Goal: Task Accomplishment & Management: Complete application form

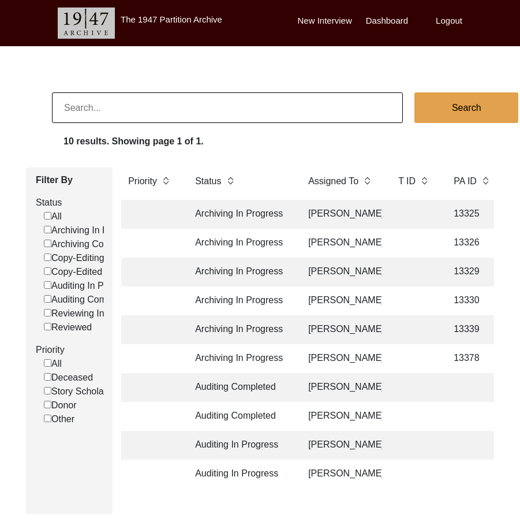
click at [292, 219] on td "Archiving In Progress" at bounding box center [240, 214] width 104 height 29
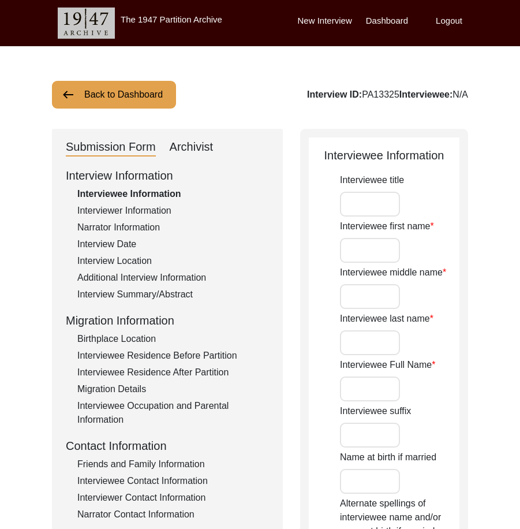
type input "Mr."
type input "[PERSON_NAME]"
type input "N/A"
type input "Saha"
type input "[PERSON_NAME]"
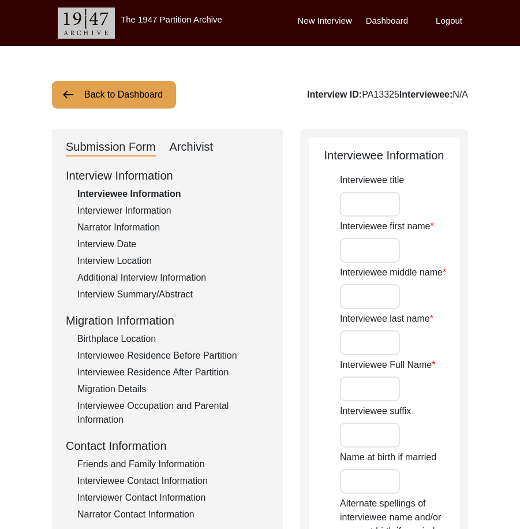
type input "[DATE]"
type input "84"
type input "[DEMOGRAPHIC_DATA]"
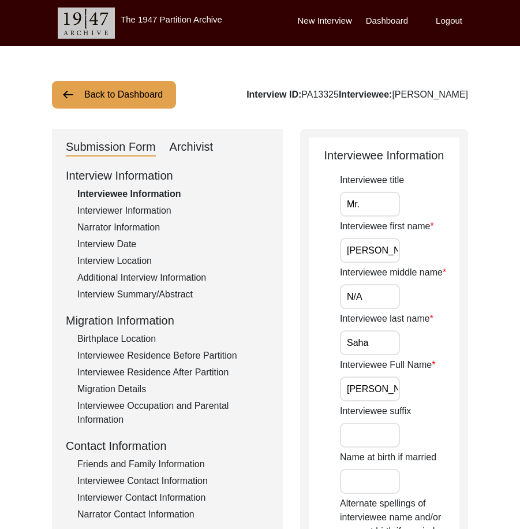
click at [139, 102] on button "Back to Dashboard" at bounding box center [114, 95] width 124 height 28
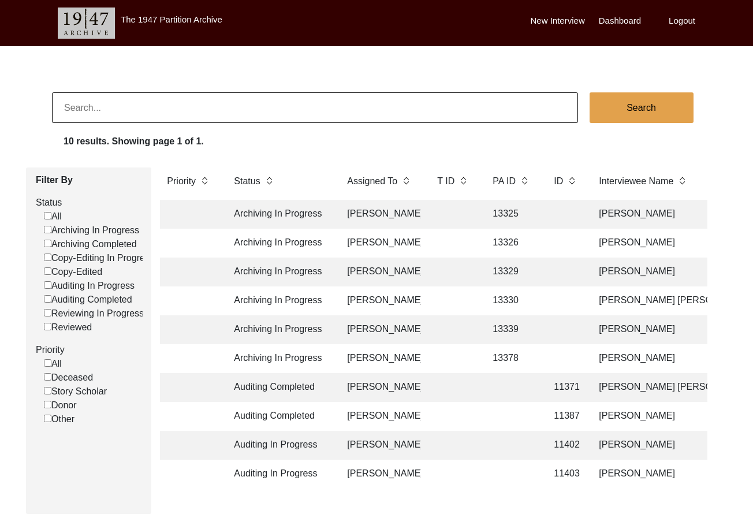
click at [561, 251] on td at bounding box center [565, 243] width 36 height 29
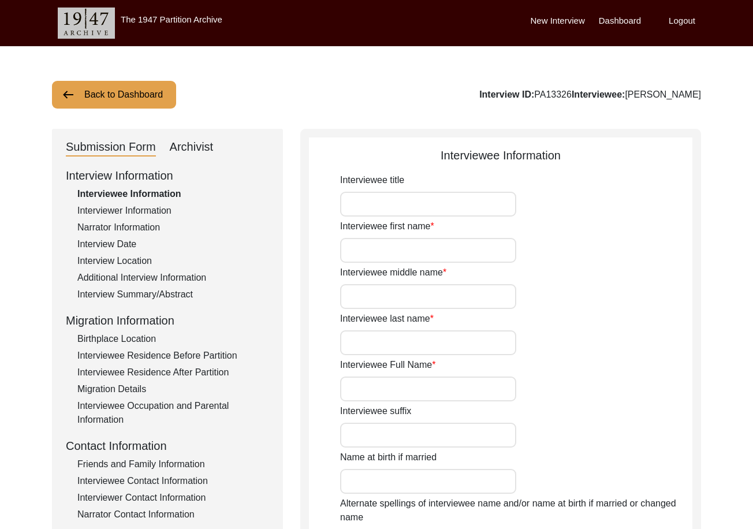
type input "Susit"
type input "[PERSON_NAME]"
type input "Biswas"
type input "[PERSON_NAME]"
type input "[DATE]"
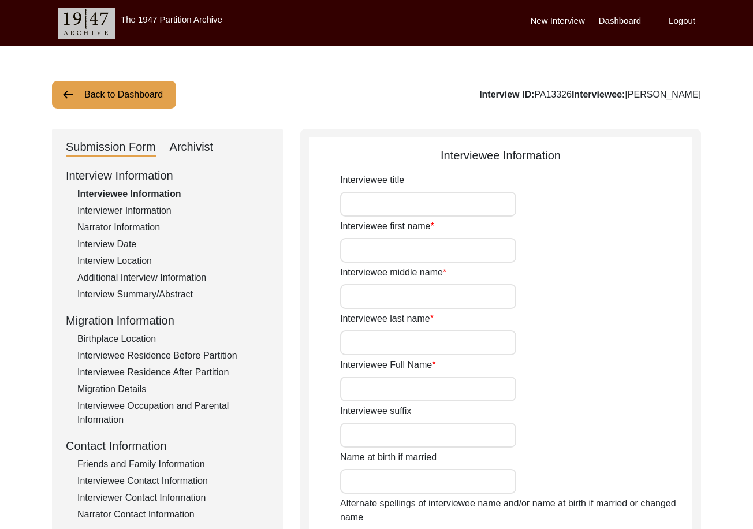
type input "83"
type input "[DEMOGRAPHIC_DATA]"
type input "Bengali"
type input "[DEMOGRAPHIC_DATA]"
type input "Bengali"
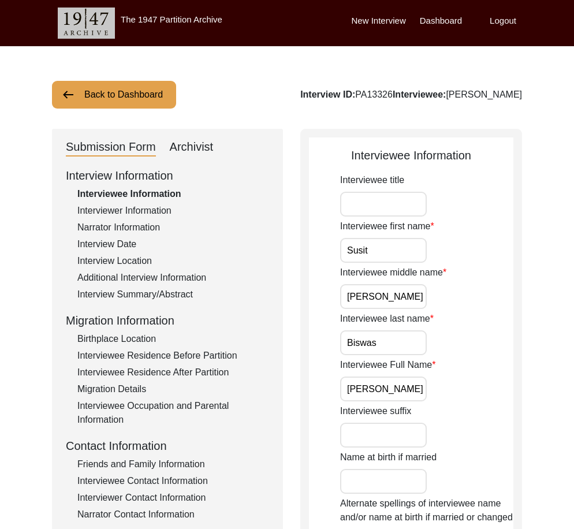
click at [378, 206] on input "Interviewee title" at bounding box center [383, 204] width 87 height 25
type input "Mr."
click at [393, 243] on input "Susit" at bounding box center [383, 250] width 87 height 25
click at [392, 292] on input "[PERSON_NAME]" at bounding box center [383, 296] width 87 height 25
click at [387, 349] on input "Biswas" at bounding box center [383, 342] width 87 height 25
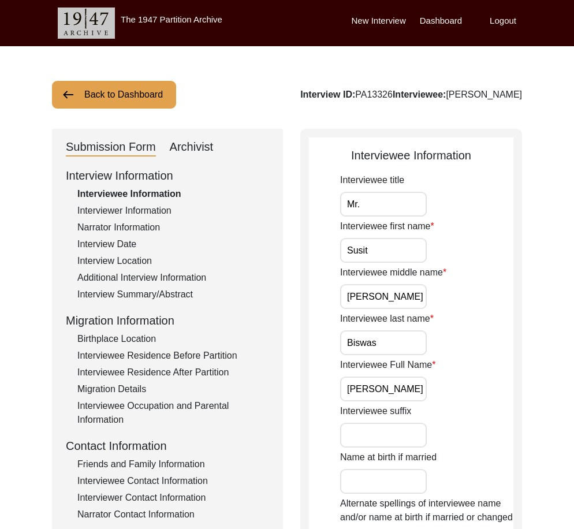
scroll to position [0, 5]
drag, startPoint x: 382, startPoint y: 381, endPoint x: 432, endPoint y: 380, distance: 50.8
click at [432, 380] on div "Interviewee Full Name [PERSON_NAME]" at bounding box center [426, 379] width 173 height 43
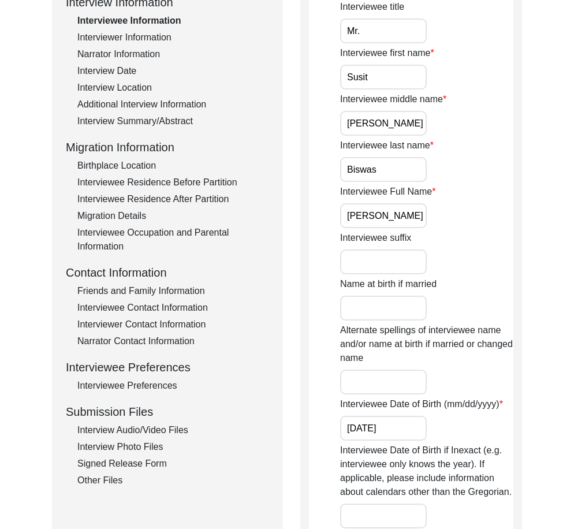
scroll to position [289, 0]
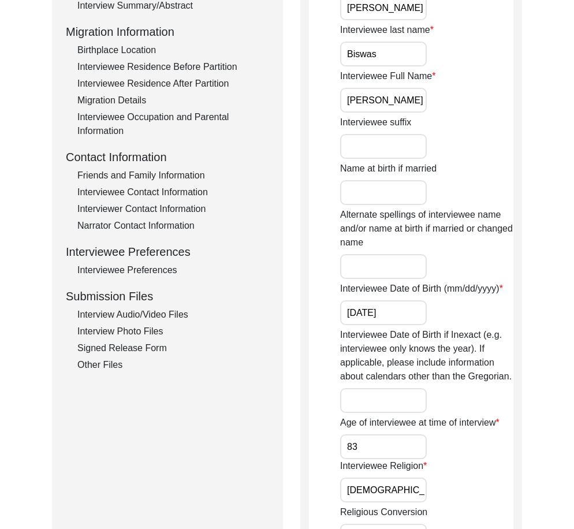
click at [394, 307] on input "[DATE]" at bounding box center [383, 312] width 87 height 25
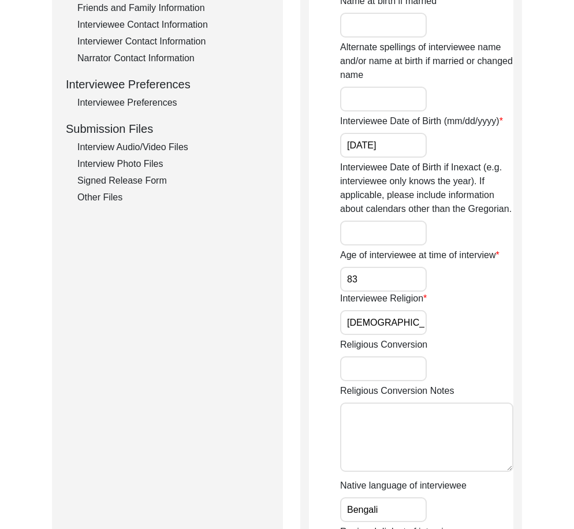
scroll to position [462, 0]
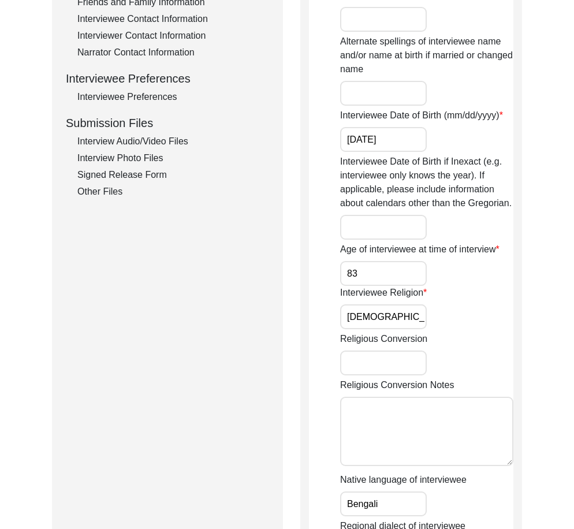
click at [376, 281] on input "83" at bounding box center [383, 273] width 87 height 25
click at [390, 322] on input "[DEMOGRAPHIC_DATA]" at bounding box center [383, 316] width 87 height 25
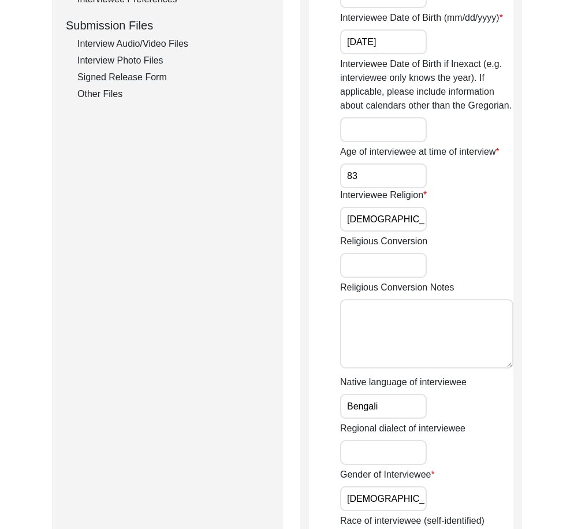
scroll to position [808, 0]
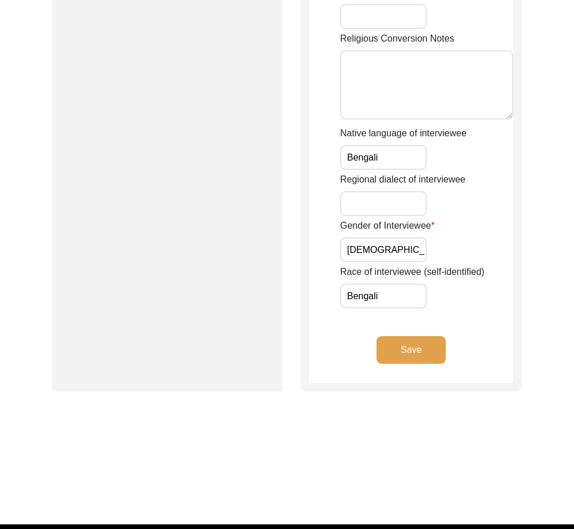
click at [387, 160] on input "Bengali" at bounding box center [383, 157] width 87 height 25
click at [378, 243] on input "[DEMOGRAPHIC_DATA]" at bounding box center [383, 249] width 87 height 25
click at [383, 306] on input "Bengali" at bounding box center [383, 295] width 87 height 25
drag, startPoint x: 351, startPoint y: 324, endPoint x: 389, endPoint y: 349, distance: 45.5
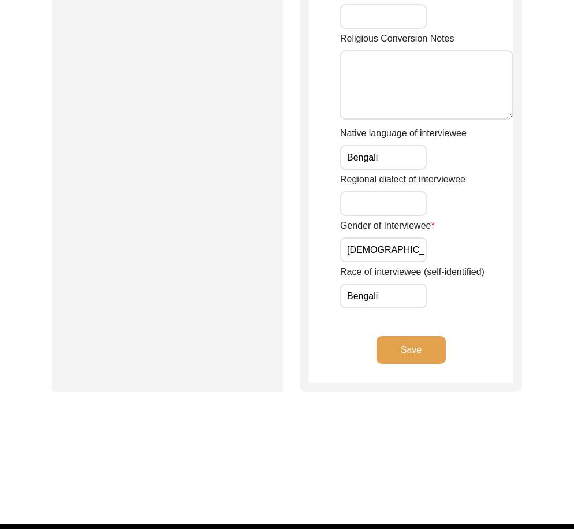
click at [394, 351] on button "Save" at bounding box center [410, 350] width 69 height 28
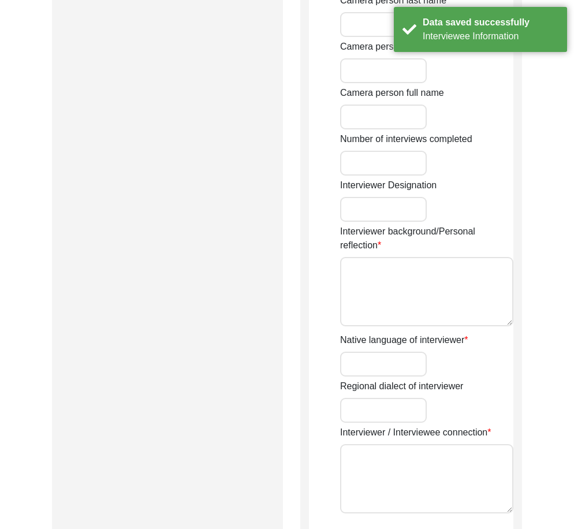
type input "Jayosree"
type input "Adhikari"
type input "[PERSON_NAME]"
type input "[DEMOGRAPHIC_DATA]"
type input "[DATE]"
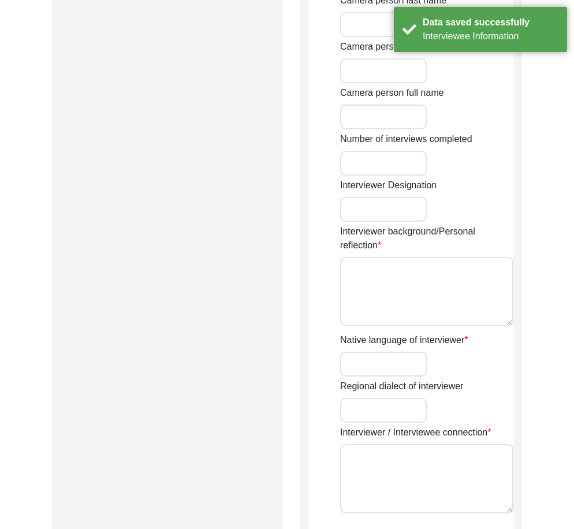
type input "Madhyamgram, [GEOGRAPHIC_DATA], [GEOGRAPHIC_DATA]"
type input "Student"
type input "Jayosree"
type input "Adhikari"
type input "[PERSON_NAME]"
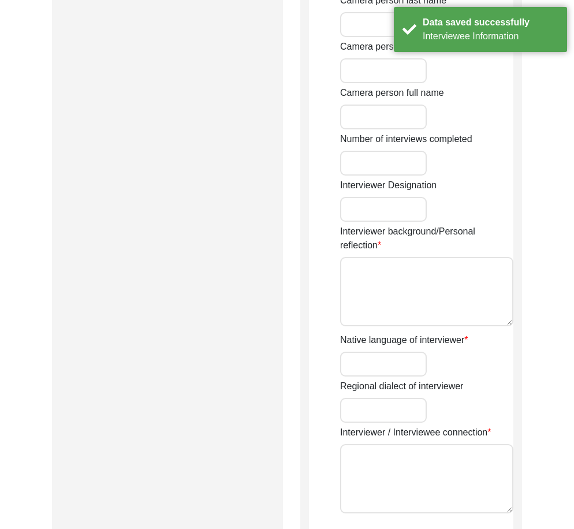
type textarea "My ancestral house is in [GEOGRAPHIC_DATA] and currently, I reside in [GEOGRAPH…"
type input "Bengali"
type input "[GEOGRAPHIC_DATA]"
type textarea "The interviewer personally connected the interviewee"
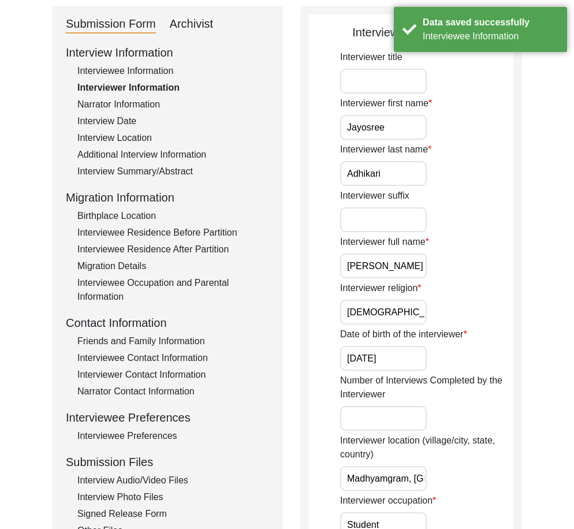
scroll to position [0, 0]
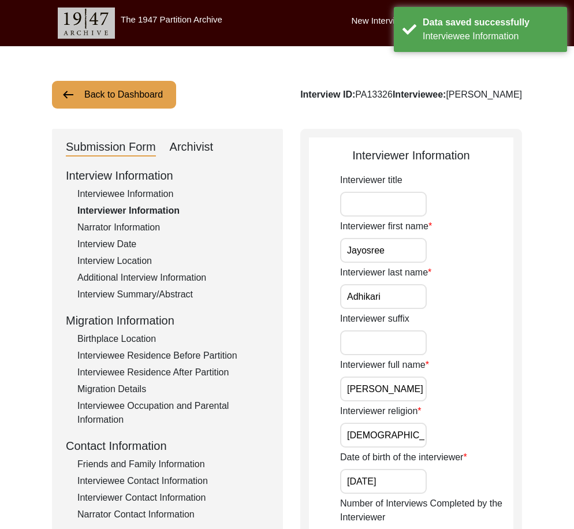
click at [408, 254] on input "Jayosree" at bounding box center [383, 250] width 87 height 25
click at [403, 294] on input "Adhikari" at bounding box center [383, 296] width 87 height 25
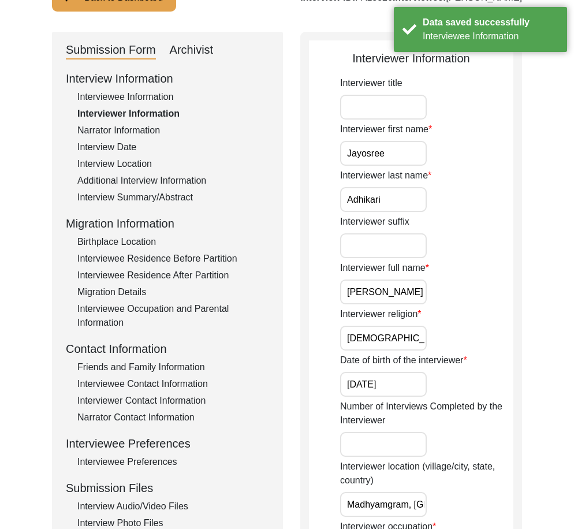
scroll to position [115, 0]
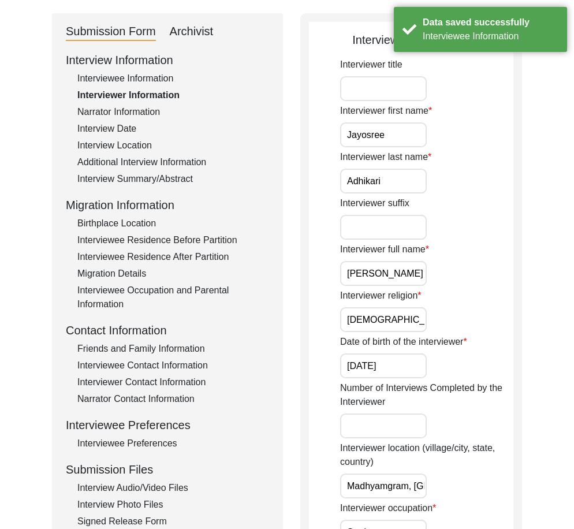
drag, startPoint x: 363, startPoint y: 279, endPoint x: 473, endPoint y: 293, distance: 110.5
click at [404, 312] on input "[DEMOGRAPHIC_DATA]" at bounding box center [383, 319] width 87 height 25
click at [399, 359] on input "[DATE]" at bounding box center [383, 365] width 87 height 25
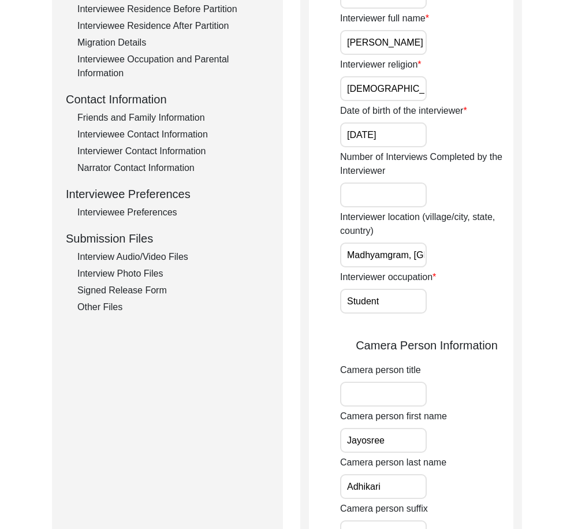
scroll to position [0, 67]
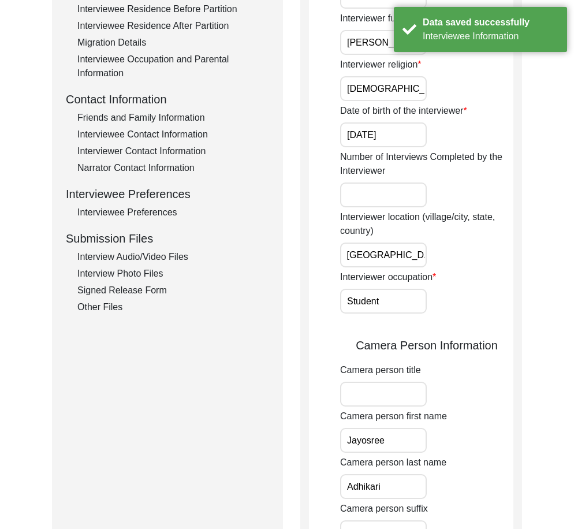
drag, startPoint x: 361, startPoint y: 260, endPoint x: 479, endPoint y: 263, distance: 118.4
click at [480, 262] on div "Interviewer location (village/city, state, country) [GEOGRAPHIC_DATA], [GEOGRAP…" at bounding box center [426, 238] width 173 height 57
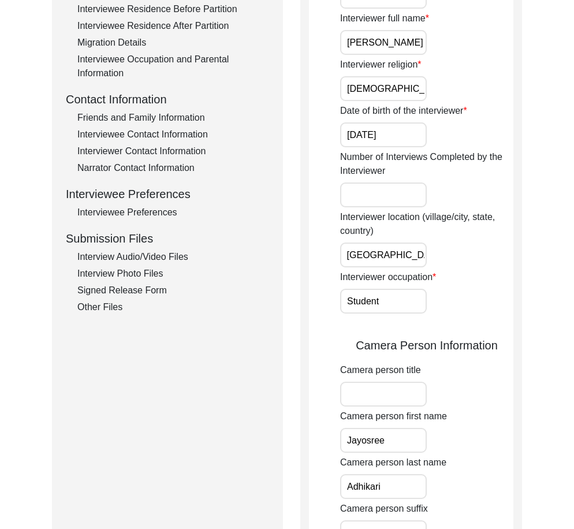
click at [399, 289] on input "Student" at bounding box center [383, 301] width 87 height 25
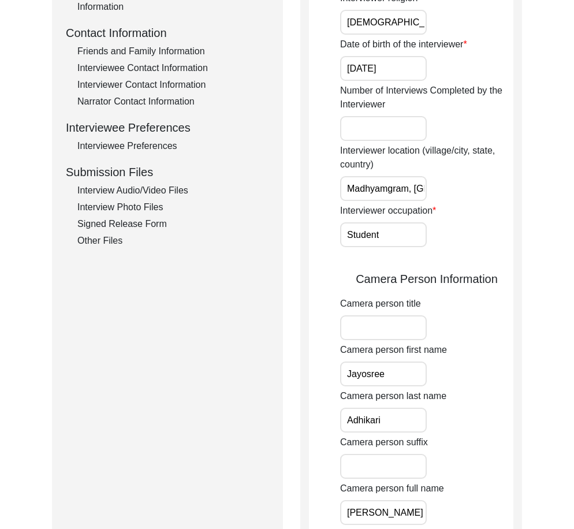
scroll to position [577, 0]
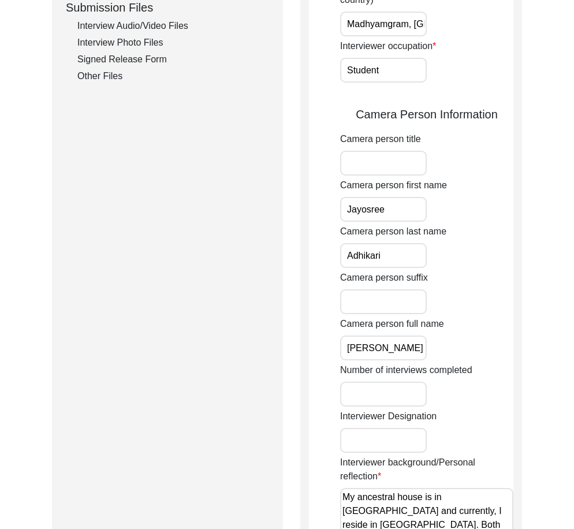
click at [396, 209] on input "Jayosree" at bounding box center [383, 209] width 87 height 25
click at [398, 243] on div "Camera person last name [PERSON_NAME]" at bounding box center [426, 246] width 173 height 43
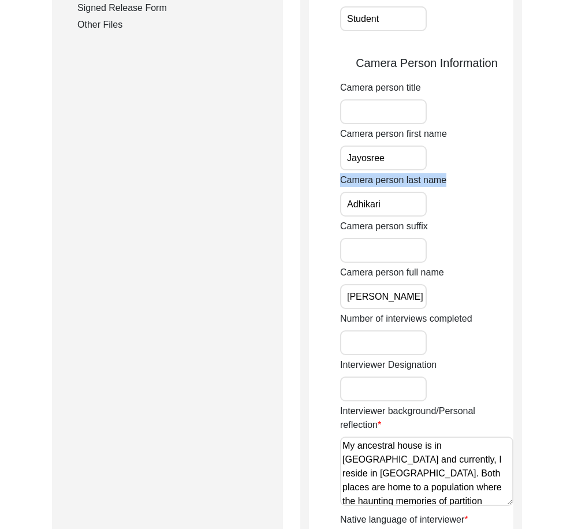
scroll to position [693, 0]
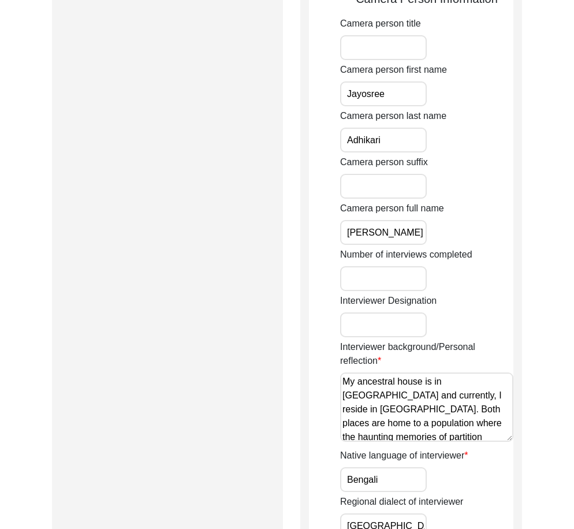
drag, startPoint x: 362, startPoint y: 234, endPoint x: 491, endPoint y: 237, distance: 128.8
click at [505, 244] on div "Camera person full name [PERSON_NAME]" at bounding box center [426, 223] width 173 height 43
click at [382, 150] on input "Adhikari" at bounding box center [383, 140] width 87 height 25
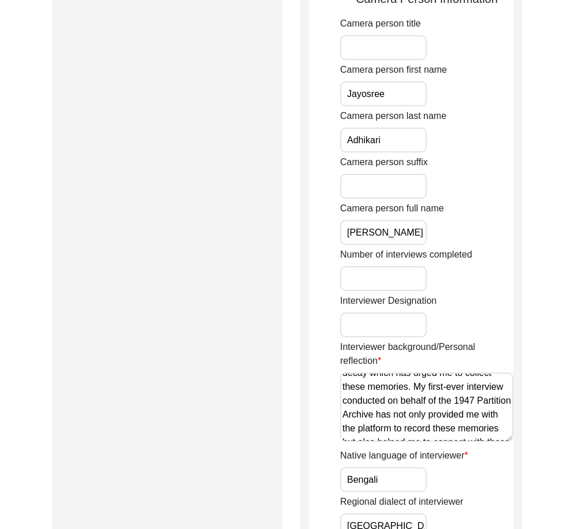
click at [344, 435] on textarea "My ancestral house is in [GEOGRAPHIC_DATA] and currently, I reside in [GEOGRAPH…" at bounding box center [426, 406] width 173 height 69
click at [371, 420] on textarea "My ancestral house is in [GEOGRAPHIC_DATA] and currently, I reside in [GEOGRAPH…" at bounding box center [426, 406] width 173 height 69
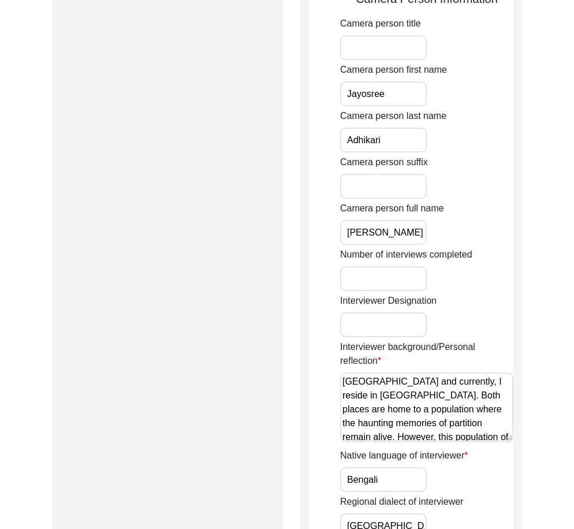
scroll to position [4, 0]
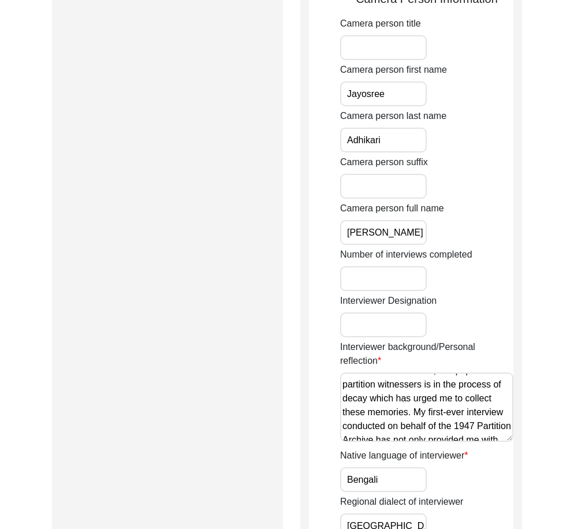
click at [344, 435] on textarea "My ancestral house is in [GEOGRAPHIC_DATA] and currently, I reside in [GEOGRAPH…" at bounding box center [426, 406] width 173 height 69
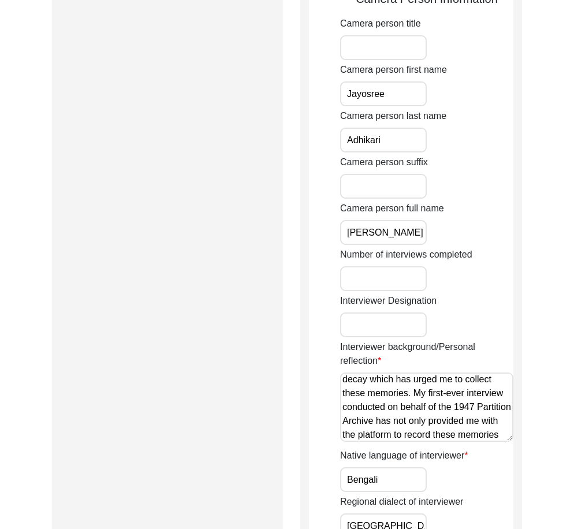
click at [343, 417] on textarea "My ancestral house is in [GEOGRAPHIC_DATA] and currently, I reside in [GEOGRAPH…" at bounding box center [426, 406] width 173 height 69
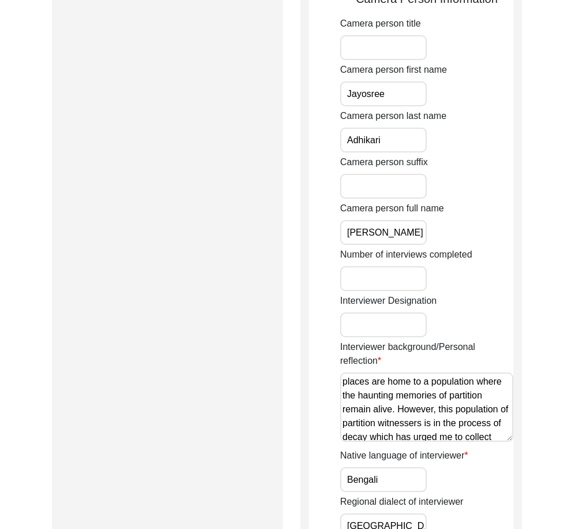
click at [348, 413] on textarea "My ancestral house is in [GEOGRAPHIC_DATA] and currently, I reside in [GEOGRAPH…" at bounding box center [426, 406] width 173 height 69
click at [348, 394] on textarea "My ancestral house is in [GEOGRAPHIC_DATA] and currently, I reside in [GEOGRAPH…" at bounding box center [426, 406] width 173 height 69
drag, startPoint x: 475, startPoint y: 424, endPoint x: 469, endPoint y: 412, distance: 13.2
click at [475, 423] on textarea "My ancestral house is in [GEOGRAPHIC_DATA] and currently, I reside in [GEOGRAPH…" at bounding box center [426, 406] width 173 height 69
click at [469, 410] on textarea "My ancestral house is in [GEOGRAPHIC_DATA] and currently, I reside in [GEOGRAPH…" at bounding box center [426, 406] width 173 height 69
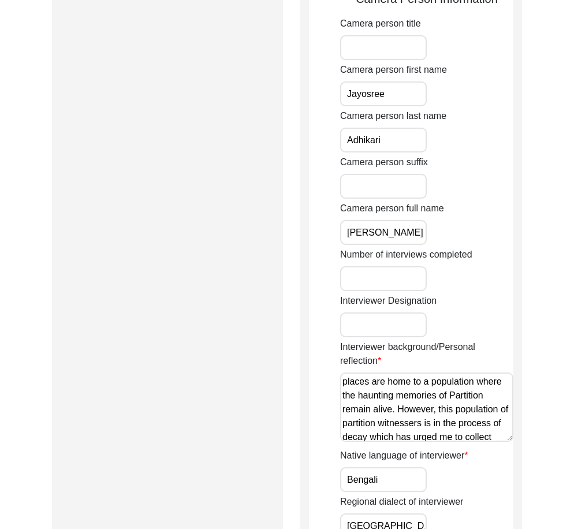
drag, startPoint x: 457, startPoint y: 417, endPoint x: 456, endPoint y: 411, distance: 6.0
click at [401, 408] on textarea "My ancestral house is in [GEOGRAPHIC_DATA] and currently, I reside in [GEOGRAPH…" at bounding box center [426, 406] width 173 height 69
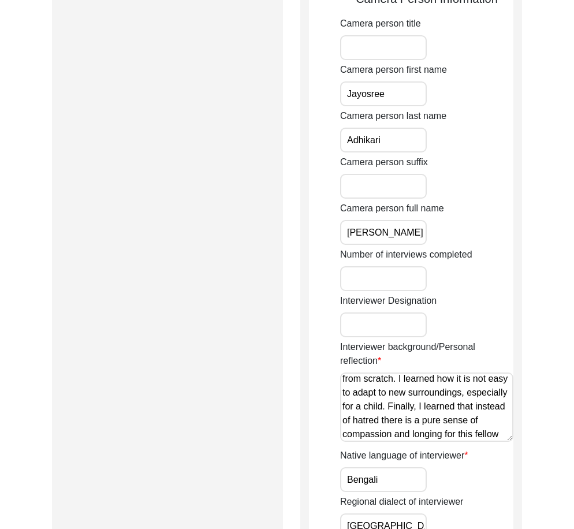
scroll to position [268, 0]
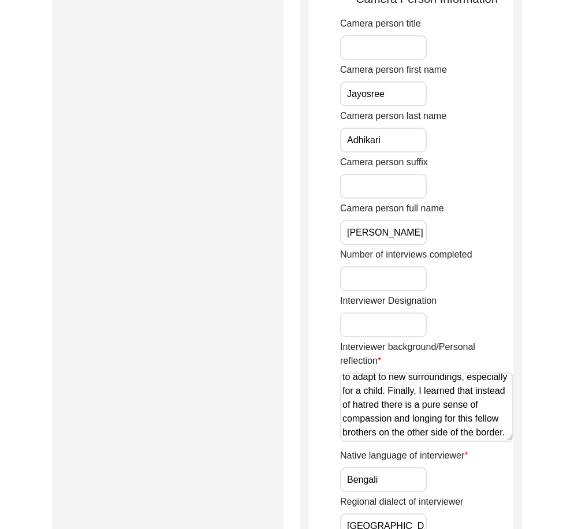
click at [470, 429] on textarea "My ancestral house is in [GEOGRAPHIC_DATA] and currently, I reside in [GEOGRAPH…" at bounding box center [426, 406] width 173 height 69
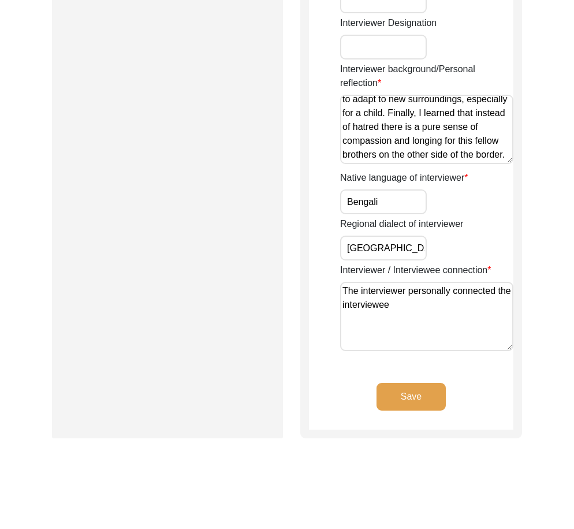
scroll to position [982, 0]
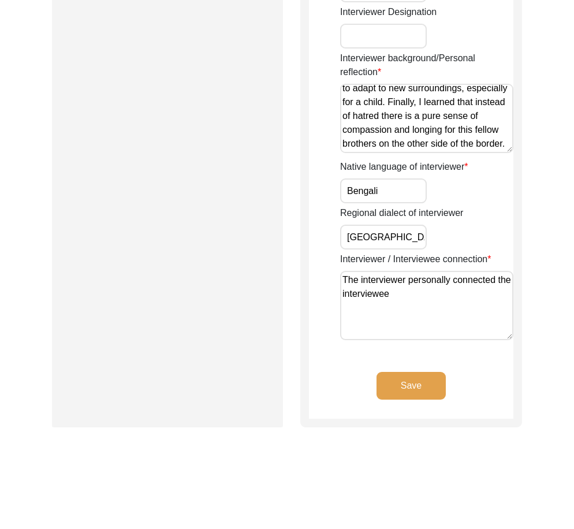
type textarea "My ancestral house is in [GEOGRAPHIC_DATA] and currently, I reside in [GEOGRAPH…"
click at [396, 187] on input "Bengali" at bounding box center [383, 190] width 87 height 25
click at [397, 226] on input "[GEOGRAPHIC_DATA]" at bounding box center [383, 237] width 87 height 25
click at [414, 240] on input "[GEOGRAPHIC_DATA]" at bounding box center [383, 237] width 87 height 25
drag, startPoint x: 344, startPoint y: 278, endPoint x: 287, endPoint y: 265, distance: 58.7
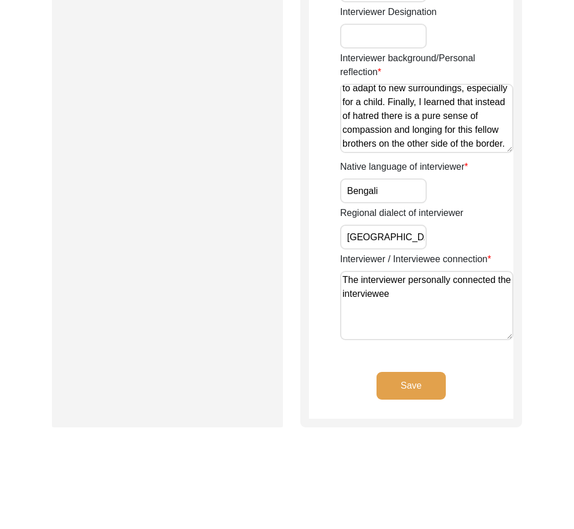
click at [473, 392] on div "Save" at bounding box center [411, 395] width 204 height 47
click at [428, 386] on button "Save" at bounding box center [410, 386] width 69 height 28
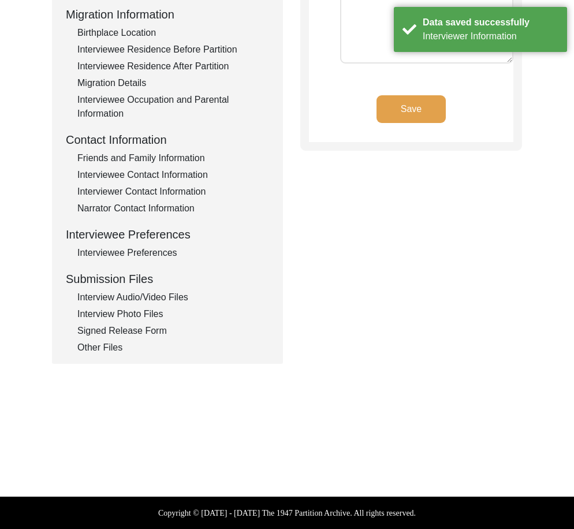
type textarea "[PERSON_NAME], Banani Biswas"
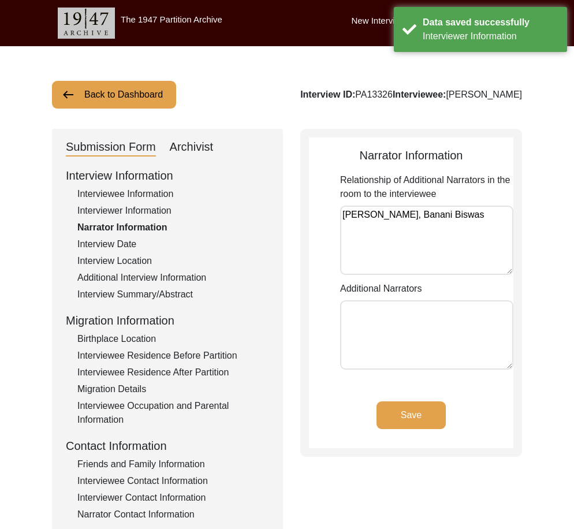
click at [480, 232] on textarea "[PERSON_NAME], Banani Biswas" at bounding box center [426, 240] width 173 height 69
click at [143, 244] on div "Interview Date" at bounding box center [173, 244] width 192 height 14
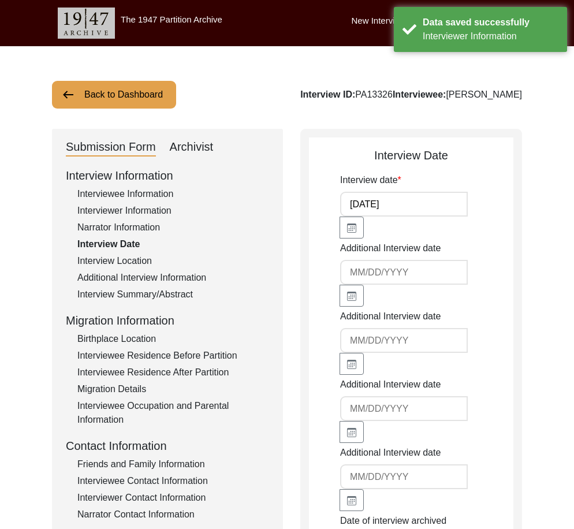
click at [107, 255] on div "Interview Location" at bounding box center [173, 261] width 192 height 14
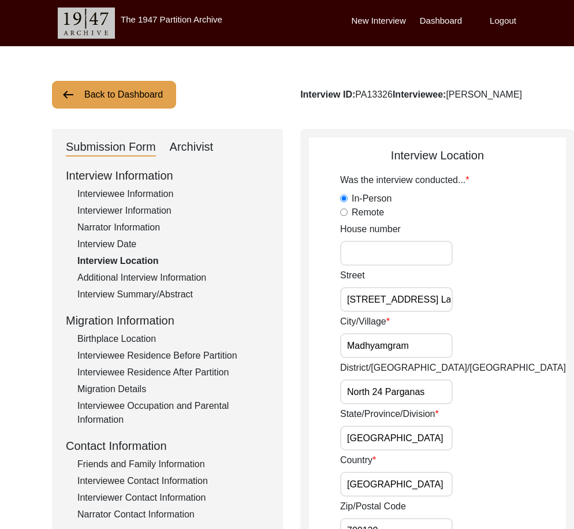
scroll to position [0, 69]
drag, startPoint x: 353, startPoint y: 300, endPoint x: 449, endPoint y: 309, distance: 96.3
click at [449, 309] on div "[STREET_ADDRESS] Lane" at bounding box center [453, 289] width 226 height 43
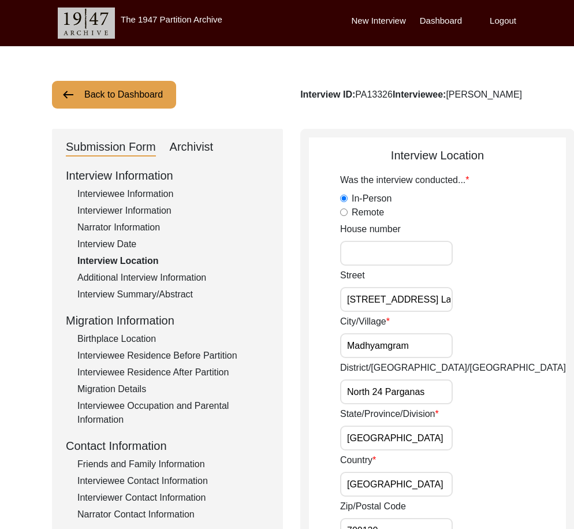
click at [415, 349] on input "Madhyamgram" at bounding box center [396, 345] width 113 height 25
drag, startPoint x: 382, startPoint y: 393, endPoint x: 443, endPoint y: 422, distance: 67.4
click at [409, 430] on input "[GEOGRAPHIC_DATA]" at bounding box center [396, 438] width 113 height 25
click at [397, 478] on input "[GEOGRAPHIC_DATA]" at bounding box center [396, 484] width 113 height 25
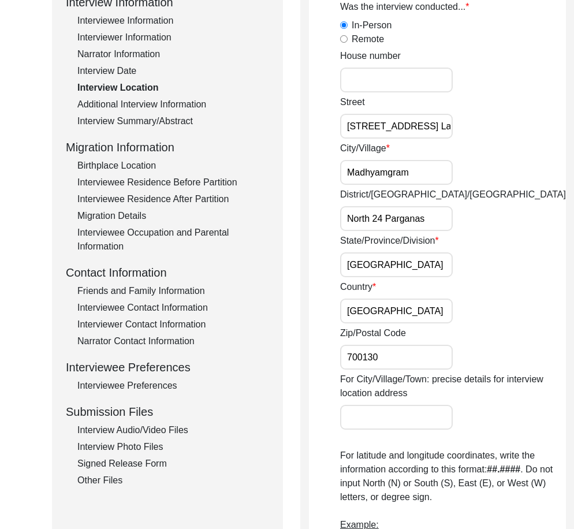
click at [389, 365] on input "700130" at bounding box center [396, 357] width 113 height 25
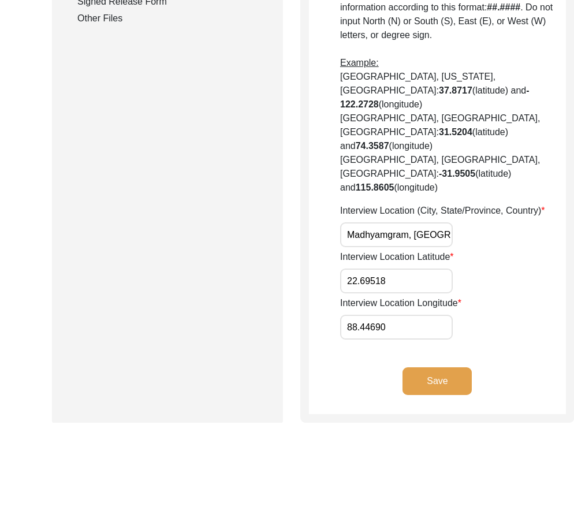
scroll to position [0, 69]
drag, startPoint x: 352, startPoint y: 237, endPoint x: 475, endPoint y: 240, distance: 123.0
click at [475, 240] on div "Interview Location (City, State/Province, Country) Madhyamgram, [GEOGRAPHIC_DAT…" at bounding box center [453, 225] width 226 height 43
click at [416, 229] on input "Madhyamgram, [GEOGRAPHIC_DATA], [GEOGRAPHIC_DATA]" at bounding box center [396, 234] width 113 height 25
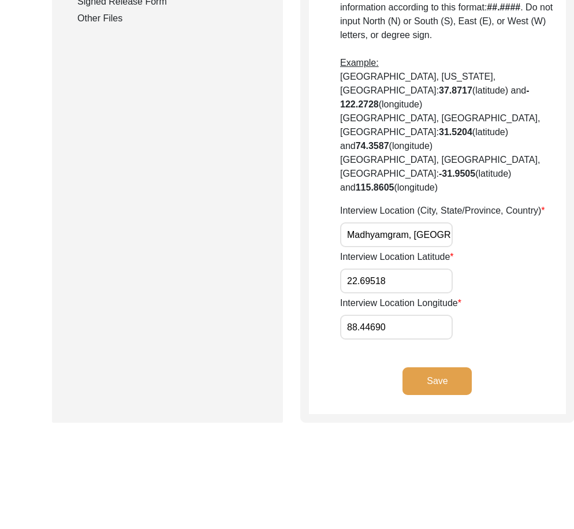
drag, startPoint x: 361, startPoint y: 237, endPoint x: 447, endPoint y: 227, distance: 87.2
click at [449, 227] on div "Interview Location (City, State/Province, Country) Madhyamgram, [GEOGRAPHIC_DAT…" at bounding box center [453, 225] width 226 height 43
click at [422, 230] on input "Madhyamgram, [GEOGRAPHIC_DATA], [GEOGRAPHIC_DATA]" at bounding box center [396, 234] width 113 height 25
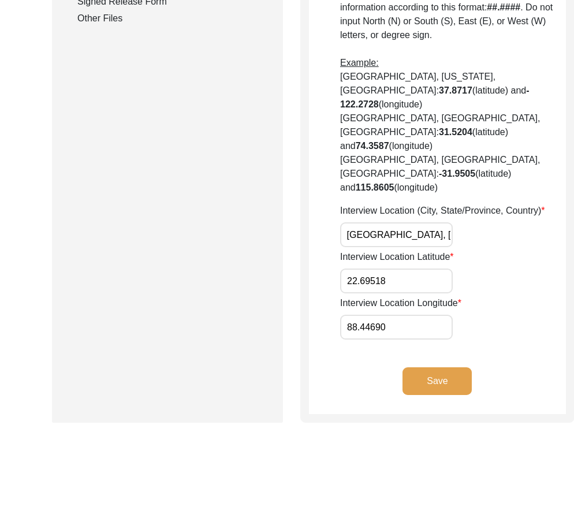
type input "Madhyamgram, [GEOGRAPHIC_DATA], [GEOGRAPHIC_DATA]"
click at [508, 234] on div "Interview Location (City, State/Province, Country) Madhyamgram, [GEOGRAPHIC_DAT…" at bounding box center [453, 225] width 226 height 43
drag, startPoint x: 408, startPoint y: 291, endPoint x: 372, endPoint y: 279, distance: 37.2
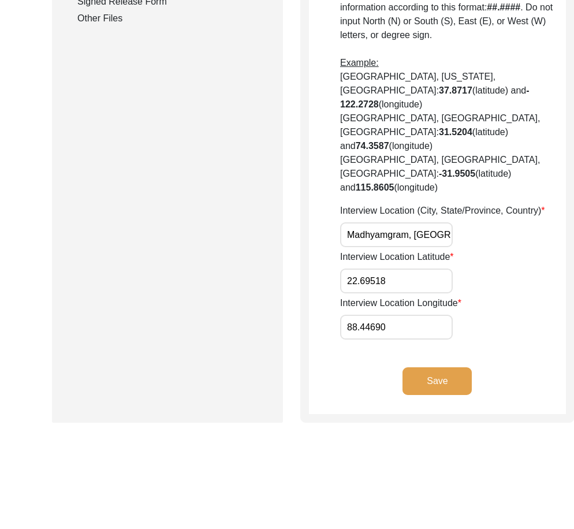
drag, startPoint x: 380, startPoint y: 279, endPoint x: 334, endPoint y: 278, distance: 46.8
paste input "24"
type input "22.6924"
drag, startPoint x: 391, startPoint y: 322, endPoint x: 316, endPoint y: 322, distance: 75.1
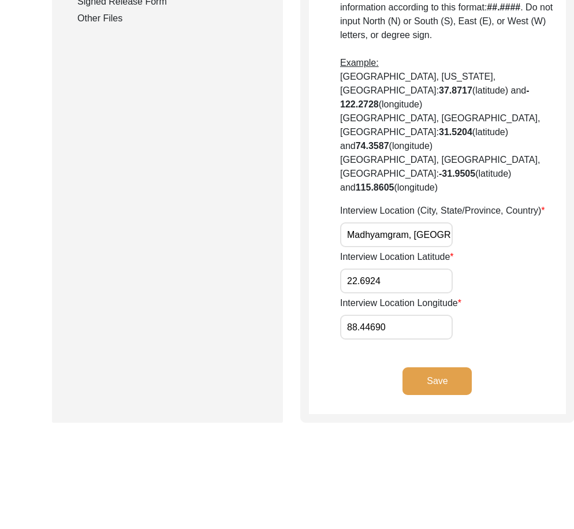
click at [394, 329] on input "88.44690" at bounding box center [396, 327] width 113 height 25
paste input "653"
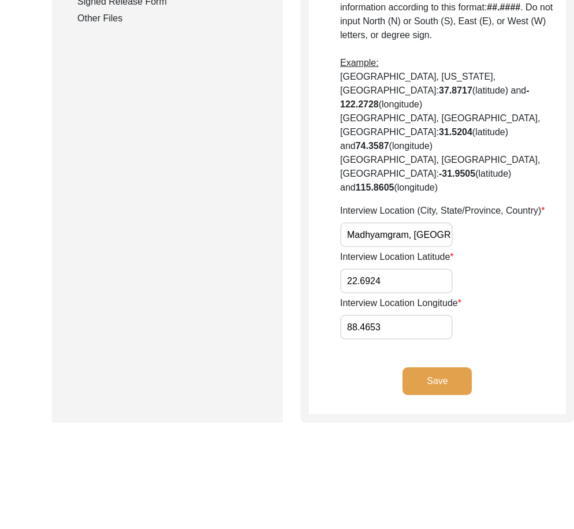
type input "88.4653"
click at [432, 380] on button "Save" at bounding box center [436, 381] width 69 height 28
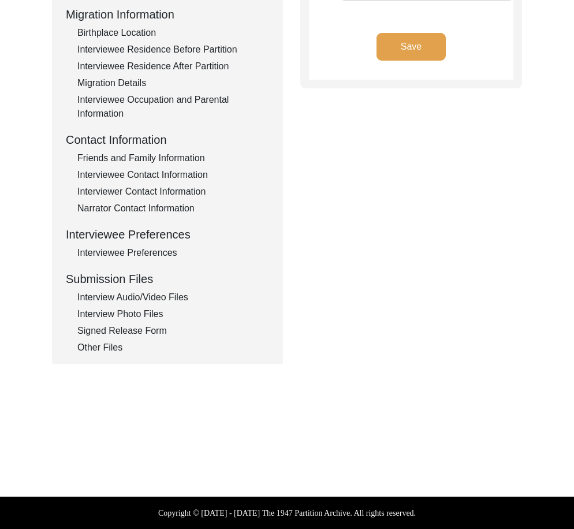
type input "Bengali"
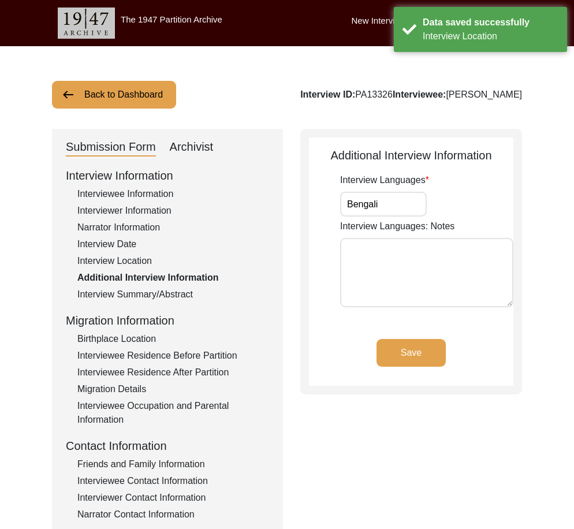
drag, startPoint x: 374, startPoint y: 214, endPoint x: 381, endPoint y: 214, distance: 6.9
click at [374, 214] on input "Bengali" at bounding box center [383, 204] width 87 height 25
click at [382, 214] on input "Bengali" at bounding box center [383, 204] width 87 height 25
click at [155, 308] on div "Interview Information Interviewee Information Interviewer Information Narrator …" at bounding box center [167, 414] width 203 height 494
click at [153, 301] on div "Interview Summary/Abstract" at bounding box center [173, 295] width 192 height 14
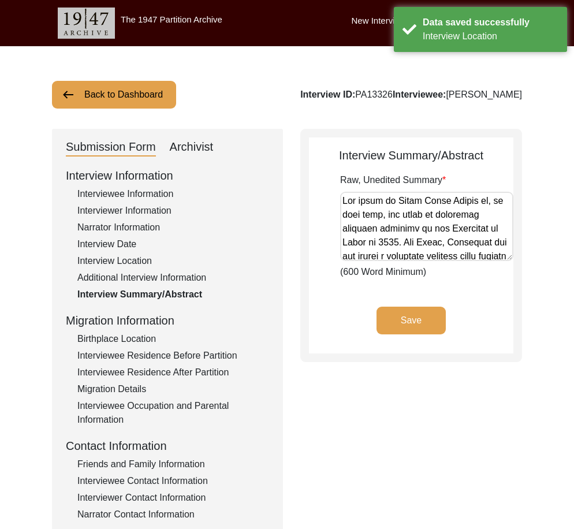
click at [144, 341] on div "Birthplace Location" at bounding box center [173, 339] width 192 height 14
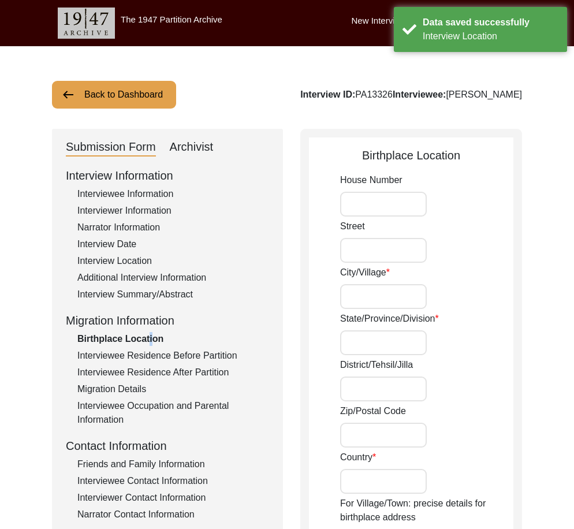
type input "Kulipara"
type input "Jessore"
type input "[GEOGRAPHIC_DATA]"
type input "Kulipara, Jessore, [GEOGRAPHIC_DATA]"
type input "23.16667"
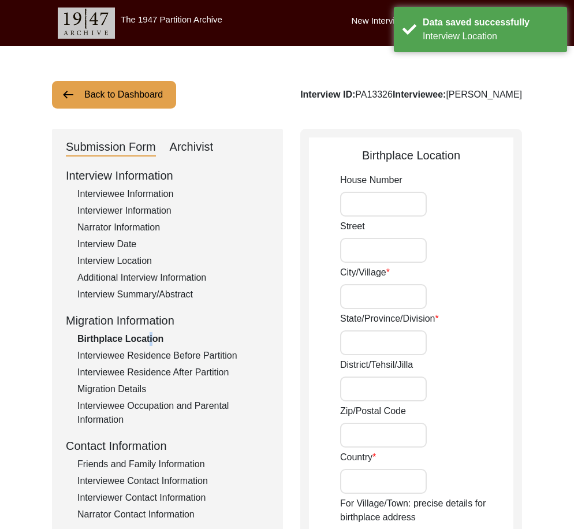
type input "89.21667"
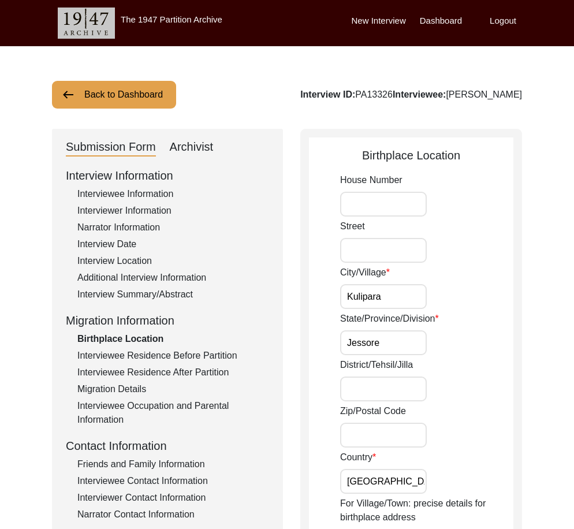
click at [390, 300] on input "Kulipara" at bounding box center [383, 296] width 87 height 25
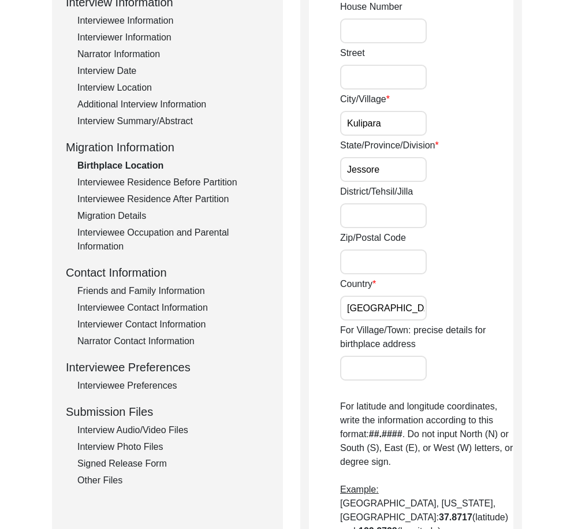
scroll to position [635, 0]
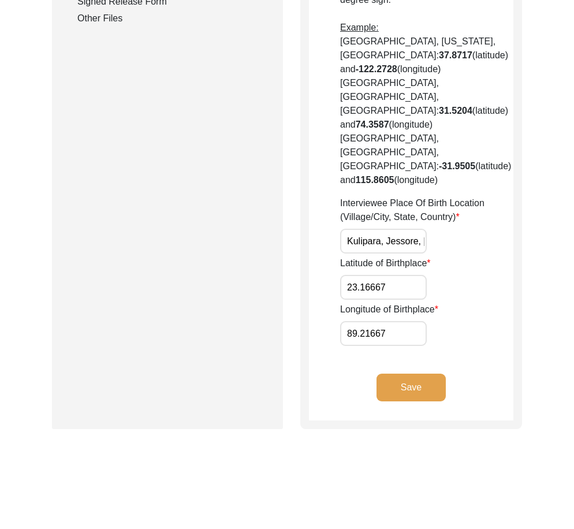
click at [413, 256] on label "Latitude of Birthplace" at bounding box center [385, 263] width 91 height 14
click at [413, 275] on input "23.16667" at bounding box center [383, 287] width 87 height 25
click at [413, 256] on label "Latitude of Birthplace" at bounding box center [385, 263] width 91 height 14
click at [413, 275] on input "23.16667" at bounding box center [383, 287] width 87 height 25
click at [411, 256] on div "Latitude of Birthplace 23.16667" at bounding box center [426, 277] width 173 height 43
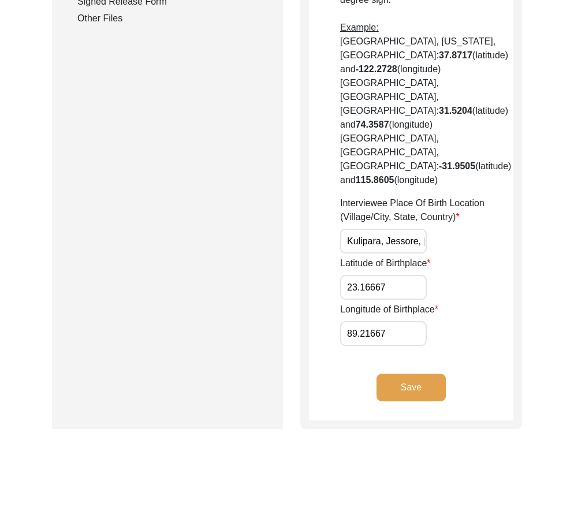
click at [413, 275] on input "23.16667" at bounding box center [383, 287] width 87 height 25
click at [394, 321] on input "89.21667" at bounding box center [383, 333] width 87 height 25
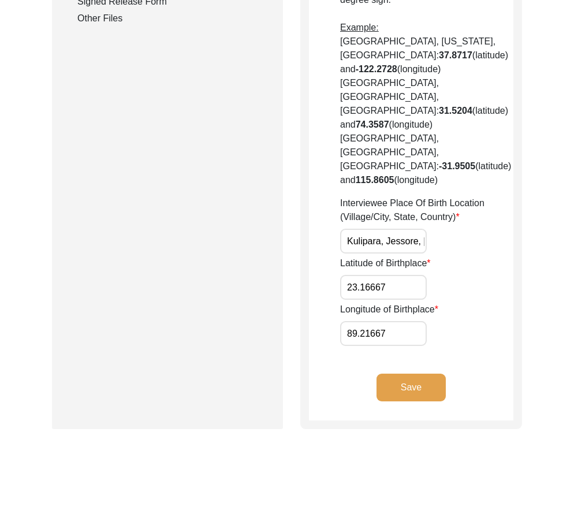
click at [394, 321] on input "89.21667" at bounding box center [383, 333] width 87 height 25
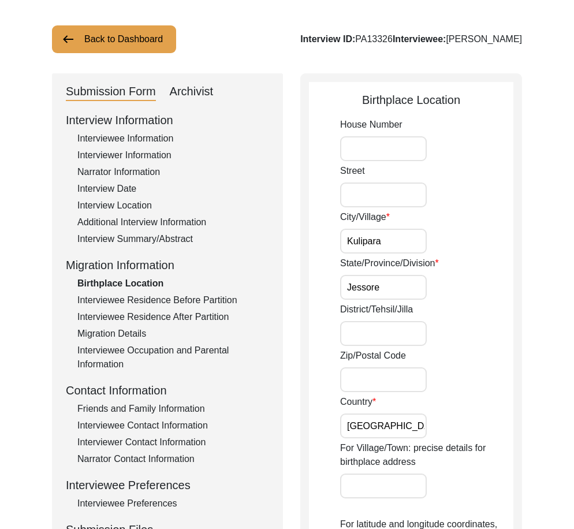
scroll to position [0, 0]
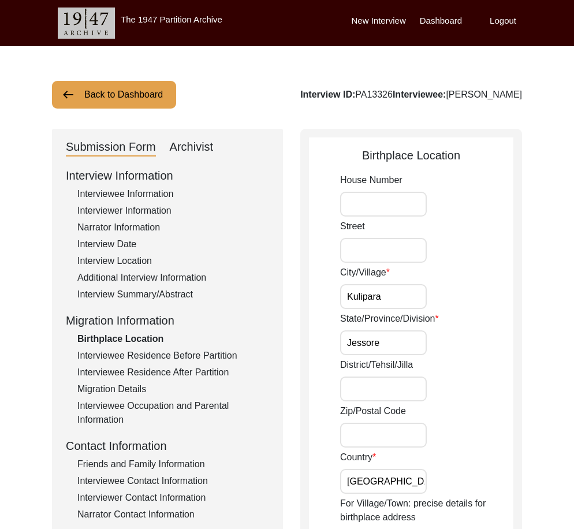
click at [414, 288] on input "Kulipara" at bounding box center [383, 296] width 87 height 25
type input "Jashore"
click at [412, 355] on input "Jessore" at bounding box center [383, 342] width 87 height 25
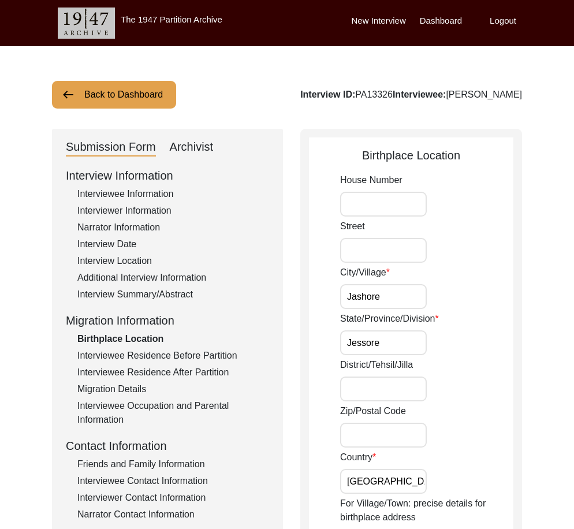
click at [412, 355] on input "Jessore" at bounding box center [383, 342] width 87 height 25
type input "Khulna"
click at [474, 351] on div "State/Province/Division [GEOGRAPHIC_DATA]" at bounding box center [426, 333] width 173 height 43
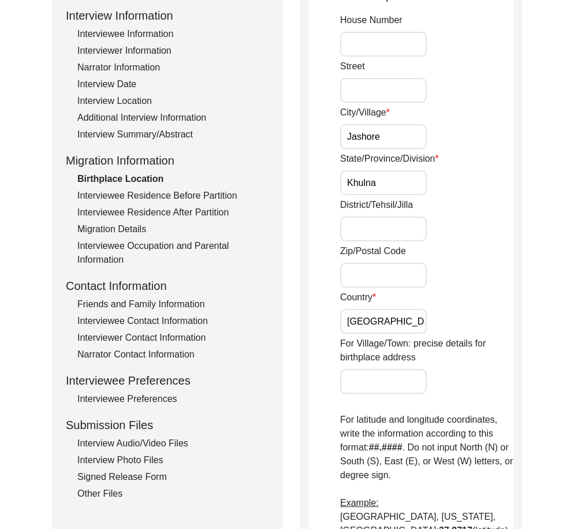
scroll to position [173, 0]
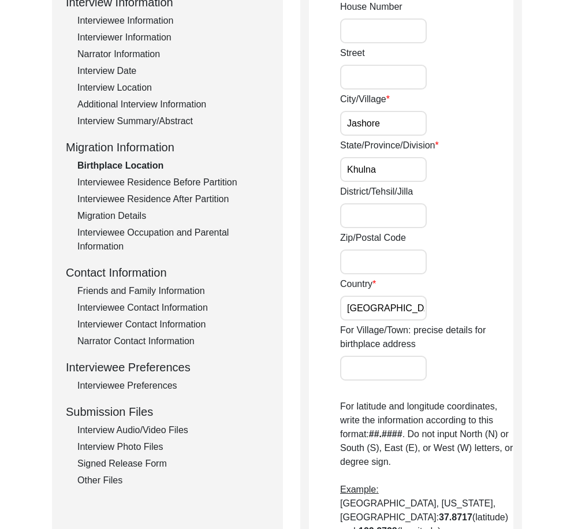
click at [409, 313] on input "[GEOGRAPHIC_DATA]" at bounding box center [383, 308] width 87 height 25
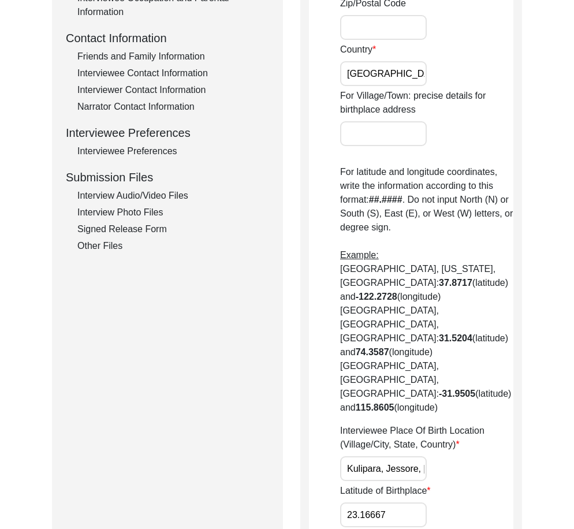
scroll to position [462, 0]
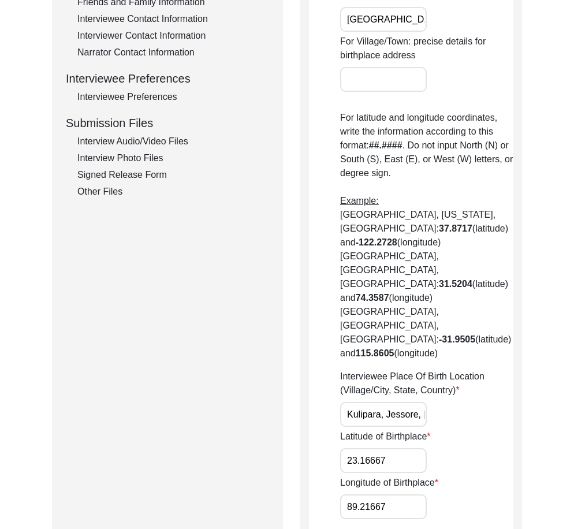
click at [356, 402] on input "Kulipara, Jessore, [GEOGRAPHIC_DATA]" at bounding box center [383, 414] width 87 height 25
click at [395, 99] on div "House [GEOGRAPHIC_DATA]/[GEOGRAPHIC_DATA]/Province/Division [GEOGRAPHIC_DATA]/[…" at bounding box center [426, 115] width 173 height 808
click at [395, 89] on input "For Village/Town: precise details for birthplace address" at bounding box center [383, 79] width 87 height 25
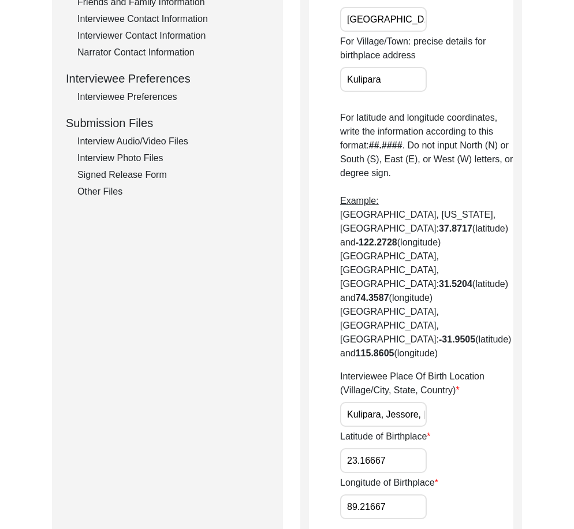
type input "Kulipara"
click at [375, 402] on input "Kulipara, Jessore, [GEOGRAPHIC_DATA]" at bounding box center [383, 414] width 87 height 25
paste input "Jashore, Khulna Division"
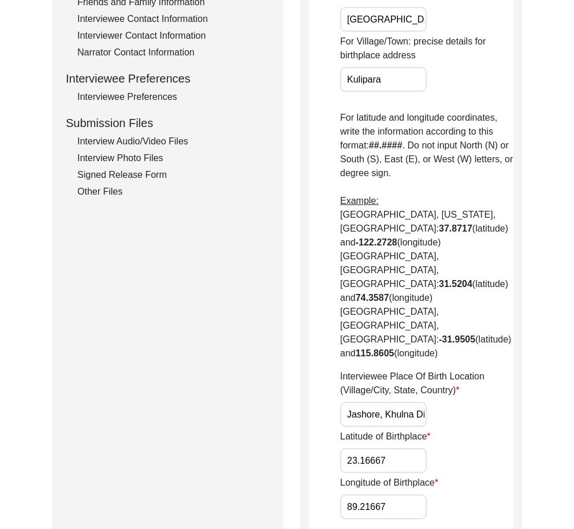
scroll to position [0, 78]
click at [379, 402] on input "Jashore, Khulna Division, [GEOGRAPHIC_DATA]" at bounding box center [383, 414] width 87 height 25
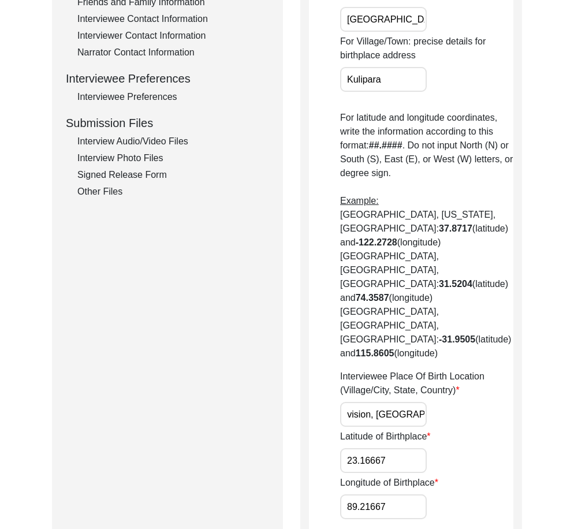
type input "Jashore, Khulna Division, [GEOGRAPHIC_DATA]"
click at [491, 430] on div "Latitude of Birthplace 23.16667" at bounding box center [426, 451] width 173 height 43
click at [408, 448] on input "23.16667" at bounding box center [383, 460] width 87 height 25
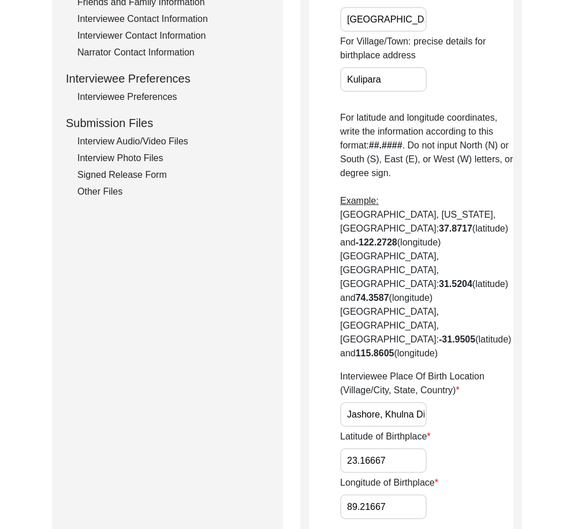
click at [408, 448] on input "23.16667" at bounding box center [383, 460] width 87 height 25
click at [418, 494] on input "89.21667" at bounding box center [383, 506] width 87 height 25
click at [382, 448] on input "23.16667" at bounding box center [383, 460] width 87 height 25
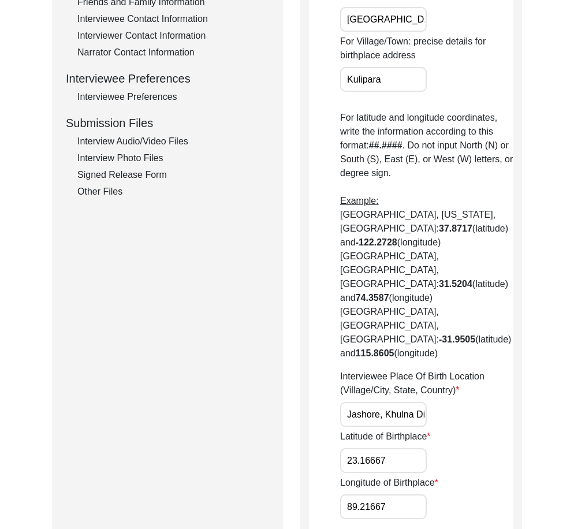
paste input "778"
type input "23.1778"
click at [399, 494] on input "89.21667" at bounding box center [383, 506] width 87 height 25
click at [398, 494] on input "89.21667" at bounding box center [383, 506] width 87 height 25
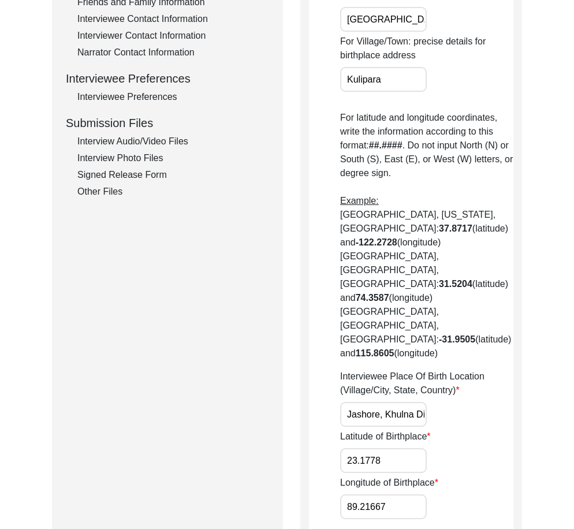
paste input "1801"
type input "89.1801"
drag, startPoint x: 470, startPoint y: 468, endPoint x: 415, endPoint y: 436, distance: 63.1
click at [460, 464] on app-birthplace-location "Birthplace Location House [GEOGRAPHIC_DATA]/Village [GEOGRAPHIC_DATA]/Province/…" at bounding box center [411, 139] width 204 height 909
click at [415, 448] on input "23.1778" at bounding box center [383, 460] width 87 height 25
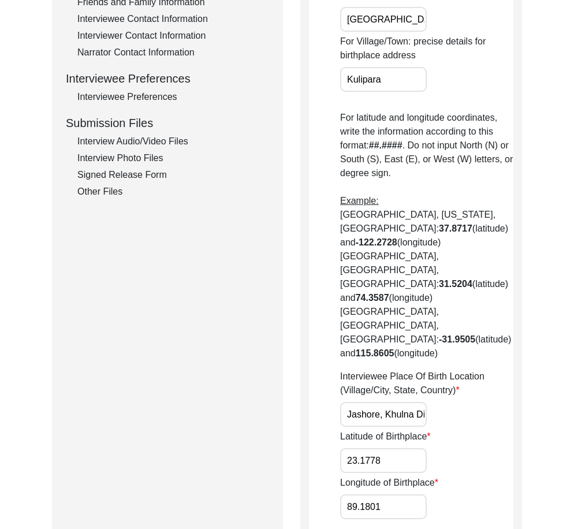
click at [415, 448] on input "23.1778" at bounding box center [383, 460] width 87 height 25
click at [379, 494] on input "89.1801" at bounding box center [383, 506] width 87 height 25
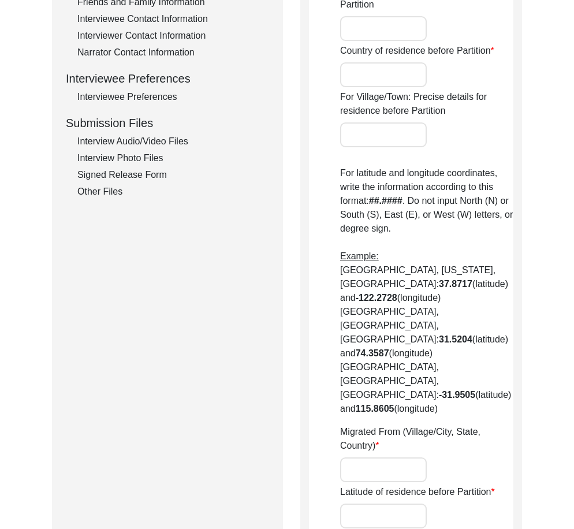
type input "Kulipara"
type input "Jessore"
type input "[GEOGRAPHIC_DATA]"
type input "Kulipara, Jessore, [GEOGRAPHIC_DATA]"
type input "23.16667"
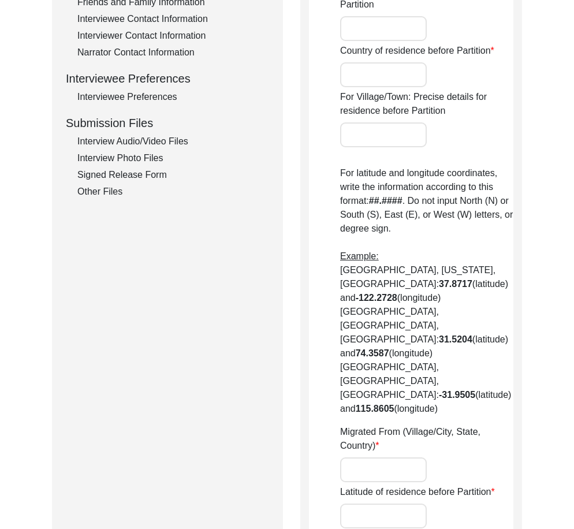
type input "89.21667"
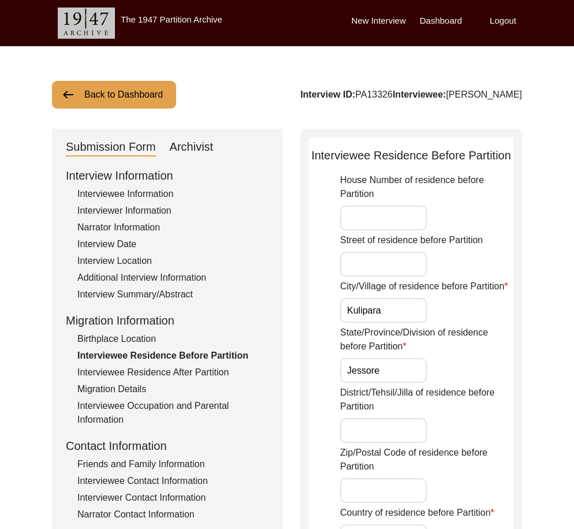
click at [412, 322] on input "Kulipara" at bounding box center [383, 310] width 87 height 25
click at [412, 319] on input "Kulipara" at bounding box center [383, 310] width 87 height 25
type input "Jashore"
click at [381, 380] on input "Jessore" at bounding box center [383, 370] width 87 height 25
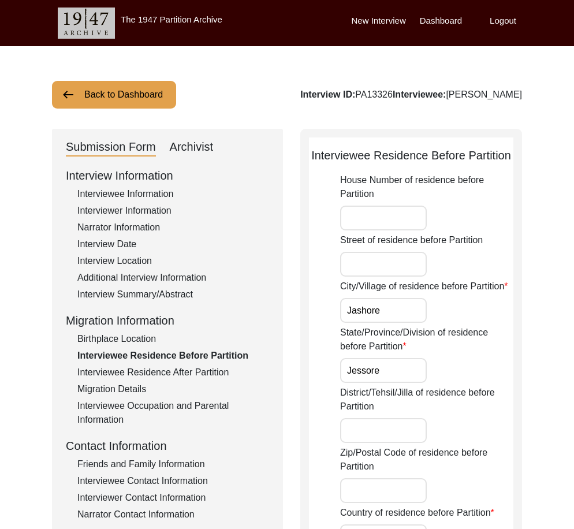
click at [381, 380] on input "Jessore" at bounding box center [383, 370] width 87 height 25
type input "Khulna Division"
drag, startPoint x: 417, startPoint y: 367, endPoint x: 271, endPoint y: 363, distance: 146.7
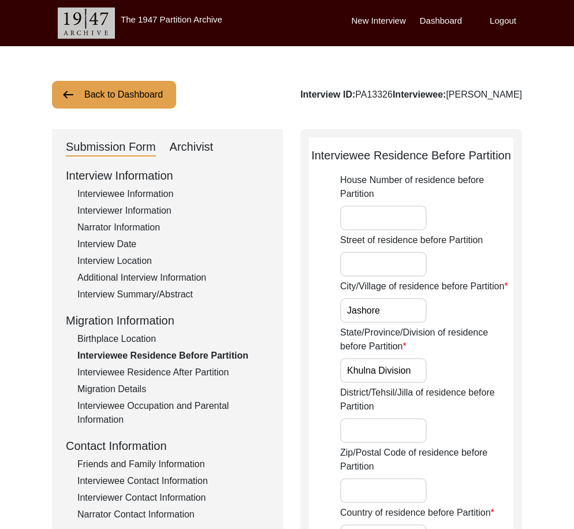
click at [196, 339] on div "Birthplace Location" at bounding box center [173, 339] width 192 height 14
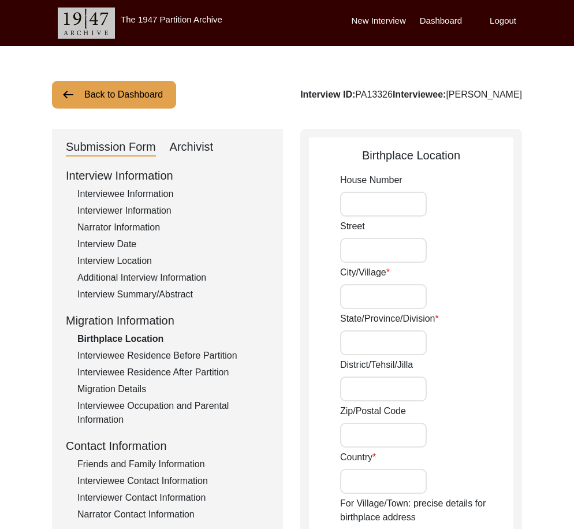
type input "Jashore"
type input "Khulna"
type input "[GEOGRAPHIC_DATA]"
type input "Kulipara"
type input "Jashore, Khulna Division, [GEOGRAPHIC_DATA]"
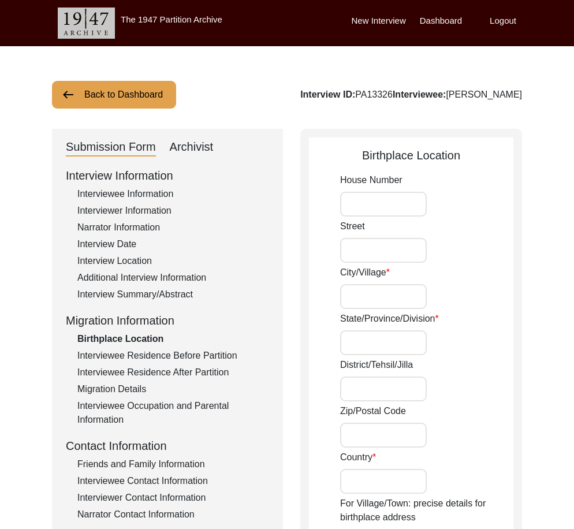
type input "23.1778"
type input "89.1801"
click at [412, 342] on input "Khulna" at bounding box center [383, 342] width 87 height 25
paste input "Division"
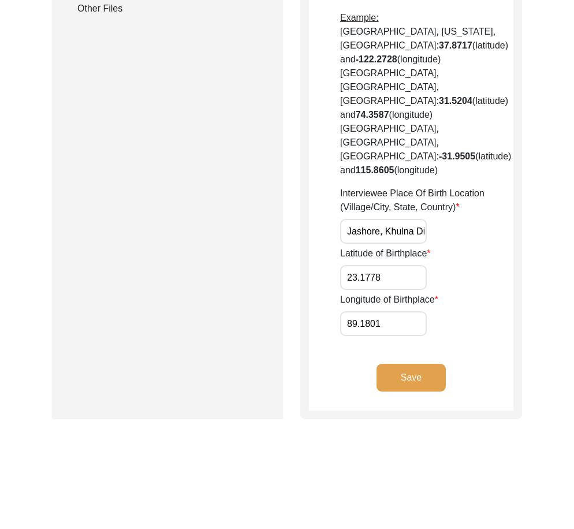
type input "Khulna Division"
click at [403, 364] on button "Save" at bounding box center [410, 378] width 69 height 28
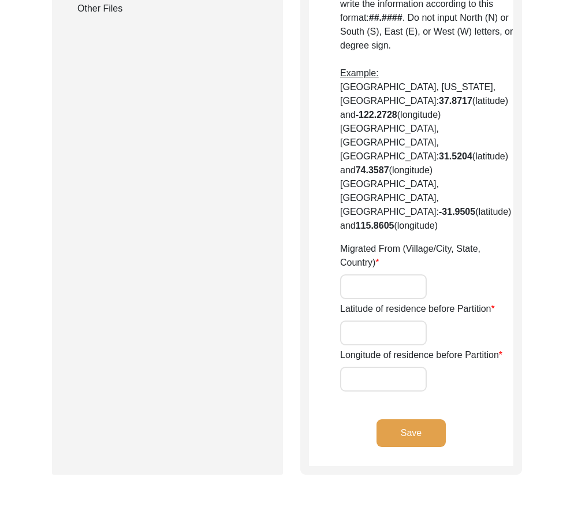
type input "Kulipara"
type input "Jessore"
type input "[GEOGRAPHIC_DATA]"
type input "Kulipara, Jessore, [GEOGRAPHIC_DATA]"
type input "23.16667"
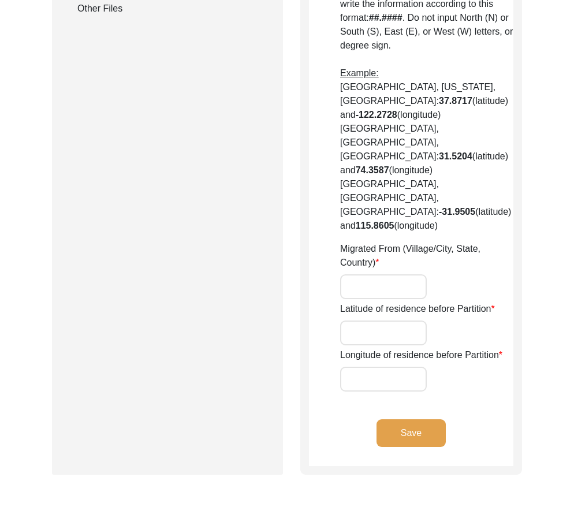
type input "89.21667"
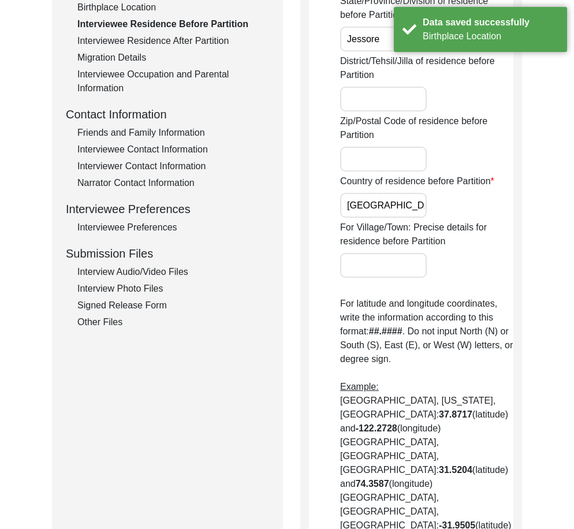
scroll to position [183, 0]
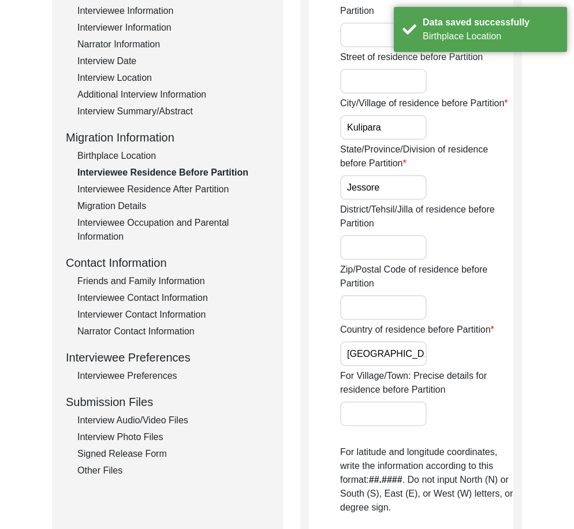
click at [157, 186] on div "Interviewee Residence After Partition" at bounding box center [173, 189] width 192 height 14
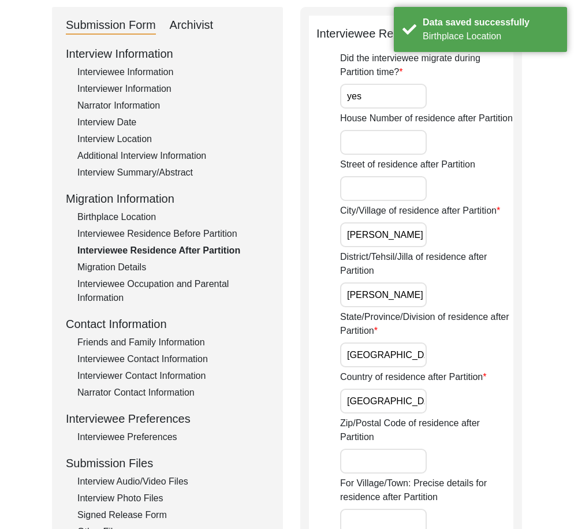
scroll to position [10, 0]
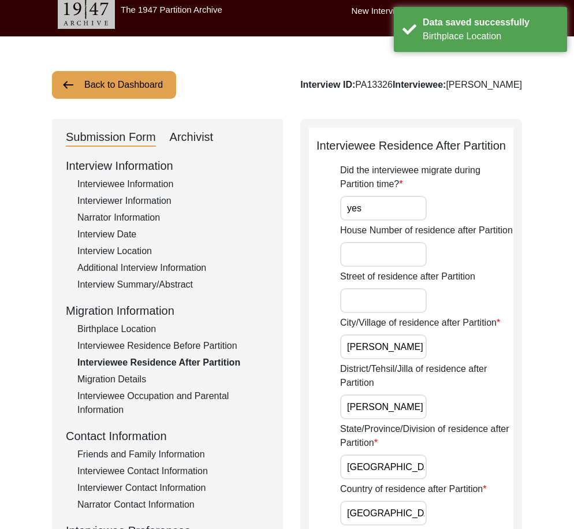
click at [176, 348] on div "Interviewee Residence Before Partition" at bounding box center [173, 346] width 192 height 14
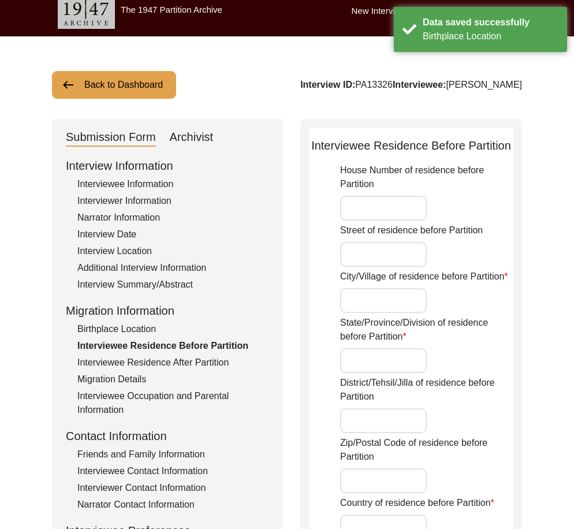
type input "Kulipara"
type input "Jessore"
type input "[GEOGRAPHIC_DATA]"
type input "Kulipara, Jessore, [GEOGRAPHIC_DATA]"
type input "23.16667"
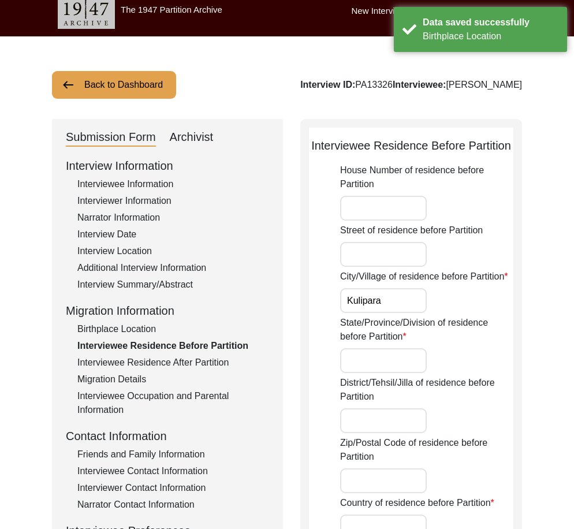
type input "89.21667"
click at [397, 305] on input "Kulipara" at bounding box center [383, 300] width 87 height 25
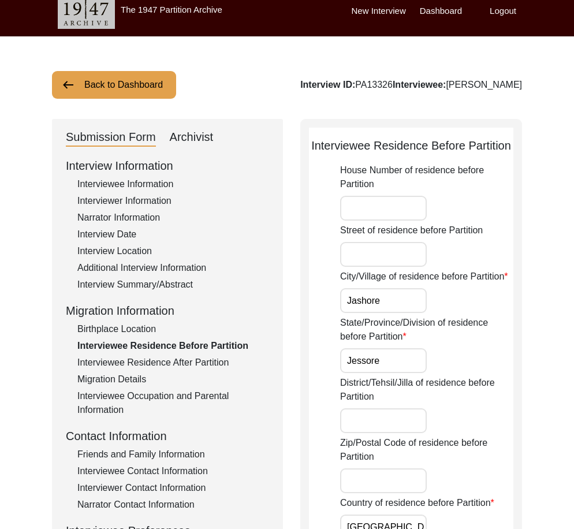
type input "Jashore"
click at [393, 350] on input "Jessore" at bounding box center [383, 360] width 87 height 25
type input "Khulna Division"
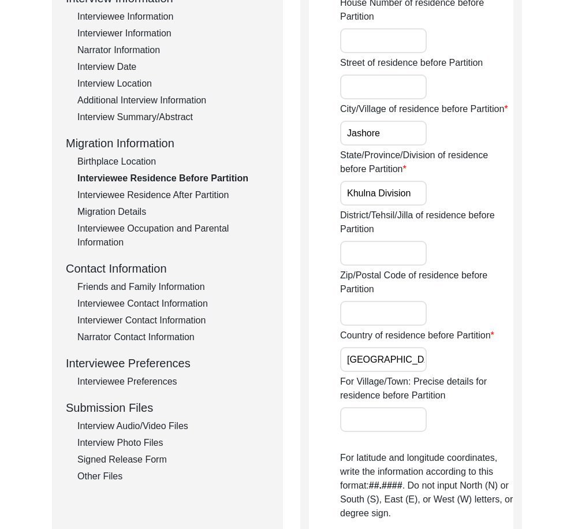
scroll to position [183, 0]
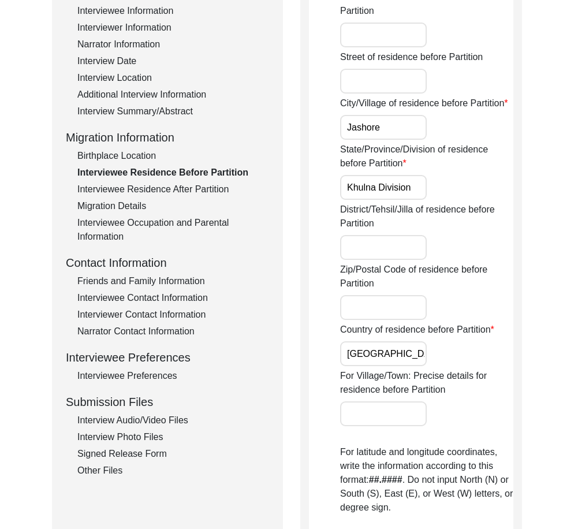
click at [396, 357] on input "[GEOGRAPHIC_DATA]" at bounding box center [383, 353] width 87 height 25
drag, startPoint x: 442, startPoint y: 405, endPoint x: 401, endPoint y: 412, distance: 42.1
click at [438, 409] on div "For Village/Town: Precise details for residence before Partition" at bounding box center [426, 397] width 173 height 57
click at [401, 412] on input "For Village/Town: Precise details for residence before Partition" at bounding box center [383, 413] width 87 height 25
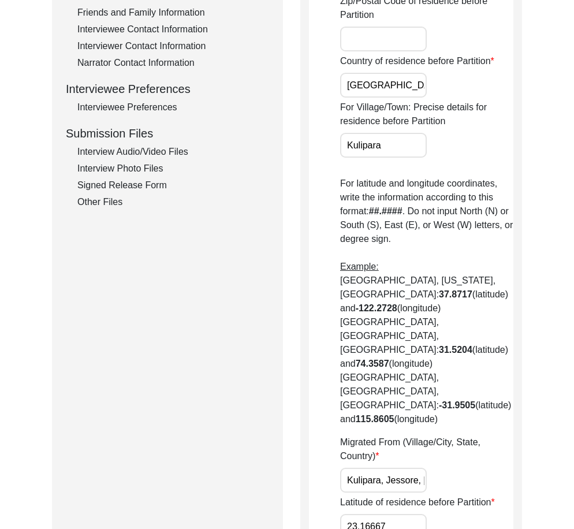
scroll to position [472, 0]
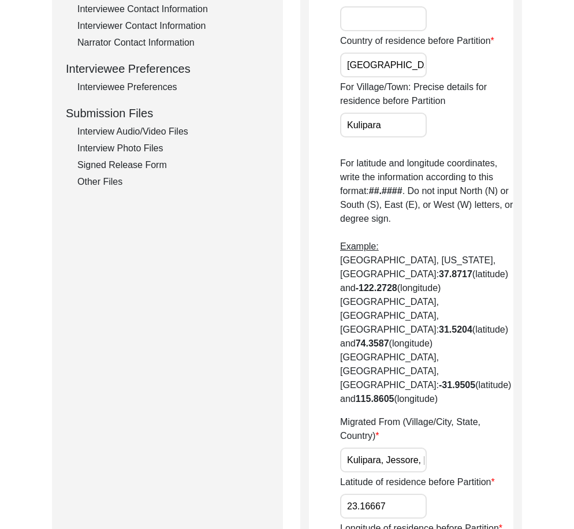
type input "Kulipara"
click at [389, 447] on input "Kulipara, Jessore, [GEOGRAPHIC_DATA]" at bounding box center [383, 459] width 87 height 25
paste input "Jashore, Khulna Division"
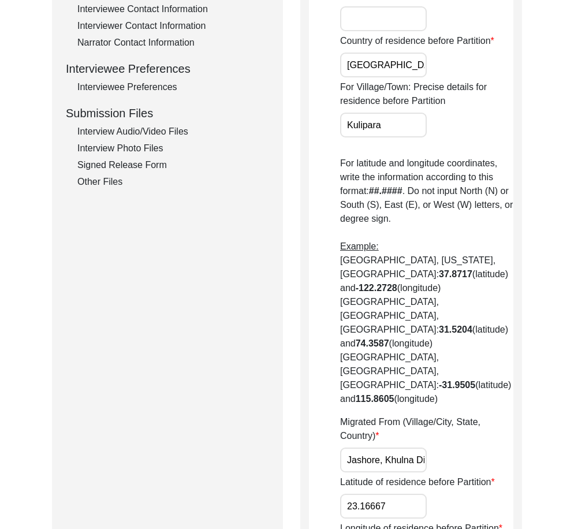
scroll to position [0, 78]
type input "Jashore, Khulna Division, [GEOGRAPHIC_DATA]"
click at [448, 415] on div "Migrated From (Village/City, State, Country) [GEOGRAPHIC_DATA], [GEOGRAPHIC_DAT…" at bounding box center [426, 443] width 173 height 57
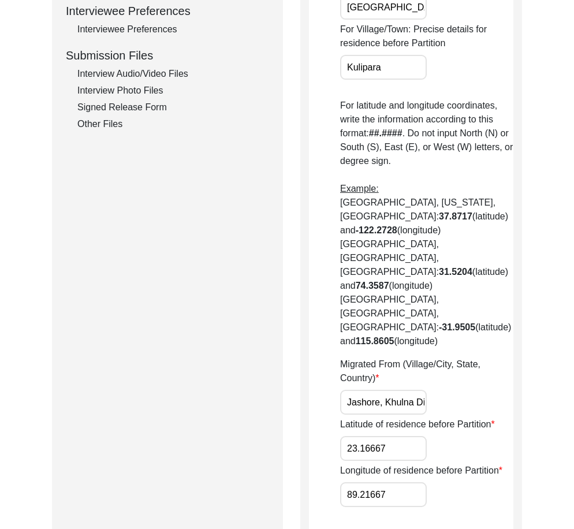
click at [403, 436] on input "23.16667" at bounding box center [383, 448] width 87 height 25
paste input "778"
type input "23.1778"
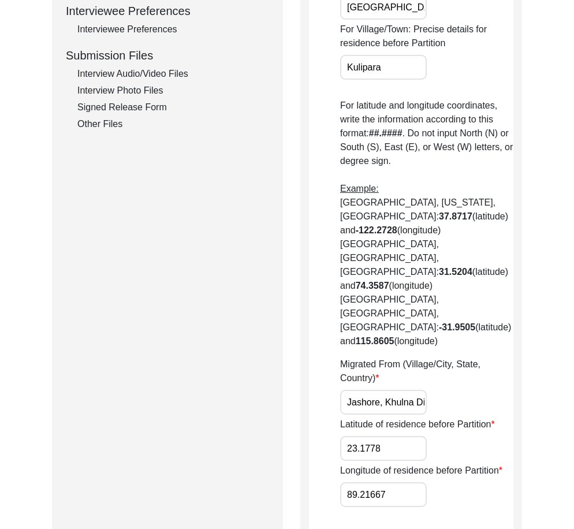
click at [424, 482] on input "89.21667" at bounding box center [383, 494] width 87 height 25
paste input "1801"
type input "89.1801"
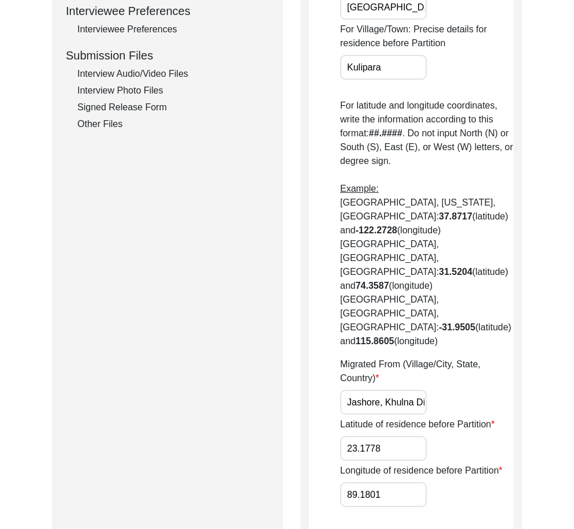
click at [457, 464] on div "Longitude of residence before Partition 89.1801" at bounding box center [426, 485] width 173 height 43
click at [443, 479] on app-residence-before-partition "Interviewee Residence Before Partition House Number of residence before Partiti…" at bounding box center [411, 99] width 204 height 964
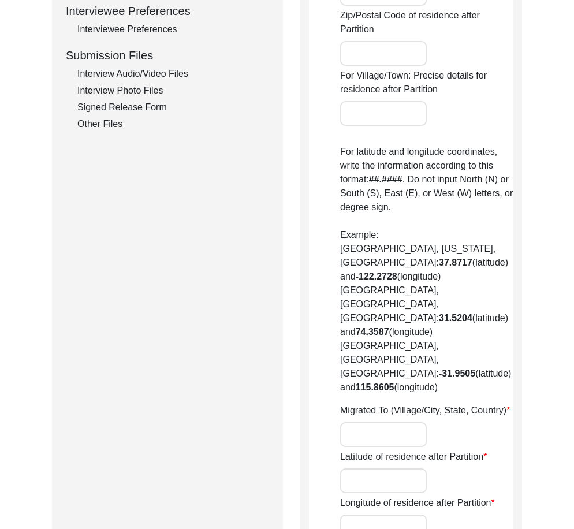
type input "yes"
type input "[PERSON_NAME]"
type input "[GEOGRAPHIC_DATA]"
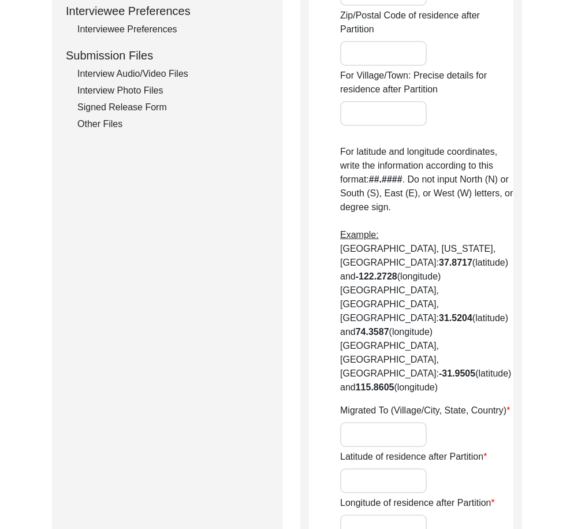
type input "[PERSON_NAME], [GEOGRAPHIC_DATA], [GEOGRAPHIC_DATA]"
type input "23.38528"
type input "88.65878"
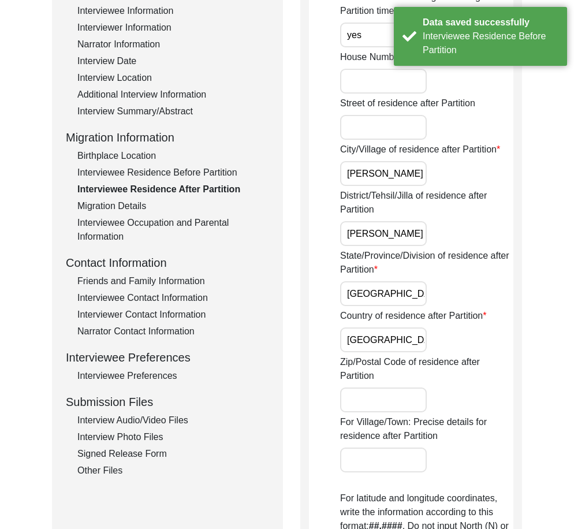
scroll to position [0, 0]
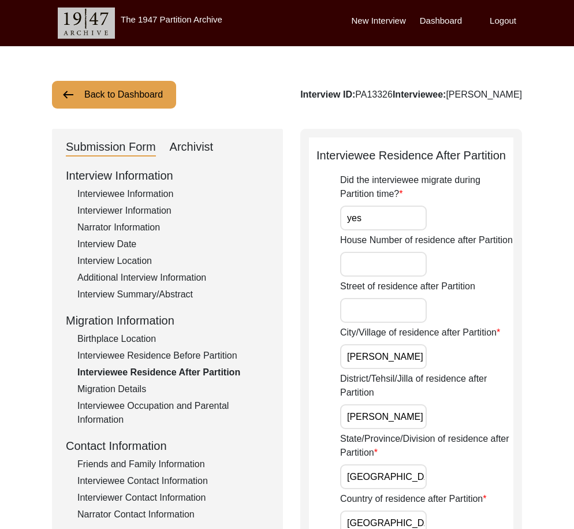
click at [385, 228] on input "yes" at bounding box center [383, 218] width 87 height 25
type input "Yes"
drag, startPoint x: 364, startPoint y: 348, endPoint x: 471, endPoint y: 353, distance: 106.9
click at [471, 353] on div "City/Village of residence after Partition Bhairab Chandrapur" at bounding box center [426, 347] width 173 height 43
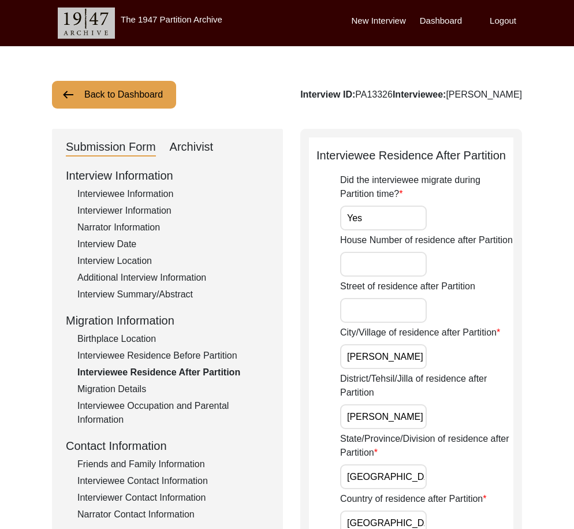
click at [471, 353] on div "City/Village of residence after Partition Bhairab Chandrapur" at bounding box center [426, 347] width 173 height 43
click at [387, 352] on input "[PERSON_NAME]" at bounding box center [383, 356] width 87 height 25
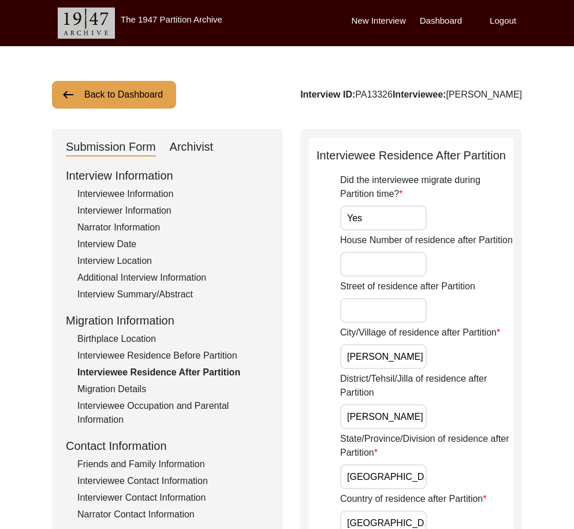
click at [484, 352] on div "City/Village of residence after Partition Bhairab Chandrapur" at bounding box center [426, 347] width 173 height 43
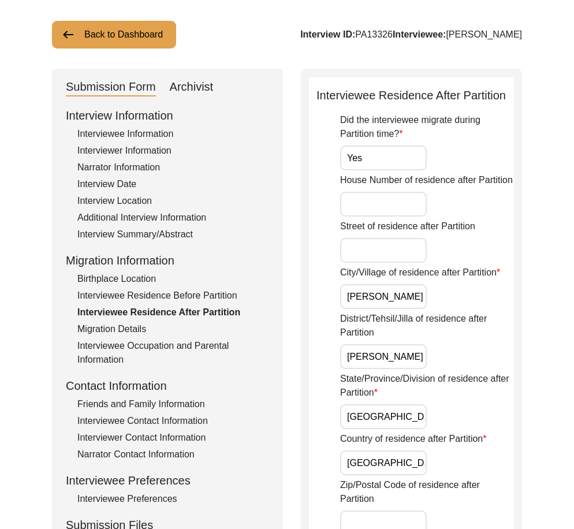
scroll to position [58, 0]
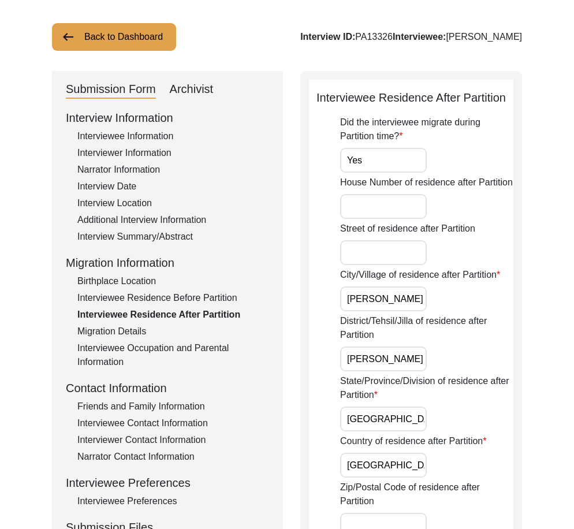
click at [385, 288] on input "[PERSON_NAME]" at bounding box center [383, 298] width 87 height 25
click at [462, 282] on div "City/Village of residence after Partition Bhairab Chandrapur" at bounding box center [426, 289] width 173 height 43
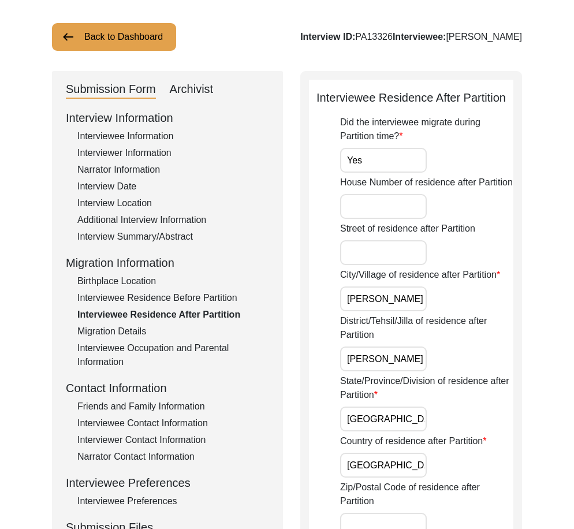
drag, startPoint x: 368, startPoint y: 300, endPoint x: 453, endPoint y: 293, distance: 85.2
click at [453, 293] on div "City/Village of residence after Partition Bhairab Chandrapur" at bounding box center [426, 289] width 173 height 43
click at [413, 346] on div "District/Tehsil/Jilla of residence after Partition Nadia" at bounding box center [426, 342] width 173 height 57
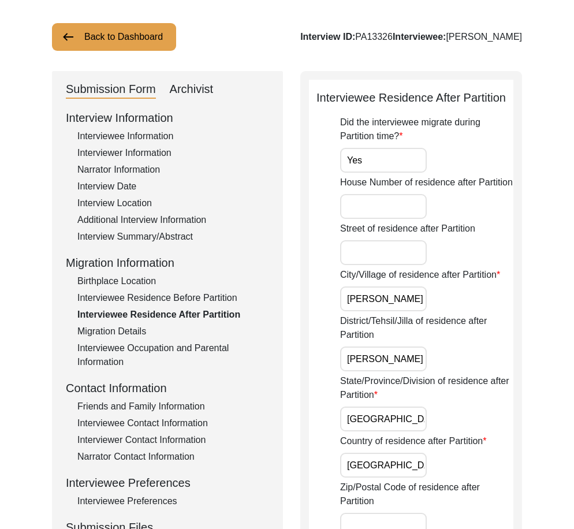
click at [416, 359] on input "[PERSON_NAME]" at bounding box center [383, 358] width 87 height 25
click at [424, 412] on input "[GEOGRAPHIC_DATA]" at bounding box center [383, 418] width 87 height 25
click at [379, 475] on input "[GEOGRAPHIC_DATA]" at bounding box center [383, 465] width 87 height 25
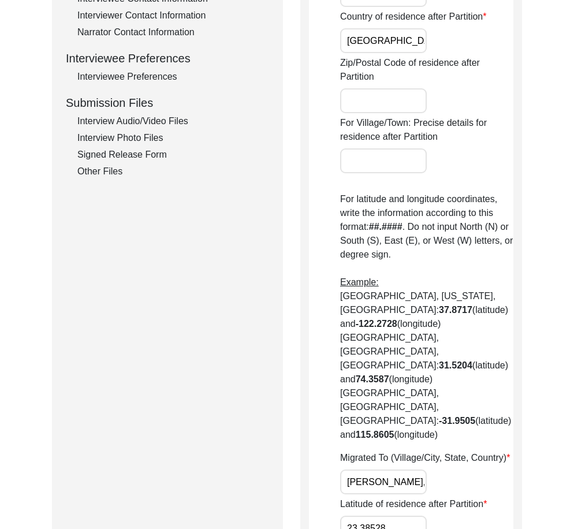
scroll to position [462, 0]
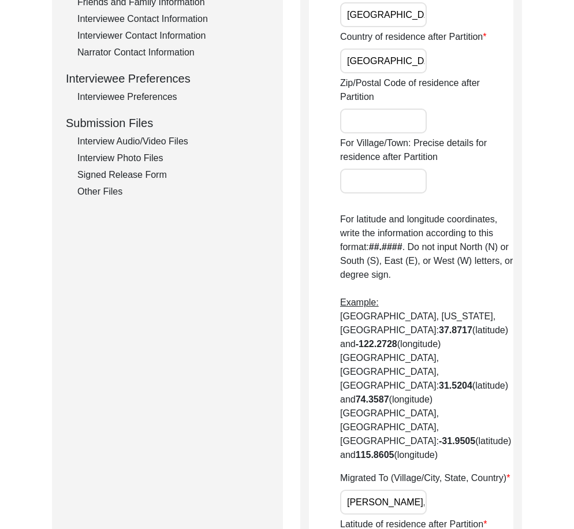
type input "[GEOGRAPHIC_DATA]"
click at [453, 177] on div "For Village/Town: Precise details for residence after Partition" at bounding box center [426, 164] width 173 height 57
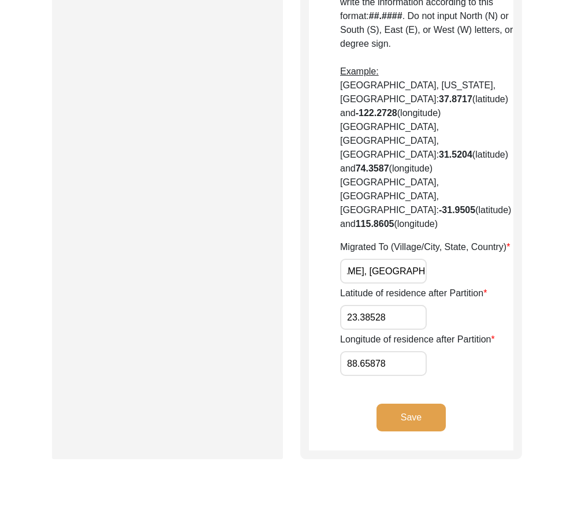
scroll to position [0, 91]
drag, startPoint x: 346, startPoint y: 214, endPoint x: 443, endPoint y: 215, distance: 96.4
click at [443, 240] on div "Migrated To (Village/City, State, Country) [GEOGRAPHIC_DATA], [GEOGRAPHIC_DATA]…" at bounding box center [426, 261] width 173 height 43
click at [421, 259] on input "[PERSON_NAME], [GEOGRAPHIC_DATA], [GEOGRAPHIC_DATA]" at bounding box center [383, 271] width 87 height 25
click at [424, 259] on input "[PERSON_NAME], [GEOGRAPHIC_DATA], [GEOGRAPHIC_DATA]" at bounding box center [383, 271] width 87 height 25
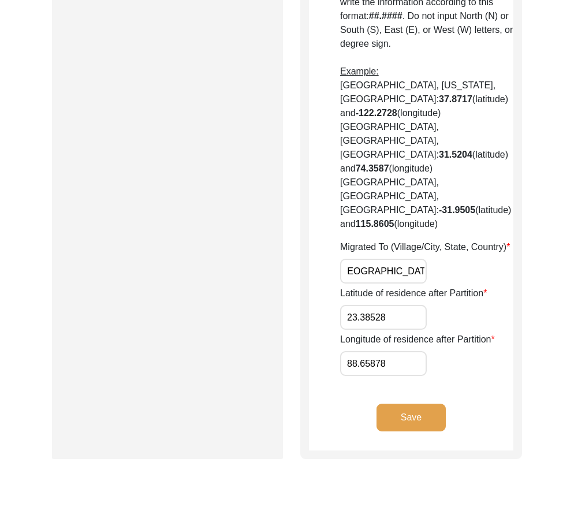
scroll to position [0, 88]
type input "[PERSON_NAME], [GEOGRAPHIC_DATA], [GEOGRAPHIC_DATA]"
click at [408, 305] on input "23.38528" at bounding box center [383, 317] width 87 height 25
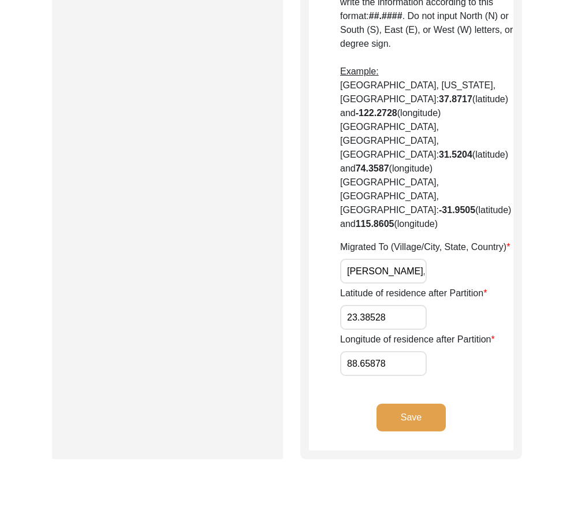
click at [408, 305] on input "23.38528" at bounding box center [383, 317] width 87 height 25
click at [374, 351] on input "88.65878" at bounding box center [383, 363] width 87 height 25
click at [376, 351] on input "88.65878" at bounding box center [383, 363] width 87 height 25
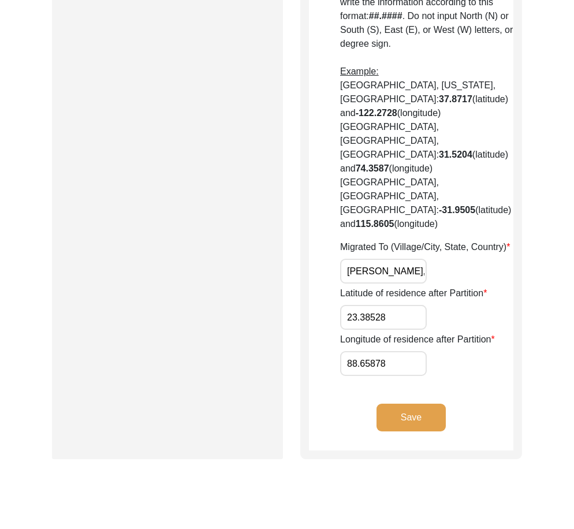
click at [404, 305] on input "23.38528" at bounding box center [383, 317] width 87 height 25
paste input "99"
type input "23.3899"
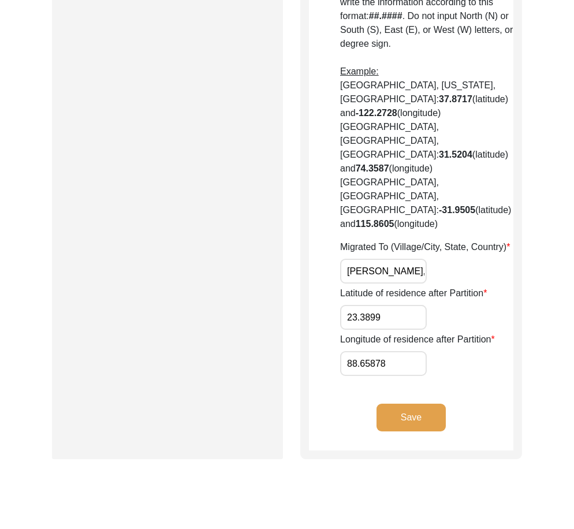
click at [415, 351] on input "88.65878" at bounding box center [383, 363] width 87 height 25
paste input "422"
type input "88.6422"
drag, startPoint x: 462, startPoint y: 309, endPoint x: 423, endPoint y: 289, distance: 44.4
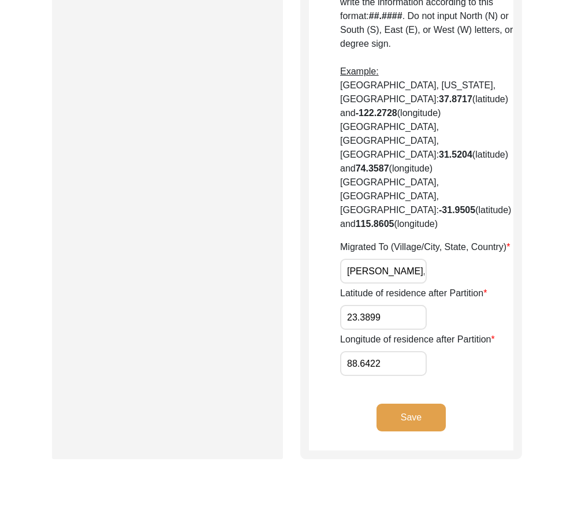
click at [460, 333] on div "Longitude of residence after Partition 88.6422" at bounding box center [426, 354] width 173 height 43
click at [415, 305] on input "23.3899" at bounding box center [383, 317] width 87 height 25
click at [389, 333] on div "Longitude of residence after Partition 88.6422" at bounding box center [426, 354] width 173 height 43
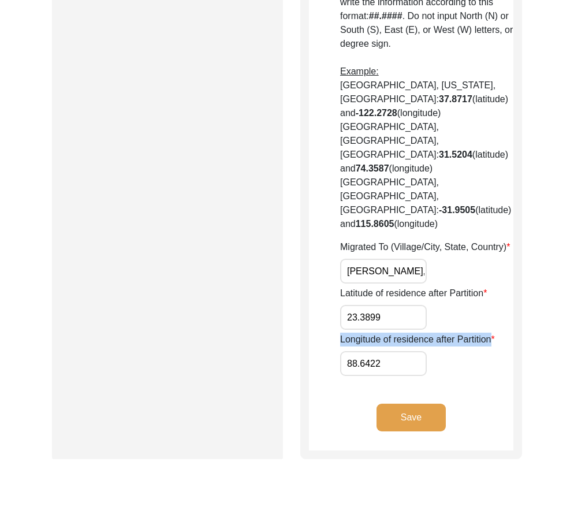
click at [389, 333] on div "Longitude of residence after Partition 88.6422" at bounding box center [426, 354] width 173 height 43
click at [394, 351] on input "88.6422" at bounding box center [383, 363] width 87 height 25
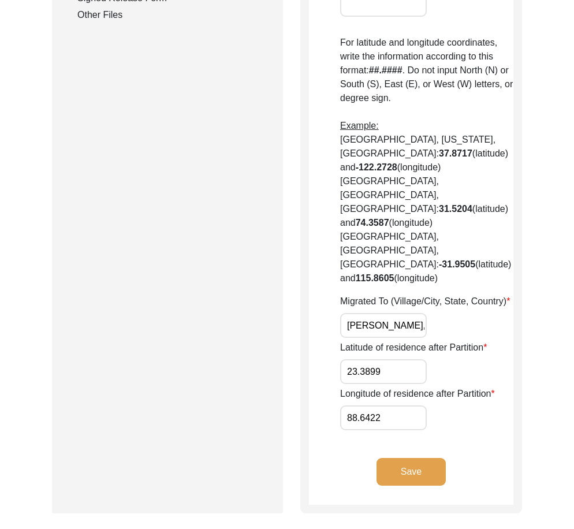
scroll to position [733, 0]
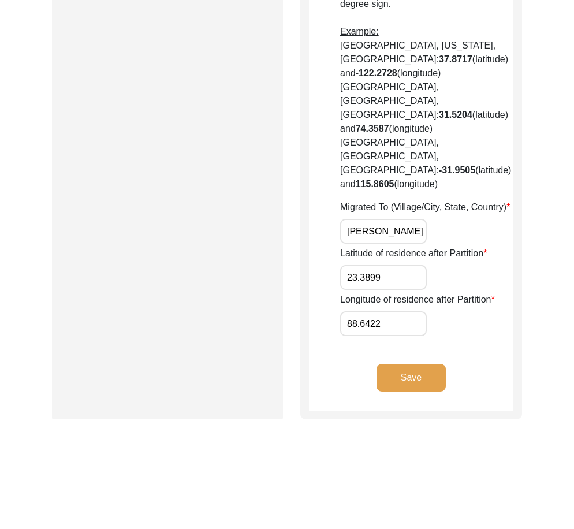
click at [420, 364] on button "Save" at bounding box center [410, 378] width 69 height 28
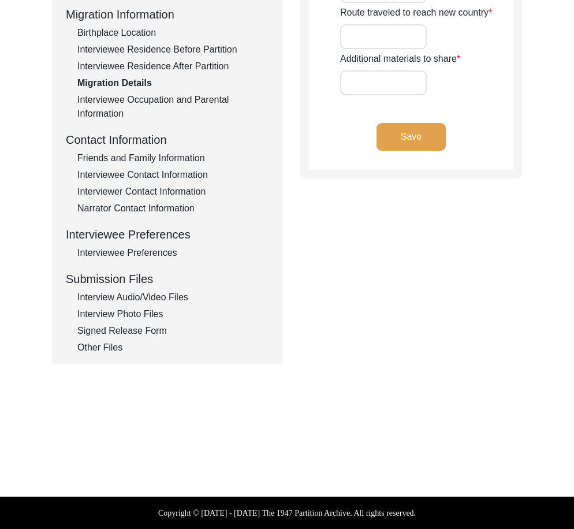
type input "n/a"
type input "none"
type input "Petrapole"
type input "n/a"
type input "no"
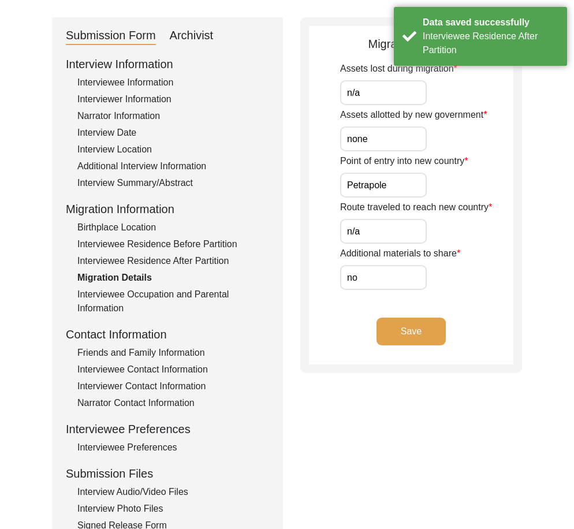
scroll to position [17, 0]
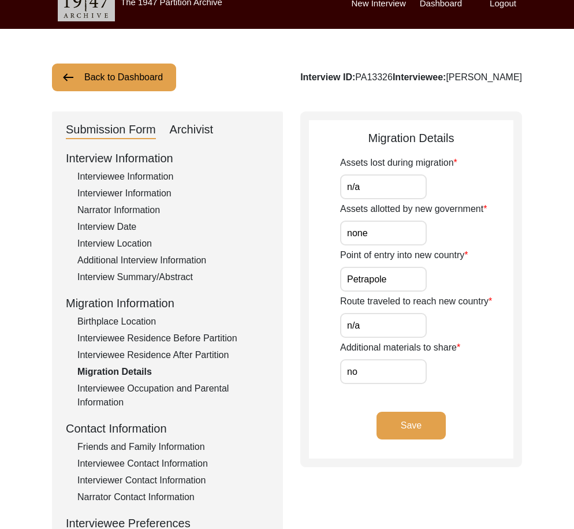
click at [142, 358] on div "Interviewee Residence After Partition" at bounding box center [173, 355] width 192 height 14
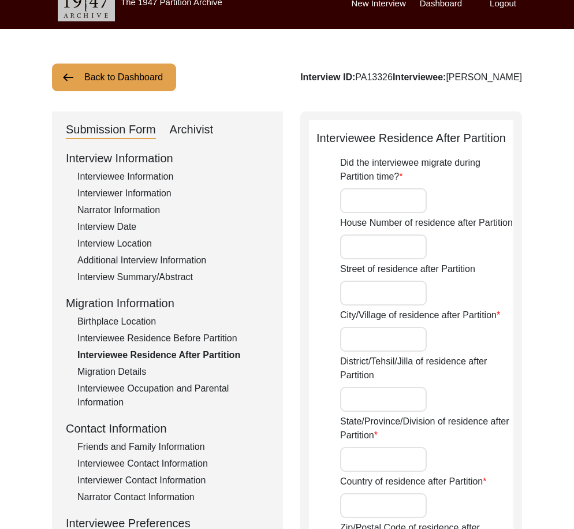
type input "Yes"
type input "[PERSON_NAME]"
type input "[GEOGRAPHIC_DATA]"
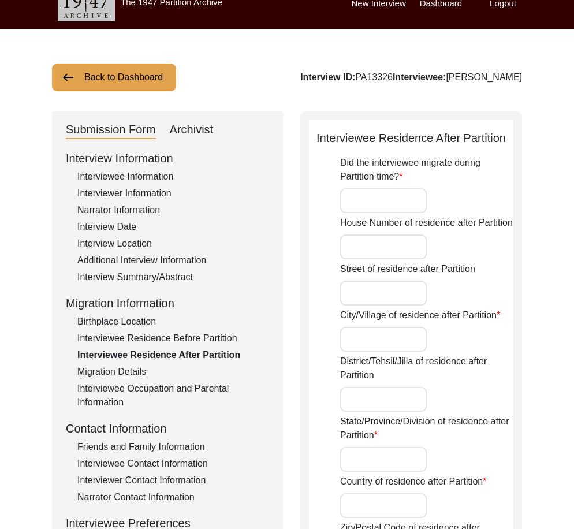
type input "[PERSON_NAME], [GEOGRAPHIC_DATA], [GEOGRAPHIC_DATA]"
type input "23.3899"
type input "88.6422"
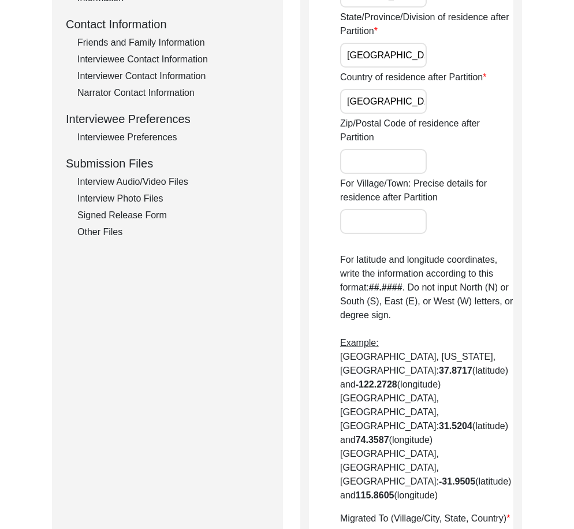
scroll to position [710, 0]
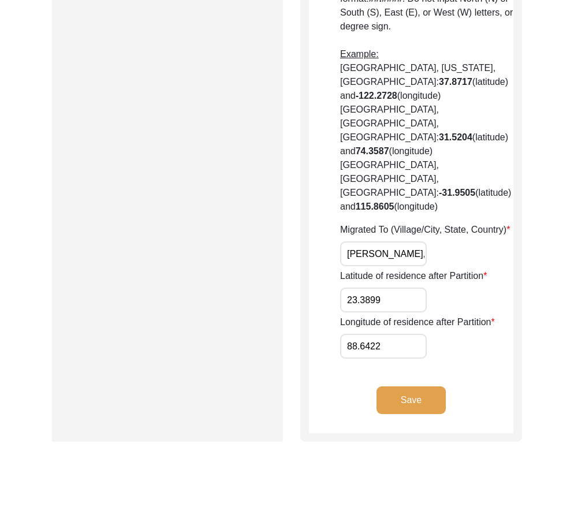
click at [396, 288] on input "23.3899" at bounding box center [383, 300] width 87 height 25
click at [370, 334] on input "88.6422" at bounding box center [383, 346] width 87 height 25
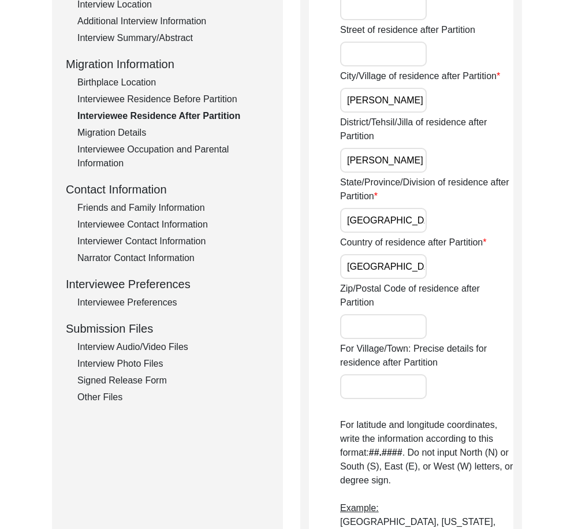
scroll to position [75, 0]
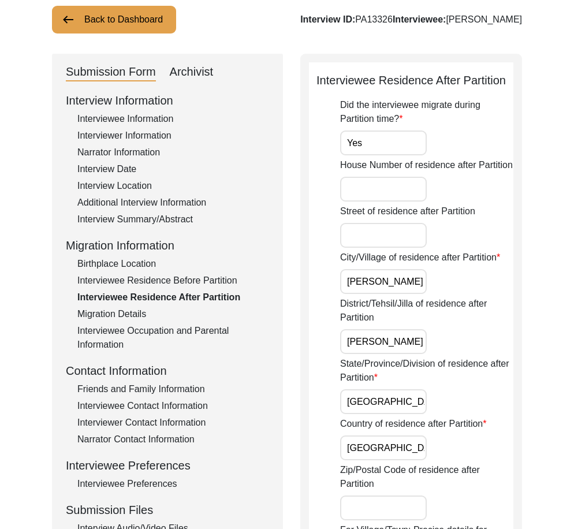
click at [108, 321] on div "Interview Information Interviewee Information Interviewer Information Narrator …" at bounding box center [167, 339] width 203 height 494
click at [107, 318] on div "Migration Details" at bounding box center [173, 314] width 192 height 14
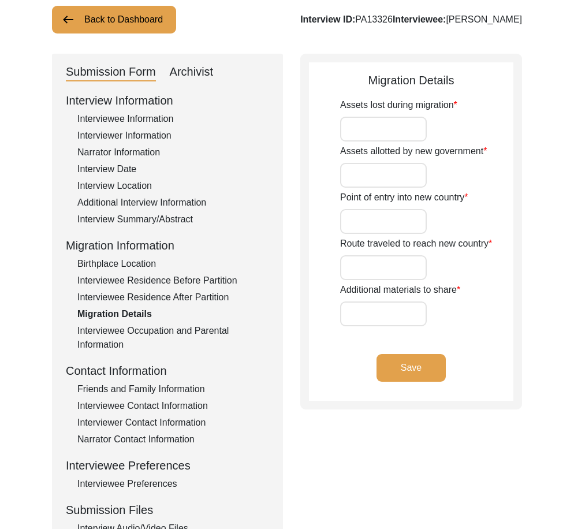
type input "n/a"
type input "none"
type input "Petrapole"
type input "n/a"
type input "no"
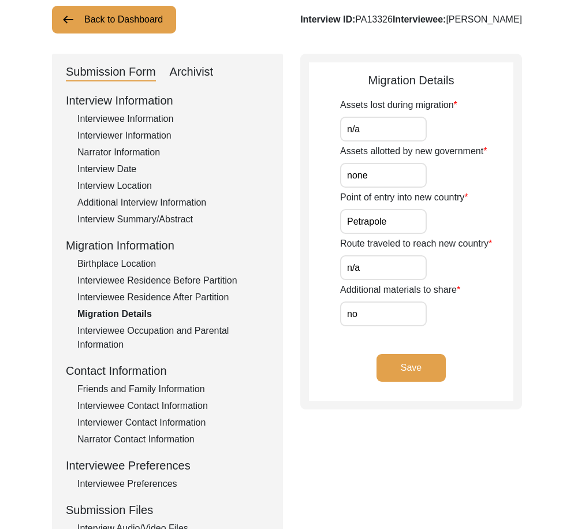
click at [379, 137] on input "n/a" at bounding box center [383, 129] width 87 height 25
type input "N/A"
drag, startPoint x: 382, startPoint y: 133, endPoint x: 297, endPoint y: 143, distance: 85.4
click at [295, 134] on div "Submission Form Archivist Interview Information Interviewee Information Intervi…" at bounding box center [287, 324] width 470 height 541
drag, startPoint x: 374, startPoint y: 183, endPoint x: 269, endPoint y: 171, distance: 105.1
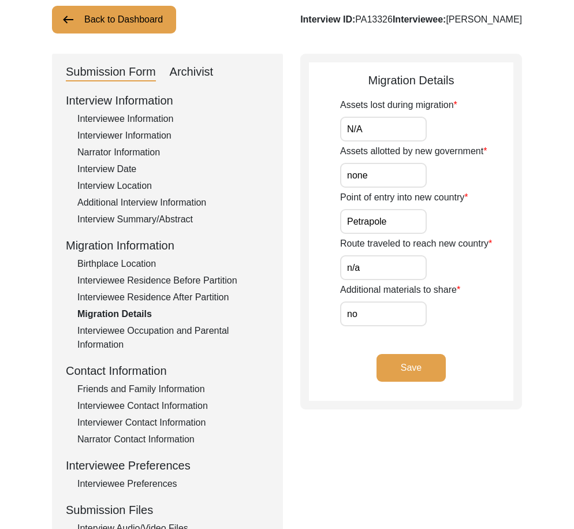
click at [276, 171] on div "Submission Form Archivist Interview Information Interviewee Information Intervi…" at bounding box center [287, 324] width 470 height 541
paste input "N/A"
type input "N/A"
click at [286, 194] on div "Submission Form Archivist Interview Information Interviewee Information Intervi…" at bounding box center [287, 324] width 470 height 541
click at [398, 229] on input "Petrapole" at bounding box center [383, 221] width 87 height 25
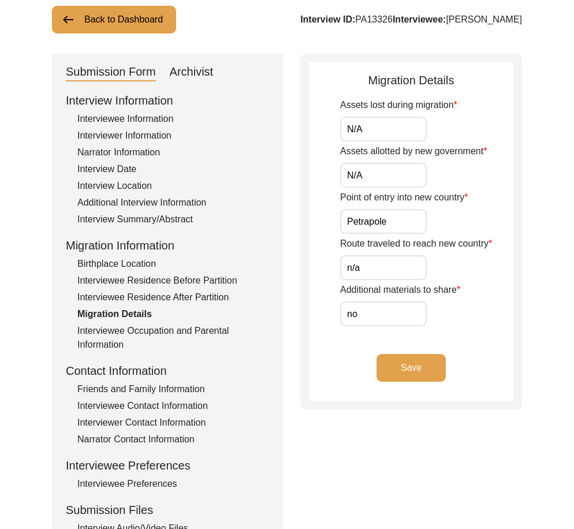
click at [312, 260] on app-migration-details "Migration Details Assets lost during migration N/A Assets allotted by new gover…" at bounding box center [411, 236] width 204 height 329
paste input "N/A"
type input "N/A"
drag, startPoint x: 364, startPoint y: 314, endPoint x: 290, endPoint y: 313, distance: 73.9
click at [306, 308] on div "Migration Details Assets lost during migration N/A Assets allotted by new gover…" at bounding box center [411, 232] width 222 height 356
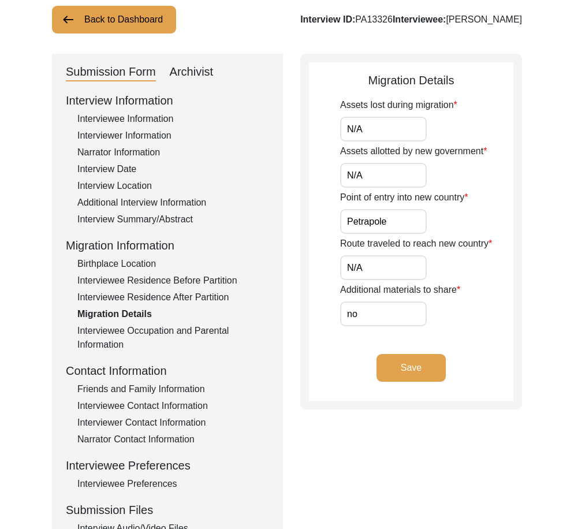
paste input "N/A"
type input "N/A"
click at [305, 322] on div "Migration Details Assets lost during migration N/A Assets allotted by new gover…" at bounding box center [411, 232] width 222 height 356
click at [426, 370] on button "Save" at bounding box center [410, 368] width 69 height 28
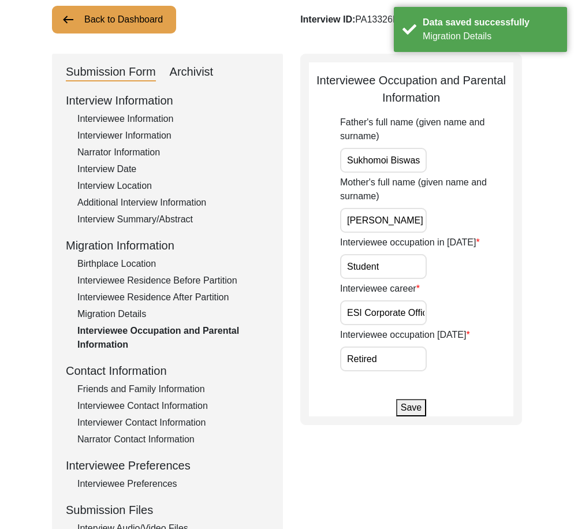
click at [420, 152] on input "Sukhomoi Biswas" at bounding box center [383, 160] width 87 height 25
click at [420, 159] on input "Sukhomoi Biswas" at bounding box center [383, 160] width 87 height 25
click at [415, 217] on input "[PERSON_NAME]" at bounding box center [383, 220] width 87 height 25
click at [397, 266] on input "Student" at bounding box center [383, 266] width 87 height 25
type input "Student"
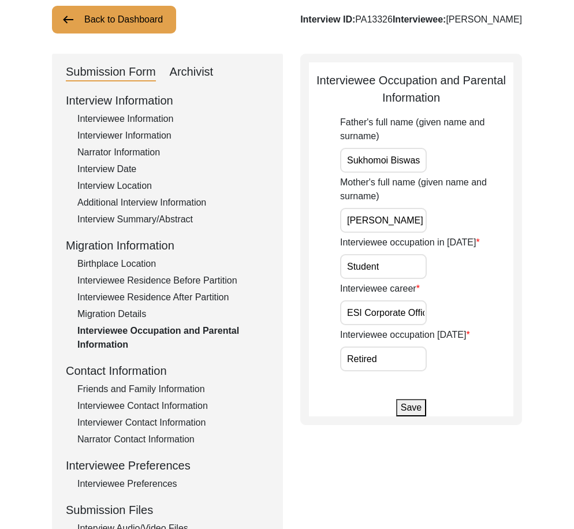
scroll to position [0, 11]
drag, startPoint x: 354, startPoint y: 317, endPoint x: 517, endPoint y: 323, distance: 162.9
click at [517, 322] on div "Interviewee Occupation and Parental Information Father's full name (given name …" at bounding box center [411, 239] width 222 height 371
click at [401, 363] on input "Retired" at bounding box center [383, 358] width 87 height 25
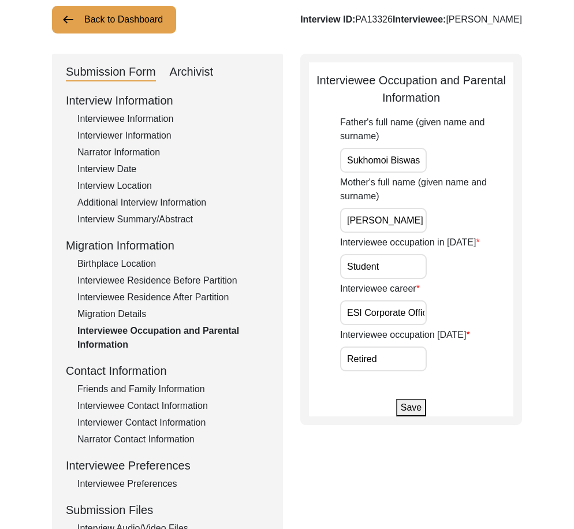
click at [396, 273] on input "Student" at bounding box center [383, 266] width 87 height 25
click at [415, 413] on button "Save" at bounding box center [411, 407] width 30 height 17
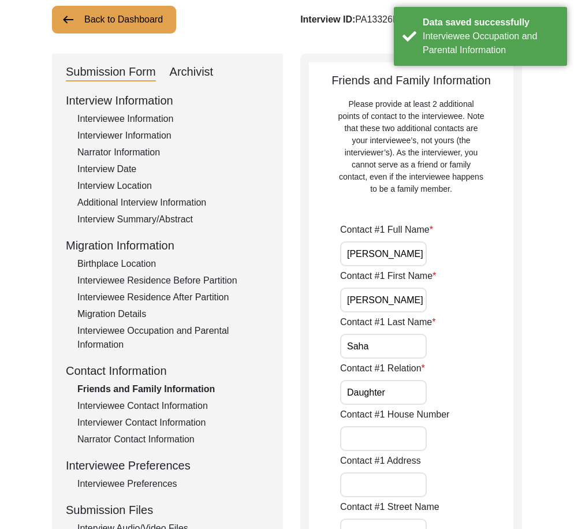
click at [413, 258] on input "[PERSON_NAME]" at bounding box center [383, 253] width 87 height 25
click at [402, 300] on input "[PERSON_NAME]" at bounding box center [383, 300] width 87 height 25
click at [393, 340] on input "Saha" at bounding box center [383, 346] width 87 height 25
drag, startPoint x: 398, startPoint y: 372, endPoint x: 398, endPoint y: 383, distance: 11.6
click at [398, 376] on div "Contact #1 Relation Daughter" at bounding box center [426, 382] width 173 height 43
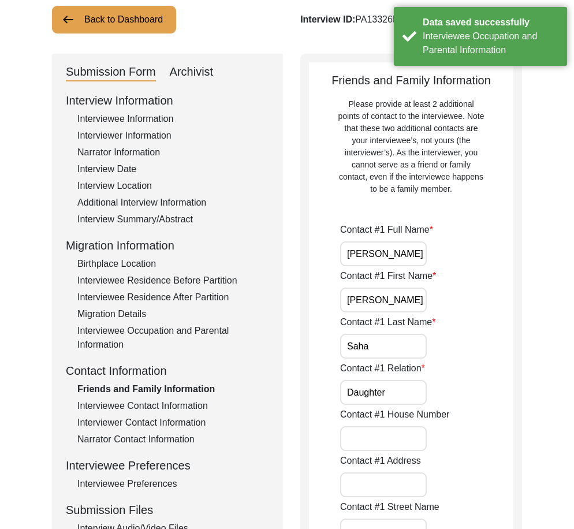
click at [398, 383] on input "Daughter" at bounding box center [383, 392] width 87 height 25
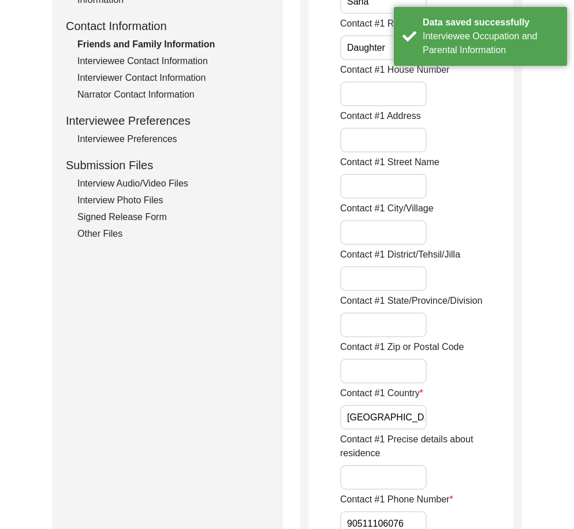
scroll to position [537, 0]
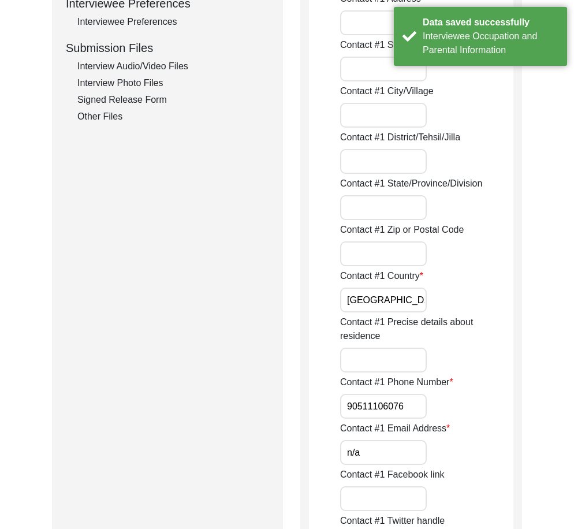
click at [372, 299] on input "[GEOGRAPHIC_DATA]" at bounding box center [383, 300] width 87 height 25
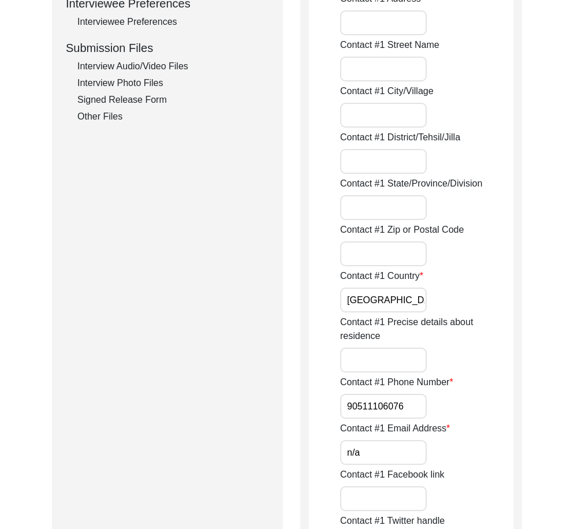
click at [346, 408] on input "90511106076" at bounding box center [383, 406] width 87 height 25
paste input "+91"
drag, startPoint x: 346, startPoint y: 408, endPoint x: 500, endPoint y: 428, distance: 155.5
type input "[PHONE_NUMBER]"
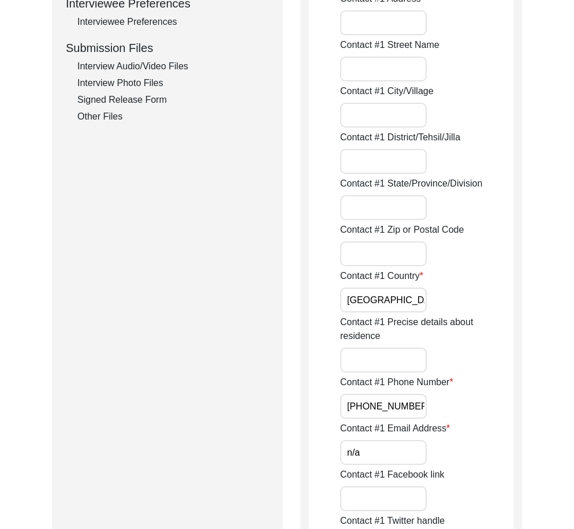
click at [411, 446] on input "n/a" at bounding box center [383, 452] width 87 height 25
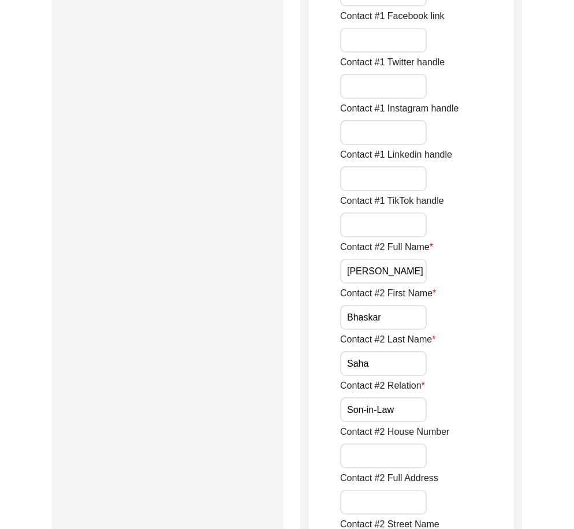
scroll to position [1172, 0]
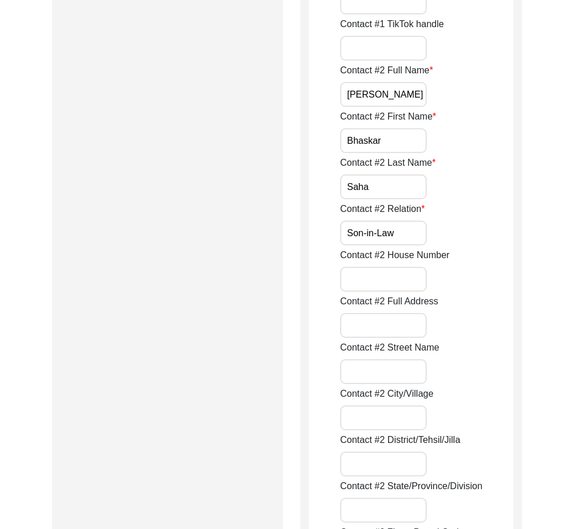
drag, startPoint x: 405, startPoint y: 79, endPoint x: 405, endPoint y: 87, distance: 7.5
click at [405, 81] on div "Contact #2 Full Name [PERSON_NAME]" at bounding box center [426, 85] width 173 height 43
click at [405, 94] on input "[PERSON_NAME]" at bounding box center [383, 94] width 87 height 25
click at [384, 139] on input "Bhaskar" at bounding box center [383, 140] width 87 height 25
drag, startPoint x: 379, startPoint y: 181, endPoint x: 394, endPoint y: 212, distance: 34.6
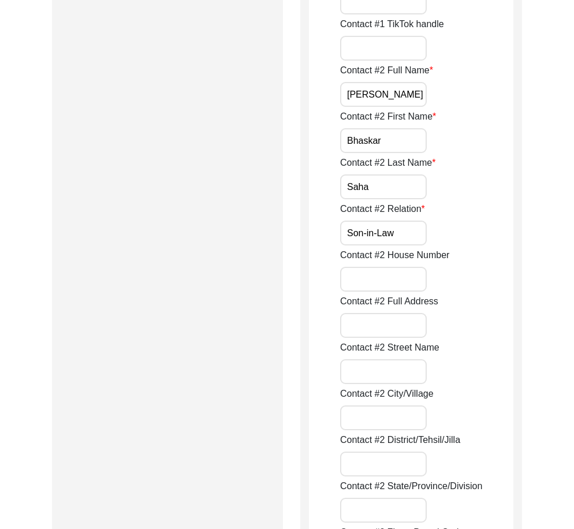
click at [379, 181] on input "Saha" at bounding box center [383, 186] width 87 height 25
click at [406, 225] on input "Son-in-Law" at bounding box center [383, 233] width 87 height 25
type input "Son-in-law"
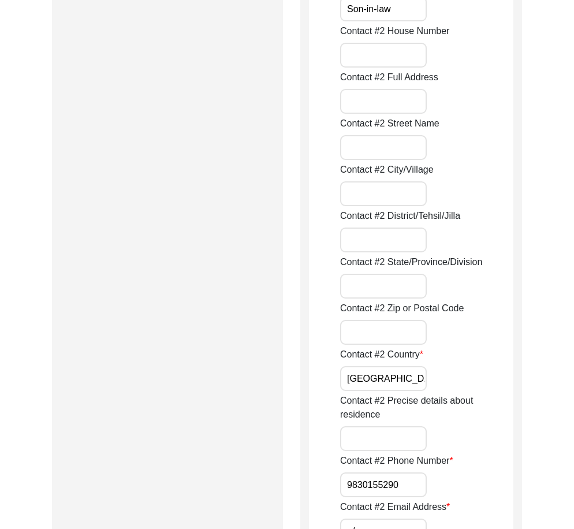
scroll to position [1519, 0]
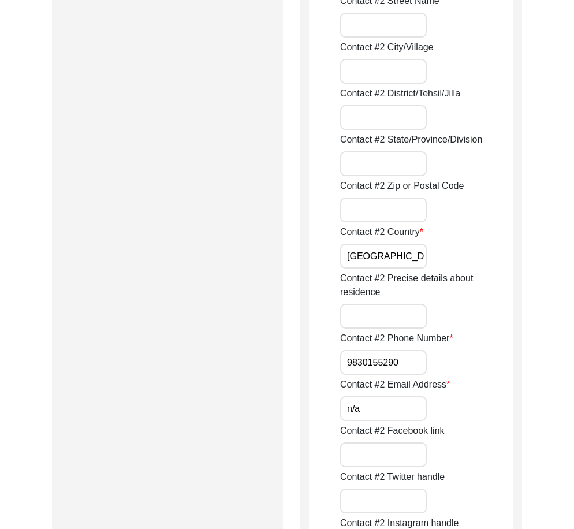
click at [376, 262] on input "[GEOGRAPHIC_DATA]" at bounding box center [383, 256] width 87 height 25
type input "[GEOGRAPHIC_DATA]"
click at [346, 356] on input "9830155290" at bounding box center [383, 362] width 87 height 25
paste input "+91"
drag, startPoint x: 348, startPoint y: 360, endPoint x: 520, endPoint y: 362, distance: 172.1
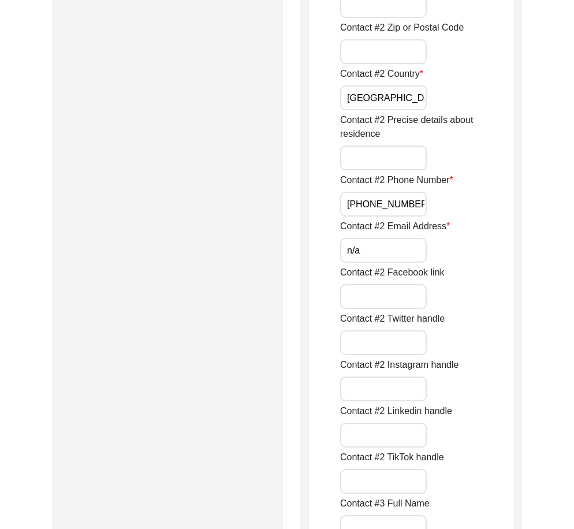
scroll to position [1865, 0]
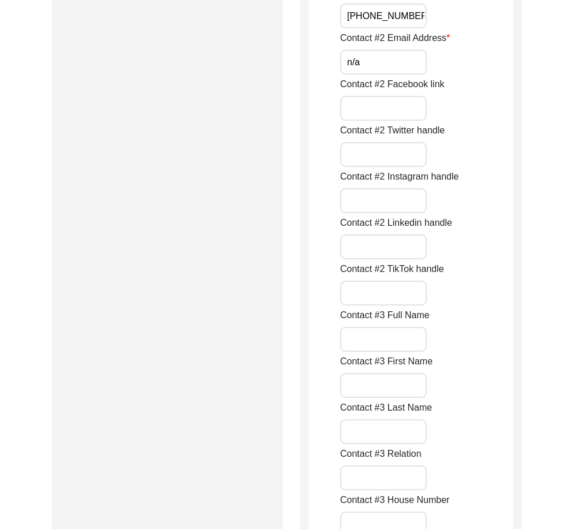
type input "[PHONE_NUMBER]"
click at [383, 58] on input "n/a" at bounding box center [383, 62] width 87 height 25
type input "N/A"
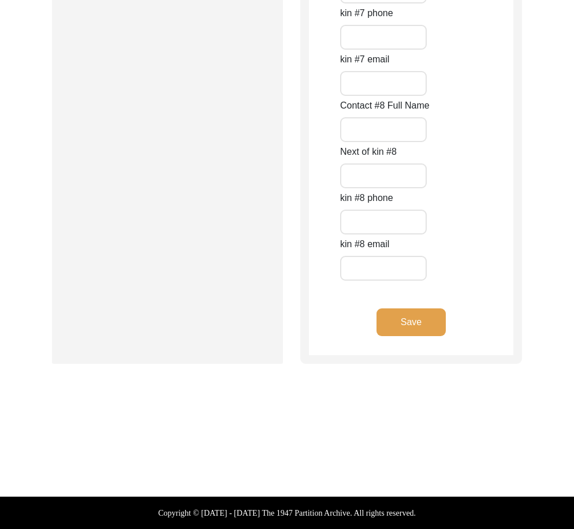
click at [431, 314] on button "Save" at bounding box center [410, 322] width 69 height 28
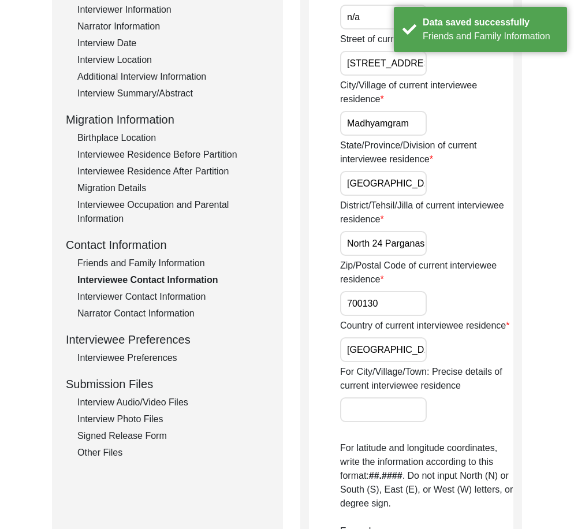
scroll to position [0, 0]
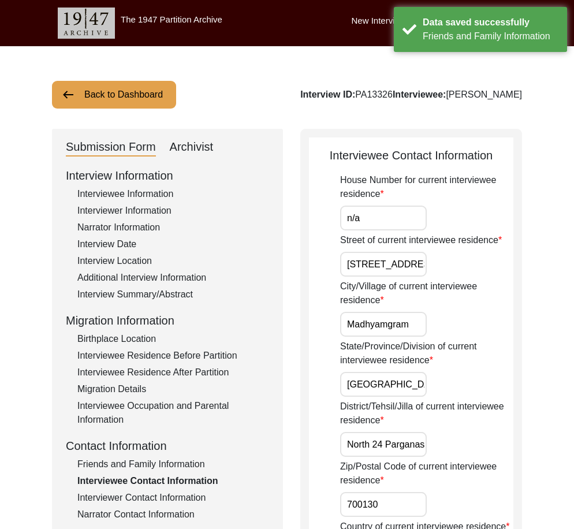
click at [383, 210] on input "n/a" at bounding box center [383, 218] width 87 height 25
type input "N/A"
drag, startPoint x: 375, startPoint y: 266, endPoint x: 547, endPoint y: 283, distance: 172.9
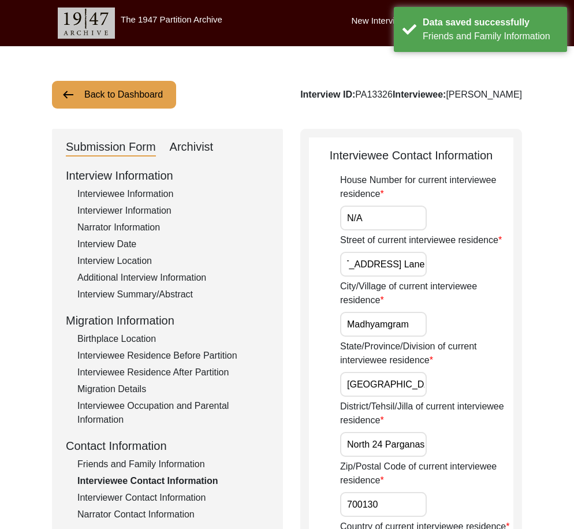
click at [489, 282] on label "City/Village of current interviewee residence" at bounding box center [426, 293] width 173 height 28
click at [427, 312] on input "Madhyamgram" at bounding box center [383, 324] width 87 height 25
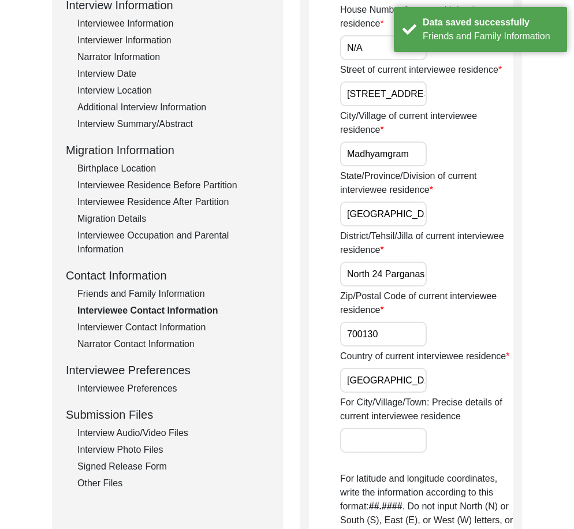
scroll to position [173, 0]
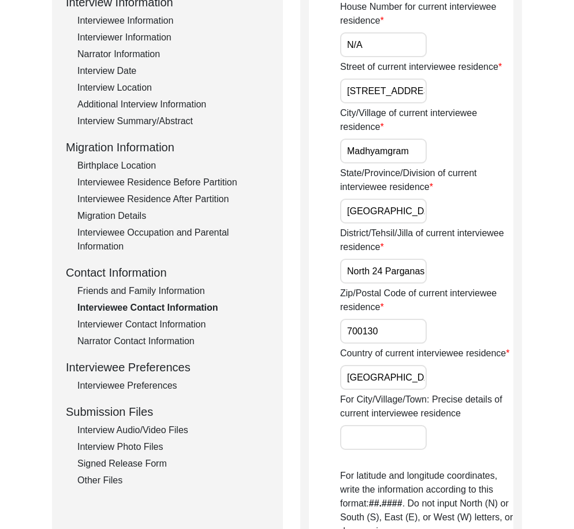
click at [408, 214] on input "[GEOGRAPHIC_DATA]" at bounding box center [383, 211] width 87 height 25
drag, startPoint x: 387, startPoint y: 283, endPoint x: 516, endPoint y: 292, distance: 129.0
click at [391, 256] on div "District/Tehsil/Jilla of current interviewee residence North 24 Parganas" at bounding box center [426, 254] width 173 height 57
drag, startPoint x: 393, startPoint y: 267, endPoint x: 449, endPoint y: 295, distance: 63.3
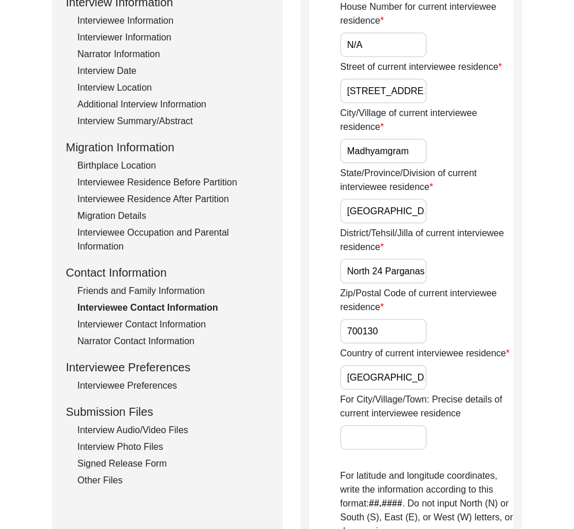
click at [477, 279] on div "District/Tehsil/Jilla of current interviewee residence North 24 Parganas" at bounding box center [426, 254] width 173 height 57
click at [420, 318] on div "Zip/Postal Code of current interviewee residence 700130" at bounding box center [426, 314] width 173 height 57
click at [419, 322] on input "700130" at bounding box center [383, 331] width 87 height 25
click at [402, 362] on div "Country of current interviewee residence [DEMOGRAPHIC_DATA]" at bounding box center [426, 367] width 173 height 43
click at [402, 364] on div "Country of current interviewee residence [DEMOGRAPHIC_DATA]" at bounding box center [426, 367] width 173 height 43
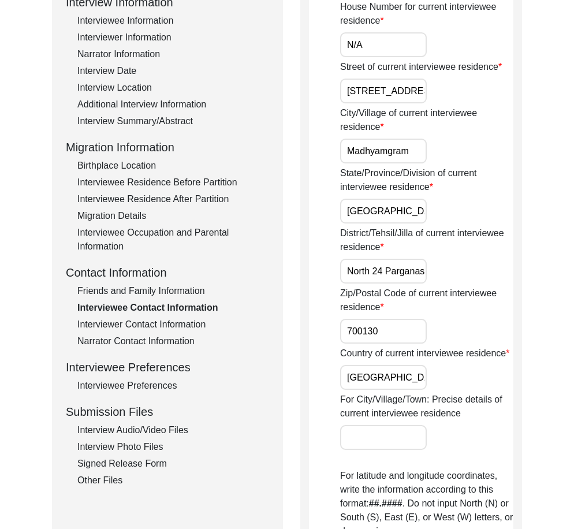
click at [405, 368] on input "[GEOGRAPHIC_DATA]" at bounding box center [383, 377] width 87 height 25
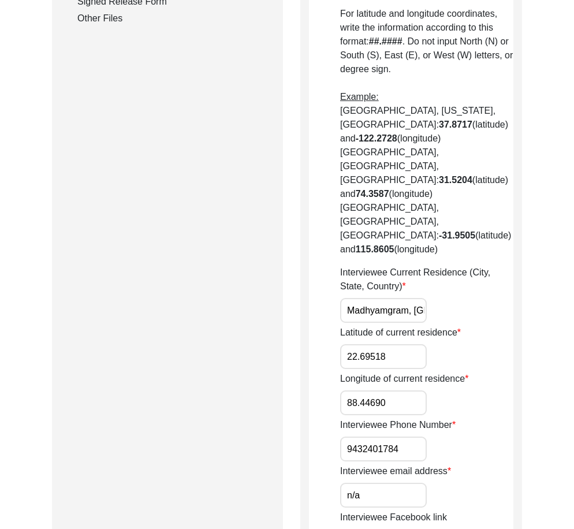
scroll to position [0, 67]
drag, startPoint x: 344, startPoint y: 254, endPoint x: 493, endPoint y: 254, distance: 149.5
click at [493, 266] on div "Interviewee Current Residence (City, State, Country) Madhyamgram, [GEOGRAPHIC_D…" at bounding box center [426, 294] width 173 height 57
click at [416, 344] on input "22.69518" at bounding box center [383, 356] width 87 height 25
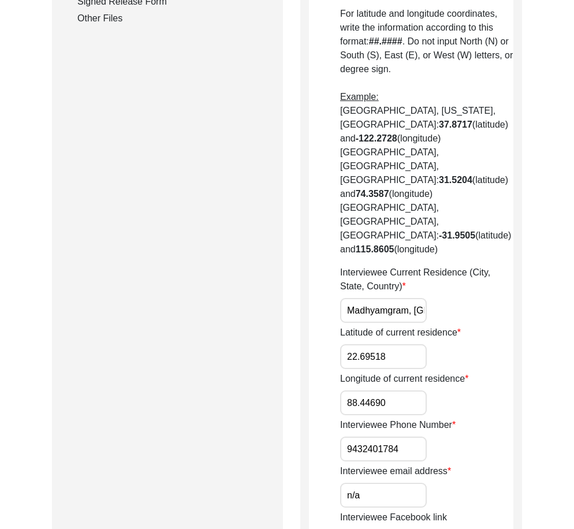
click at [407, 344] on input "22.69518" at bounding box center [383, 356] width 87 height 25
paste input "24"
type input "22.6924"
click at [406, 390] on input "88.44690" at bounding box center [383, 402] width 87 height 25
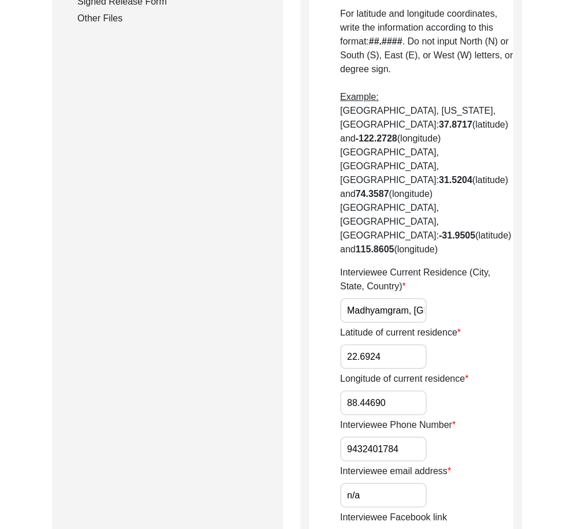
click at [406, 390] on input "88.44690" at bounding box center [383, 402] width 87 height 25
paste input "653"
type input "88.4653"
click at [345, 436] on input "9432401784" at bounding box center [383, 448] width 87 height 25
paste input "+91"
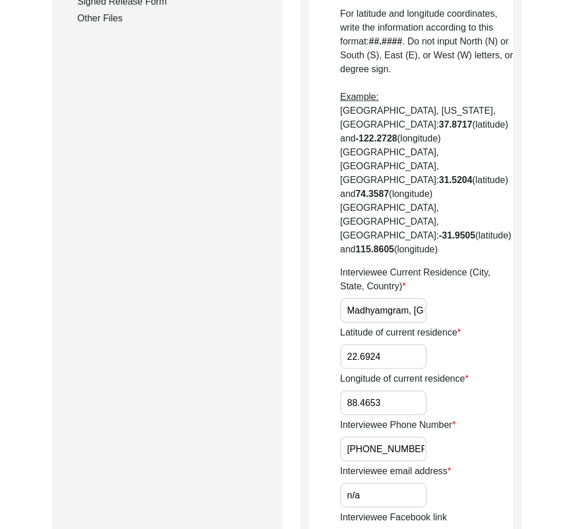
drag, startPoint x: 345, startPoint y: 391, endPoint x: 454, endPoint y: 419, distance: 112.6
click at [458, 409] on div "House Number for current interviewee residence [STREET_ADDRESS] [GEOGRAPHIC_DAT…" at bounding box center [426, 185] width 173 height 1295
type input "[PHONE_NUMBER]"
click at [404, 483] on input "n/a" at bounding box center [383, 495] width 87 height 25
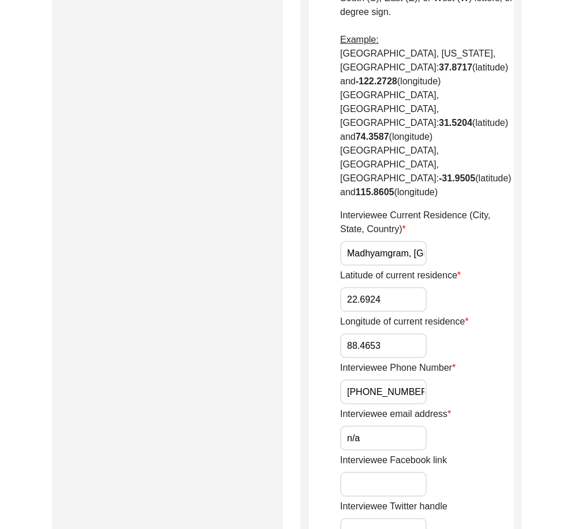
scroll to position [693, 0]
click at [382, 425] on input "n/a" at bounding box center [383, 437] width 87 height 25
type input "N/A"
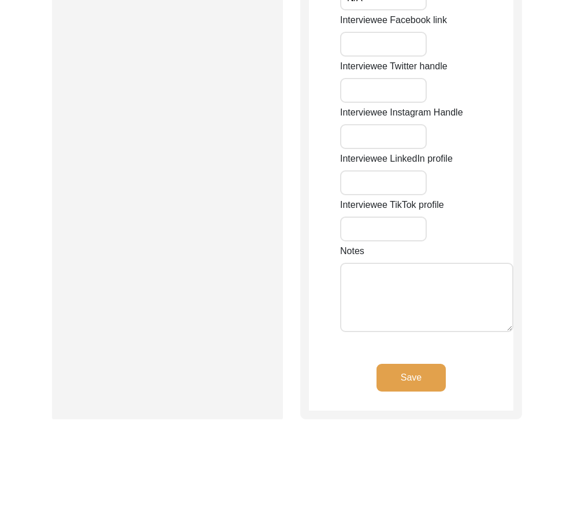
click at [428, 364] on button "Save" at bounding box center [410, 378] width 69 height 28
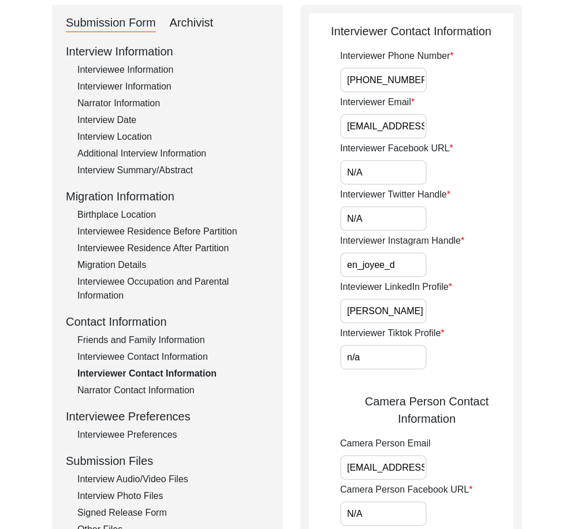
scroll to position [0, 0]
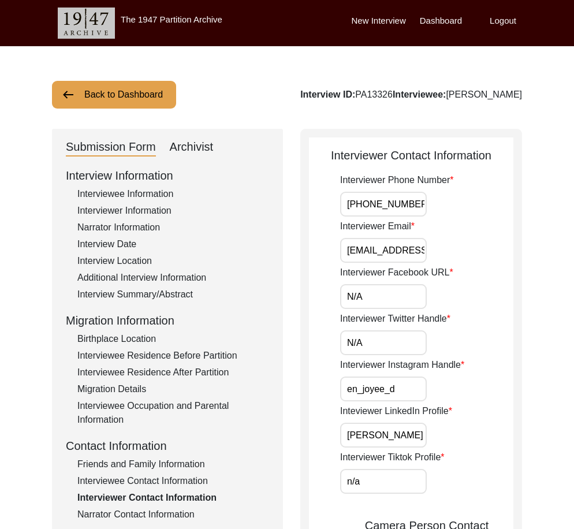
click at [423, 206] on input "[PHONE_NUMBER]" at bounding box center [383, 204] width 87 height 25
drag, startPoint x: 373, startPoint y: 258, endPoint x: 463, endPoint y: 265, distance: 90.3
click at [484, 259] on div "Interviewer Email [EMAIL_ADDRESS][DOMAIN_NAME]" at bounding box center [426, 240] width 173 height 43
click at [387, 294] on input "N/A" at bounding box center [383, 296] width 87 height 25
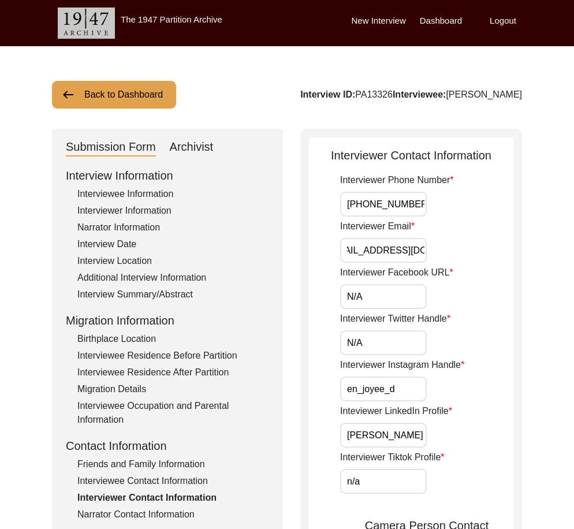
scroll to position [0, 0]
type input "N/A"
click at [368, 342] on input "N/A" at bounding box center [383, 342] width 87 height 25
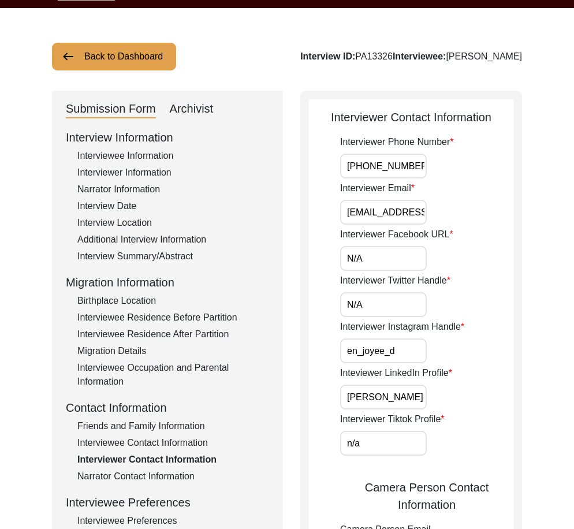
scroll to position [58, 0]
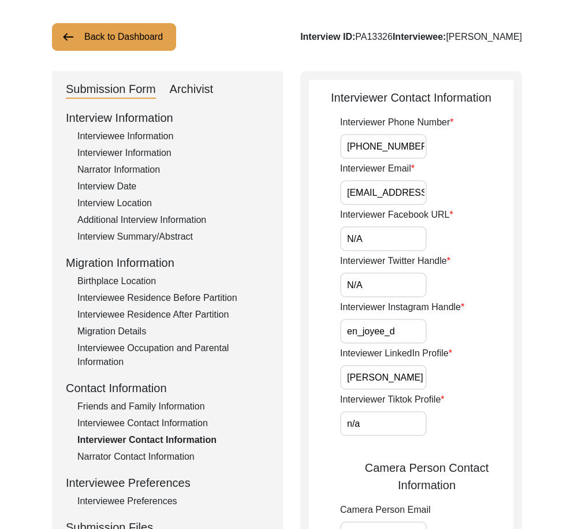
click at [392, 331] on input "en_joyee_d" at bounding box center [383, 331] width 87 height 25
click at [402, 341] on input "en_joyee_d" at bounding box center [383, 331] width 87 height 25
drag, startPoint x: 362, startPoint y: 374, endPoint x: 437, endPoint y: 401, distance: 80.0
click at [453, 394] on div "Interviewer Phone Number [PHONE_NUMBER] Interviewer Email [EMAIL_ADDRESS][DOMAI…" at bounding box center [426, 469] width 173 height 708
click at [403, 411] on input "n/a" at bounding box center [383, 423] width 87 height 25
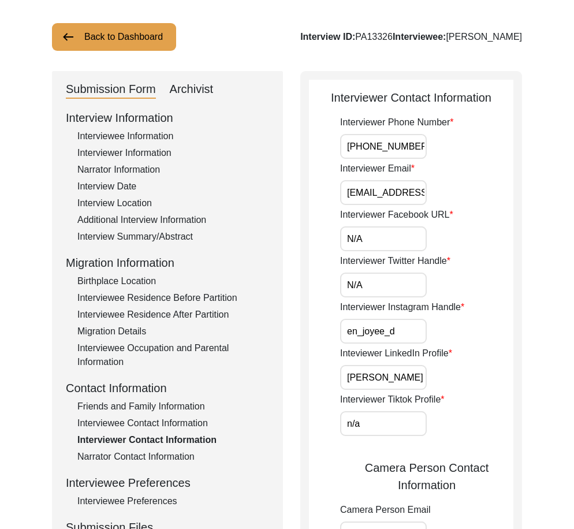
type input "N/A"
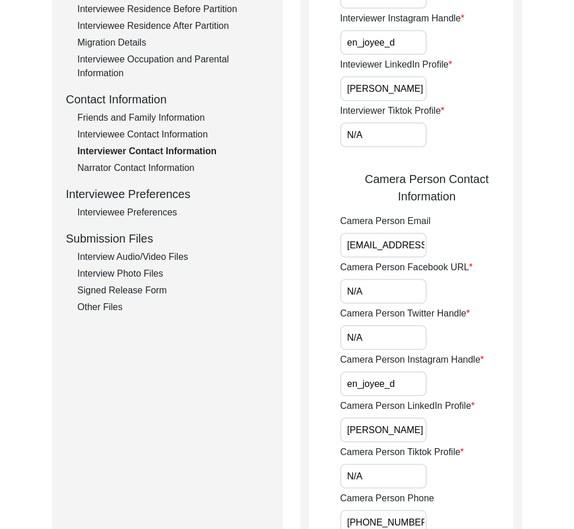
scroll to position [0, 19]
drag, startPoint x: 342, startPoint y: 242, endPoint x: 442, endPoint y: 267, distance: 103.5
click at [443, 264] on div "Interviewer Phone Number [PHONE_NUMBER] Interviewer Email [EMAIL_ADDRESS][DOMAI…" at bounding box center [426, 181] width 173 height 708
click at [398, 293] on input "N/A" at bounding box center [383, 291] width 87 height 25
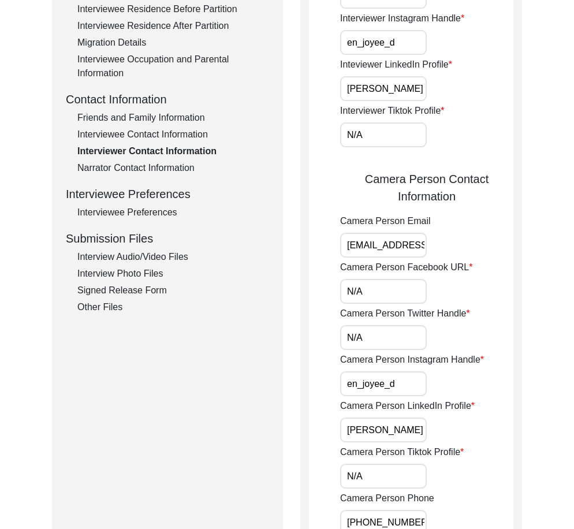
type input "N/A"
click at [373, 339] on input "N/A" at bounding box center [383, 337] width 87 height 25
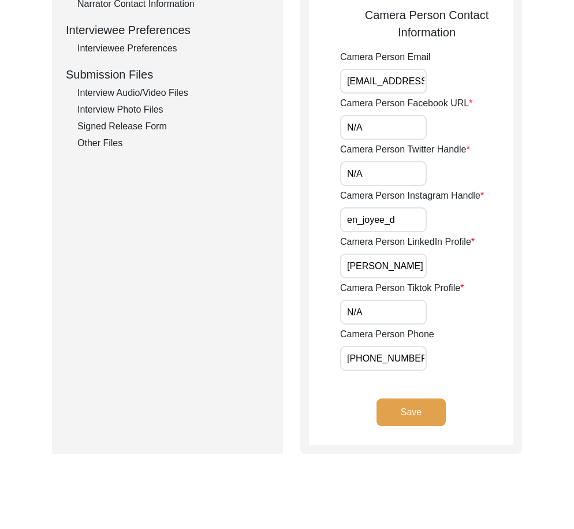
type input "N/A"
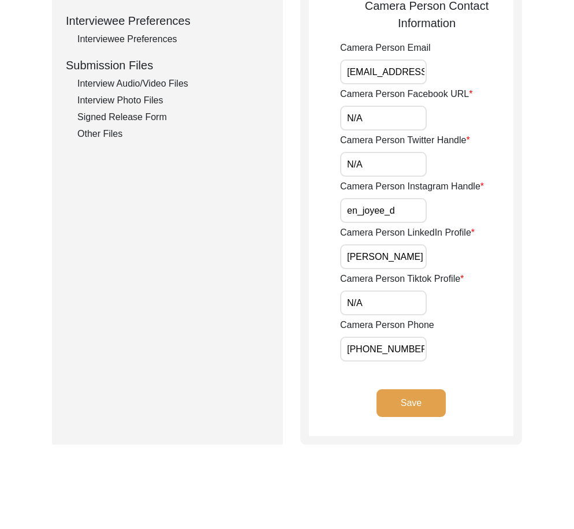
click at [326, 327] on app-interviewer-contact-information "Interviewer Contact Information Interviewer Phone Number [PHONE_NUMBER] Intervi…" at bounding box center [411, 31] width 204 height 809
click at [400, 226] on label "Camera Person LinkedIn Profile" at bounding box center [407, 233] width 135 height 14
click at [400, 244] on input "[PERSON_NAME]" at bounding box center [383, 256] width 87 height 25
click at [401, 216] on input "en_joyee_d" at bounding box center [383, 210] width 87 height 25
drag, startPoint x: 361, startPoint y: 247, endPoint x: 470, endPoint y: 275, distance: 112.6
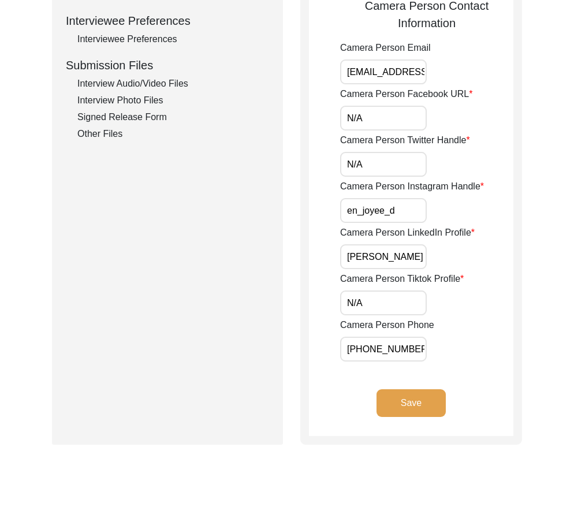
click at [480, 268] on div "Camera Person LinkedIn Profile [PERSON_NAME]" at bounding box center [426, 247] width 173 height 43
click at [397, 294] on input "N/A" at bounding box center [383, 302] width 87 height 25
click at [330, 328] on app-interviewer-contact-information "Interviewer Contact Information Interviewer Phone Number [PHONE_NUMBER] Intervi…" at bounding box center [411, 31] width 204 height 809
drag, startPoint x: 355, startPoint y: 343, endPoint x: 456, endPoint y: 367, distance: 103.3
click at [456, 366] on app-interviewer-contact-information "Interviewer Contact Information Interviewer Phone Number [PHONE_NUMBER] Intervi…" at bounding box center [411, 31] width 204 height 809
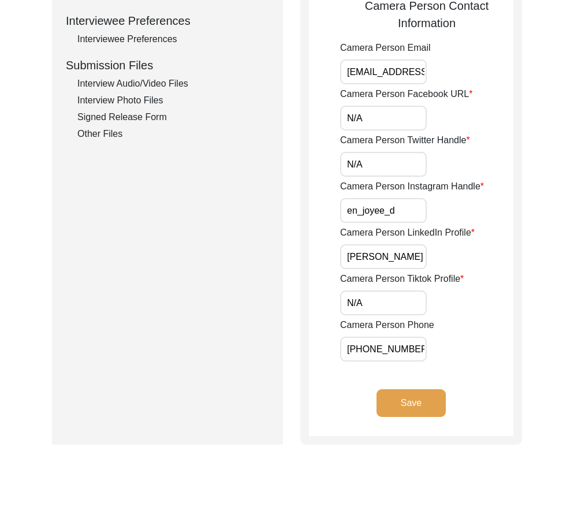
click at [423, 380] on app-interviewer-contact-information "Interviewer Contact Information Interviewer Phone Number [PHONE_NUMBER] Intervi…" at bounding box center [411, 31] width 204 height 809
click at [423, 387] on app-interviewer-contact-information "Interviewer Contact Information Interviewer Phone Number [PHONE_NUMBER] Intervi…" at bounding box center [411, 31] width 204 height 809
click at [424, 391] on button "Save" at bounding box center [410, 403] width 69 height 28
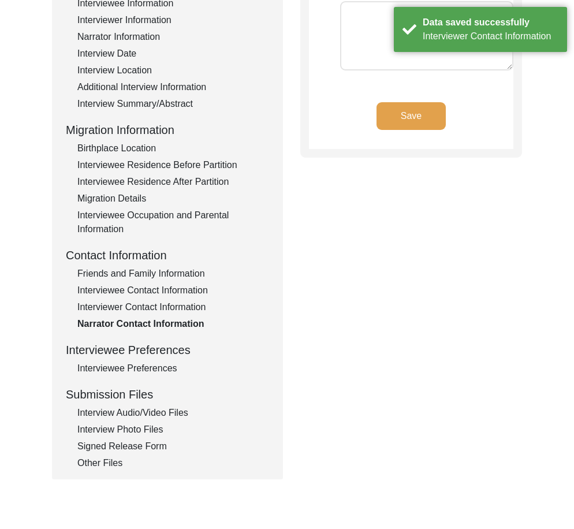
click at [152, 363] on div "Interviewee Preferences" at bounding box center [173, 368] width 192 height 14
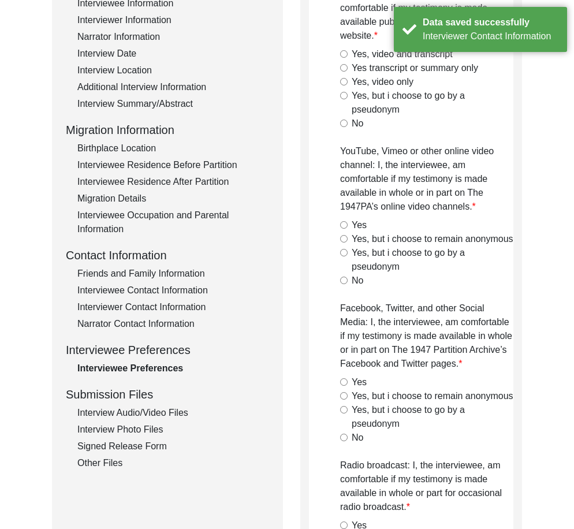
radio input "true"
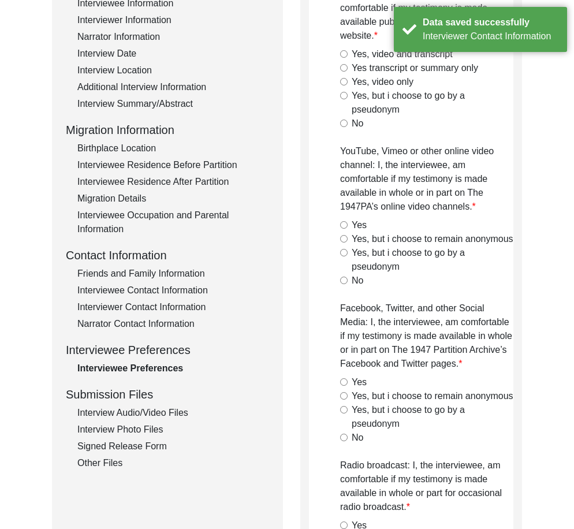
radio input "true"
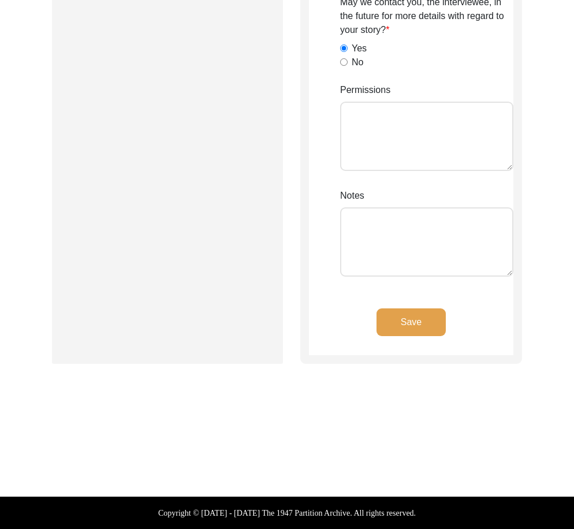
click at [393, 317] on button "Save" at bounding box center [410, 322] width 69 height 28
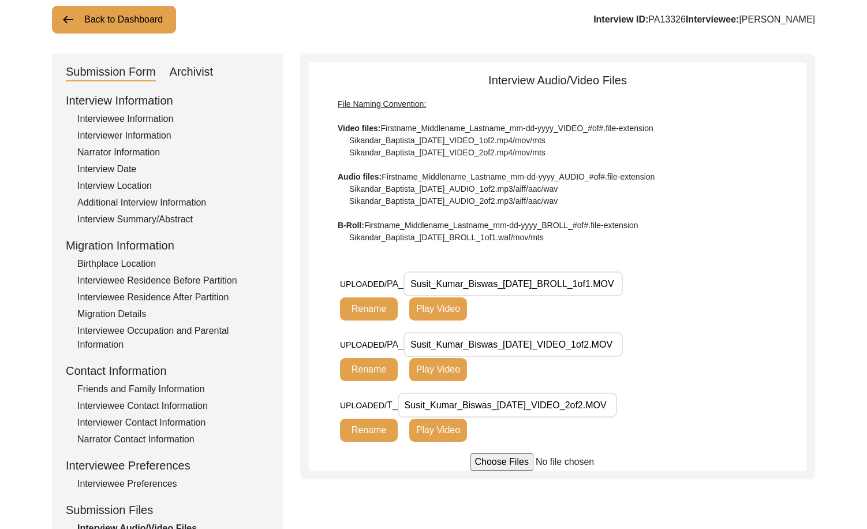
scroll to position [0, 12]
drag, startPoint x: 422, startPoint y: 279, endPoint x: 685, endPoint y: 281, distance: 263.3
click at [685, 281] on div "UPLOADED/ PA_ Susit_Kumar_Biswas_[DATE]_BROLL_1of1.MOV Rename Play Video" at bounding box center [573, 301] width 467 height 61
drag, startPoint x: 549, startPoint y: 345, endPoint x: 691, endPoint y: 345, distance: 142.0
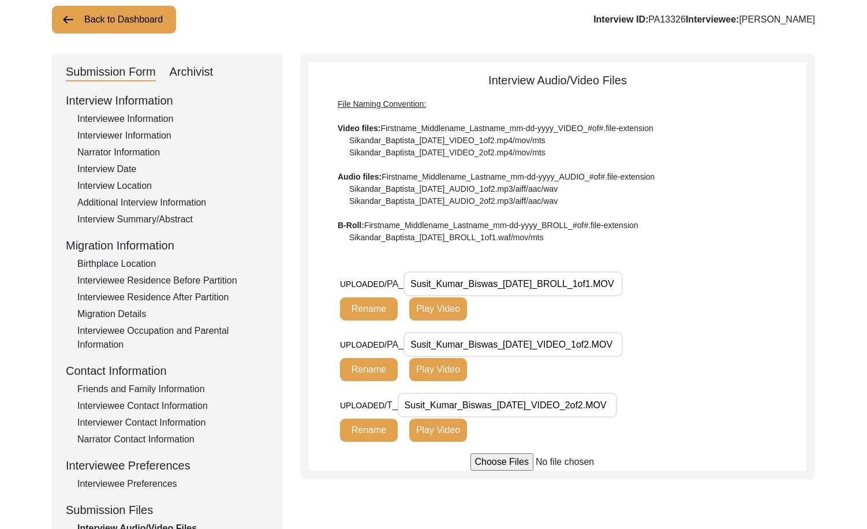
click at [691, 345] on div "UPLOADED/ PA_ Susit_Kumar_Biswas_[DATE]_VIDEO_1of2.MOV Rename Play Video" at bounding box center [573, 362] width 467 height 61
drag, startPoint x: 613, startPoint y: 402, endPoint x: 685, endPoint y: 402, distance: 72.2
click at [685, 402] on div "UPLOADED/ T_ Susit_Kumar_Biswas_[DATE]_VIDEO_2of2.MOV Rename Play Video" at bounding box center [573, 423] width 467 height 61
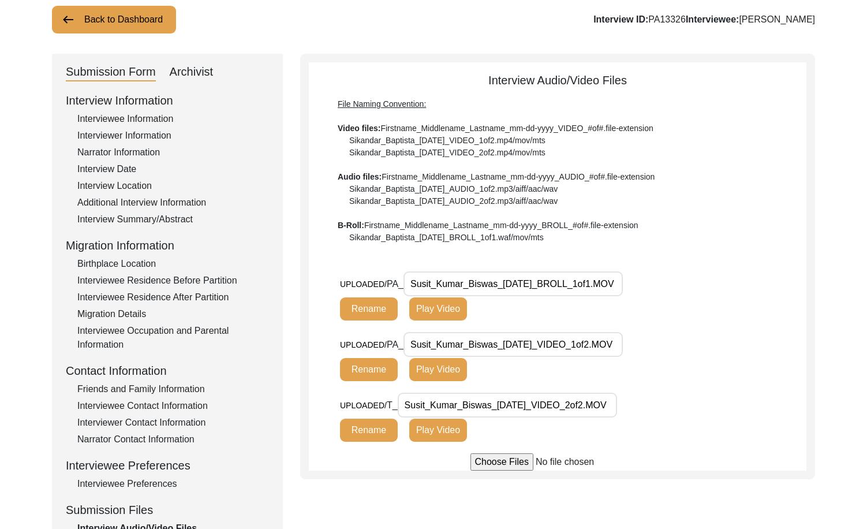
scroll to position [0, 10]
drag, startPoint x: 597, startPoint y: 403, endPoint x: 656, endPoint y: 406, distance: 59.5
click at [656, 406] on div "UPLOADED/ T_ Susit_Kumar_Biswas_[DATE]_VIDEO_2of2.MOV Rename Play Video" at bounding box center [503, 417] width 327 height 49
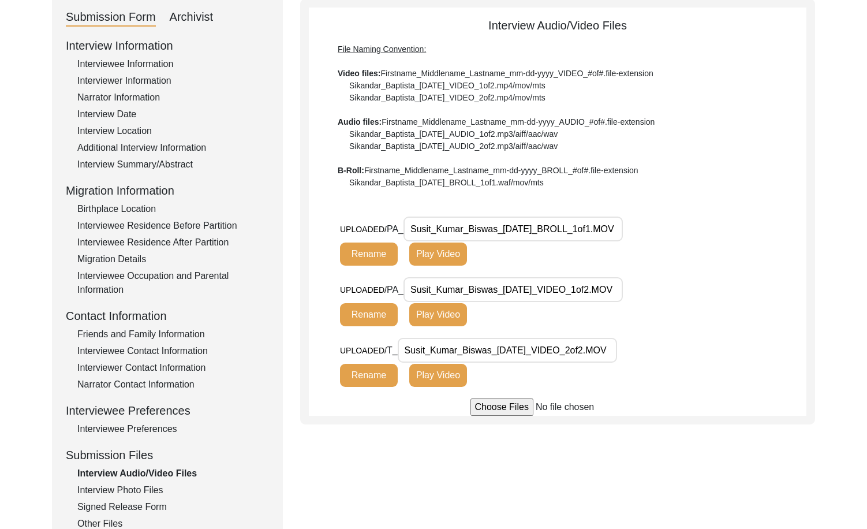
scroll to position [191, 0]
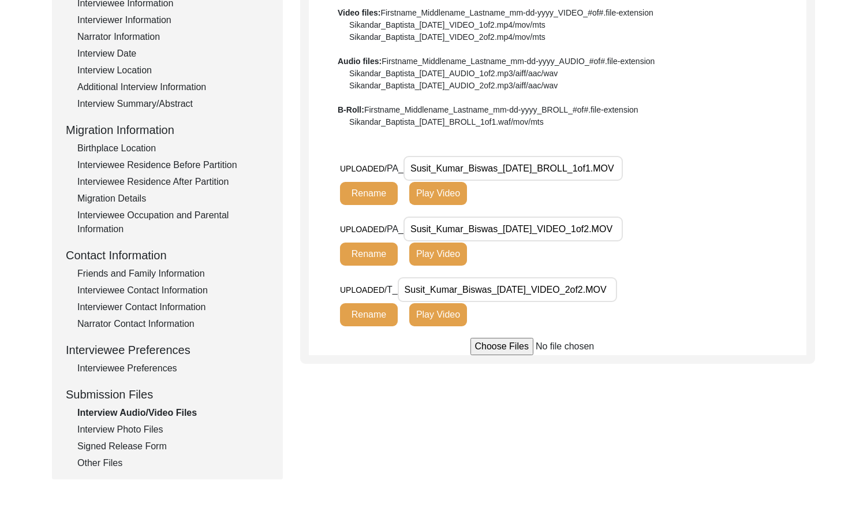
click at [115, 419] on div "Interview Audio/Video Files" at bounding box center [173, 413] width 192 height 14
click at [118, 424] on div "Interview Photo Files" at bounding box center [173, 430] width 192 height 14
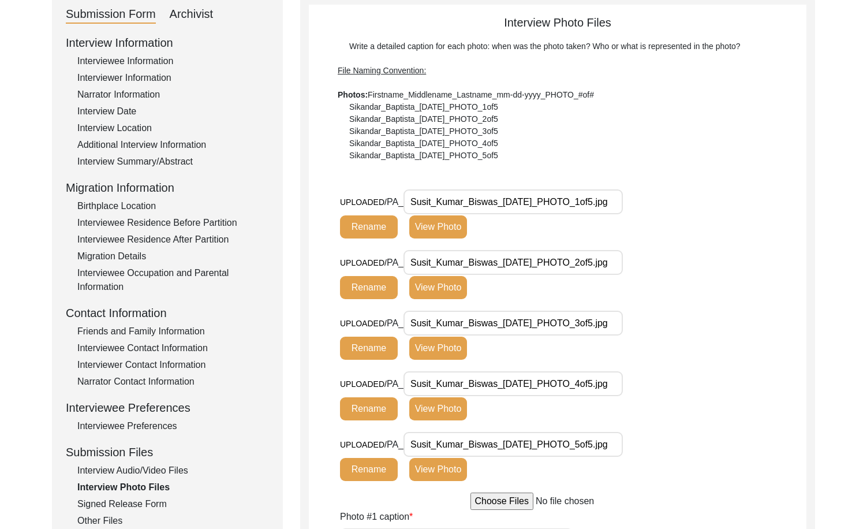
scroll to position [0, 5]
drag, startPoint x: 427, startPoint y: 200, endPoint x: 641, endPoint y: 212, distance: 215.1
click at [641, 212] on div "UPLOADED/ PA_ Susit_Kumar_Biswas_[DATE]_PHOTO_1of5.jpg Rename View Photo" at bounding box center [503, 213] width 327 height 49
drag, startPoint x: 508, startPoint y: 261, endPoint x: 659, endPoint y: 268, distance: 151.5
click at [660, 267] on div "UPLOADED/ PA_ Susit_Kumar_Biswas_[DATE]_PHOTO_2of5.jpg Rename View Photo" at bounding box center [503, 274] width 327 height 49
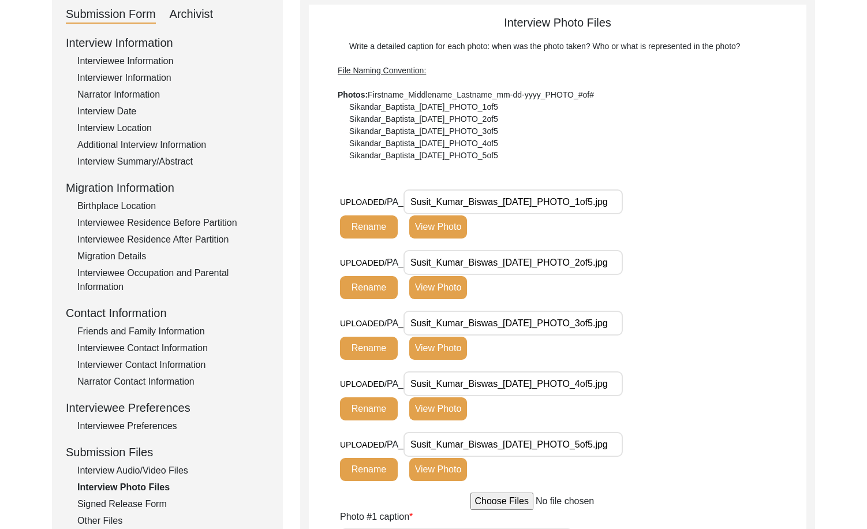
drag, startPoint x: 579, startPoint y: 314, endPoint x: 661, endPoint y: 332, distance: 84.5
click at [670, 322] on div "UPLOADED/ PA_ Susit_Kumar_Biswas_[DATE]_PHOTO_3of5.jpg Rename View Photo" at bounding box center [573, 341] width 467 height 61
drag, startPoint x: 564, startPoint y: 384, endPoint x: 666, endPoint y: 389, distance: 101.8
click at [666, 389] on div "UPLOADED/ PA_ Susit_Kumar_Biswas_[DATE]_PHOTO_4of5.jpg Rename View Photo" at bounding box center [503, 395] width 327 height 49
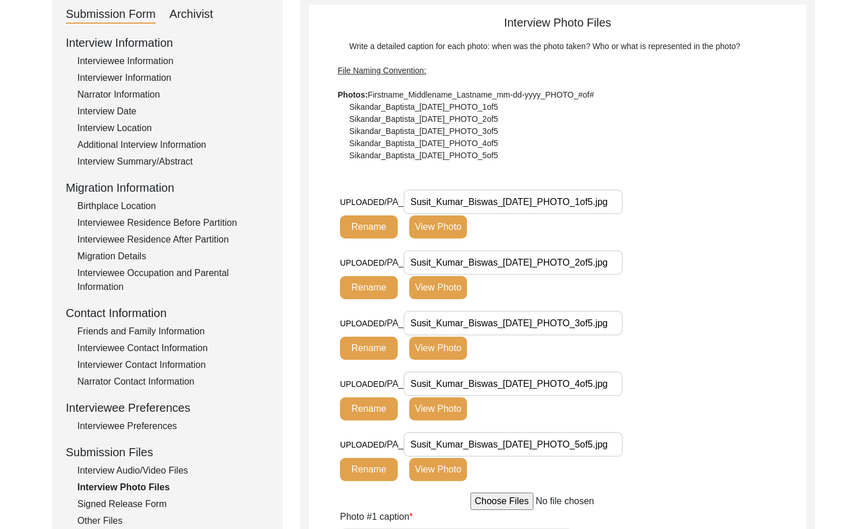
drag, startPoint x: 554, startPoint y: 447, endPoint x: 637, endPoint y: 447, distance: 83.1
click at [636, 447] on div "UPLOADED/ PA_ Susit_Kumar_Biswas_[DATE]_PHOTO_5of5.jpg Rename View Photo" at bounding box center [503, 456] width 327 height 49
click at [639, 447] on div "UPLOADED/ PA_ Susit_Kumar_Biswas_[DATE]_PHOTO_5of5.jpg Rename View Photo" at bounding box center [503, 456] width 327 height 49
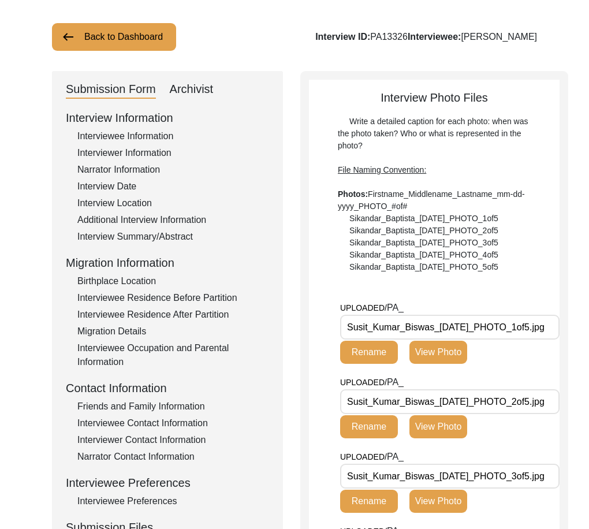
drag, startPoint x: 462, startPoint y: 342, endPoint x: 460, endPoint y: 348, distance: 7.0
click at [462, 344] on button "View Photo" at bounding box center [438, 352] width 58 height 23
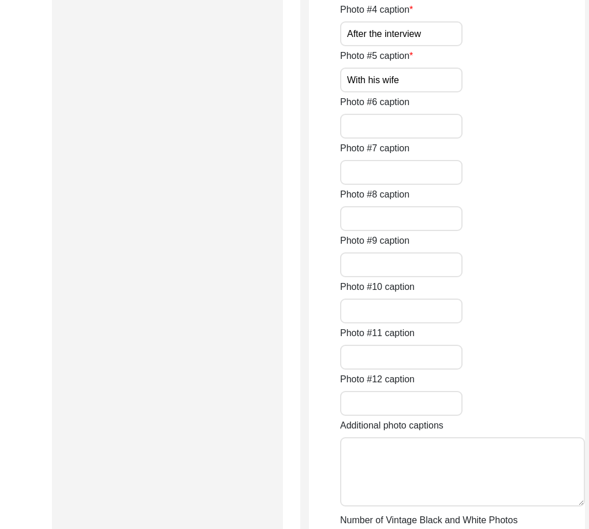
click at [413, 187] on div "Photo #1 caption Getting Ready for the interview Photo #2 caption With the inte…" at bounding box center [462, 210] width 245 height 692
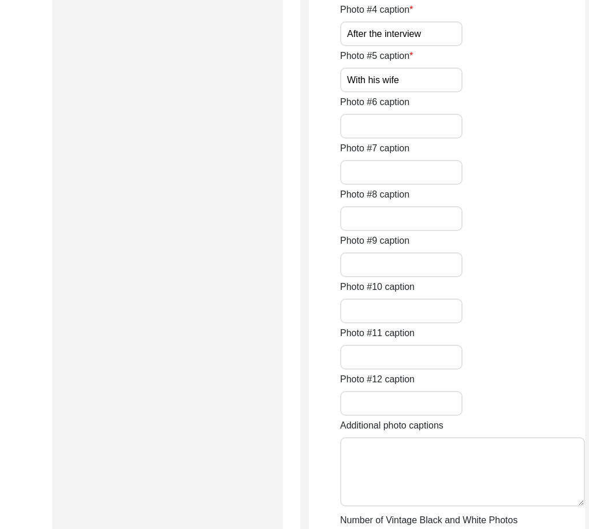
paste input "Mr. [PERSON_NAME] preparing"
type input "Mr. [PERSON_NAME] preparing for the interview"
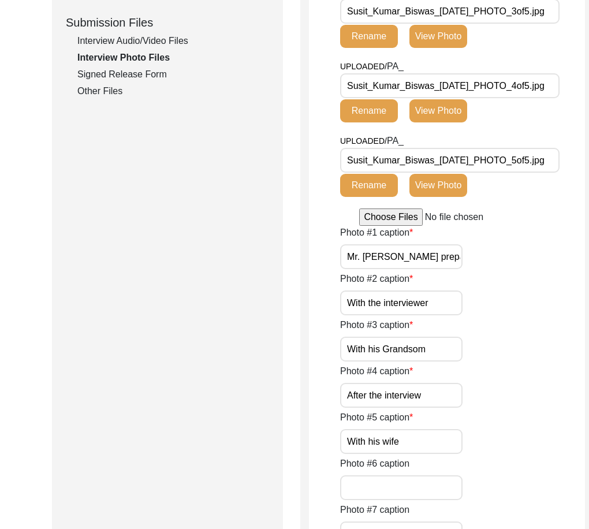
scroll to position [462, 0]
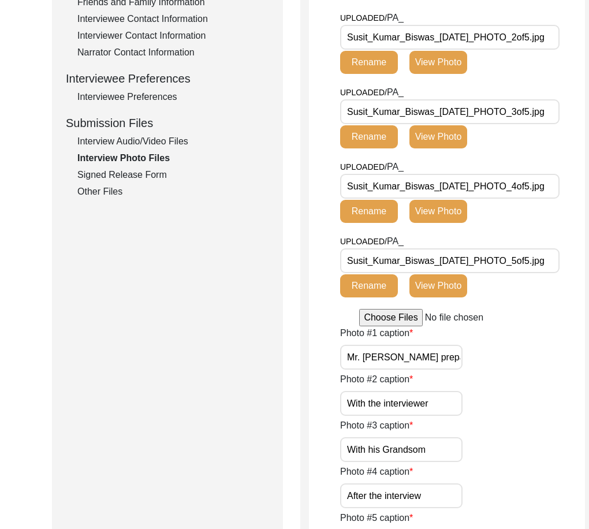
click at [456, 74] on button "View Photo" at bounding box center [438, 62] width 58 height 23
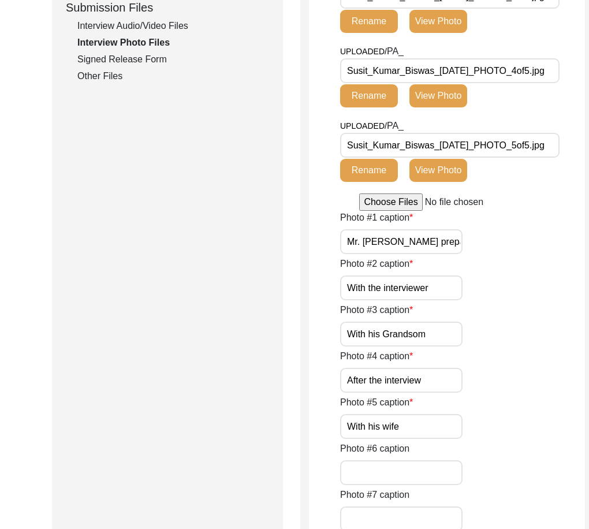
scroll to position [866, 0]
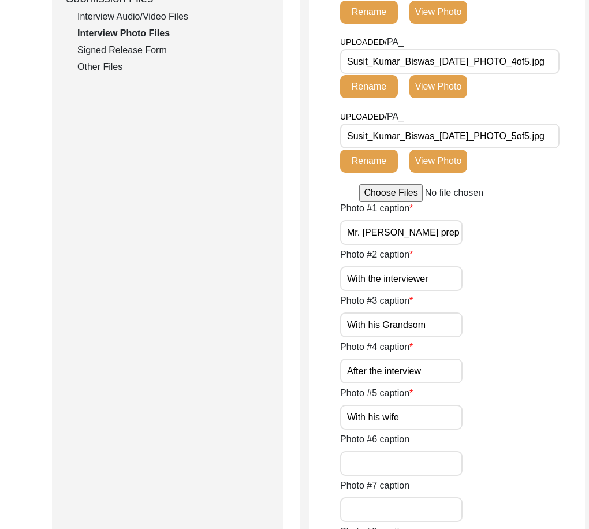
scroll to position [808, 0]
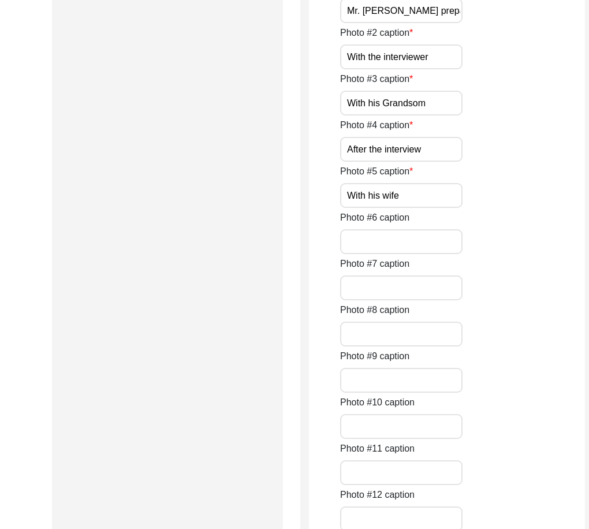
click at [377, 69] on input "With the interviewer" at bounding box center [401, 56] width 122 height 25
paste input "[PERSON_NAME]"
click at [496, 69] on div "Photo #2 caption [PERSON_NAME]" at bounding box center [462, 47] width 245 height 43
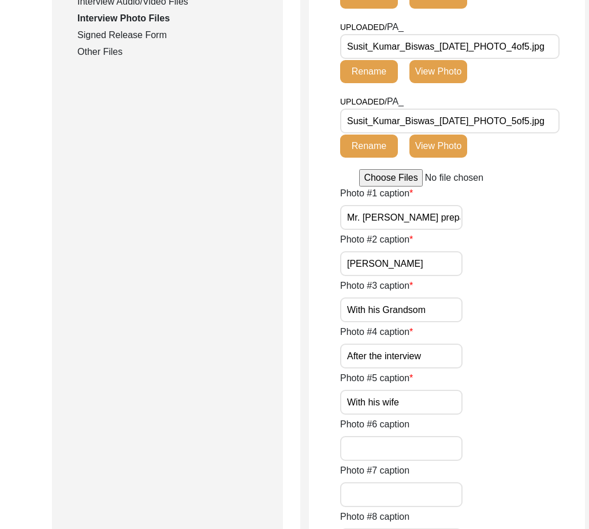
scroll to position [577, 0]
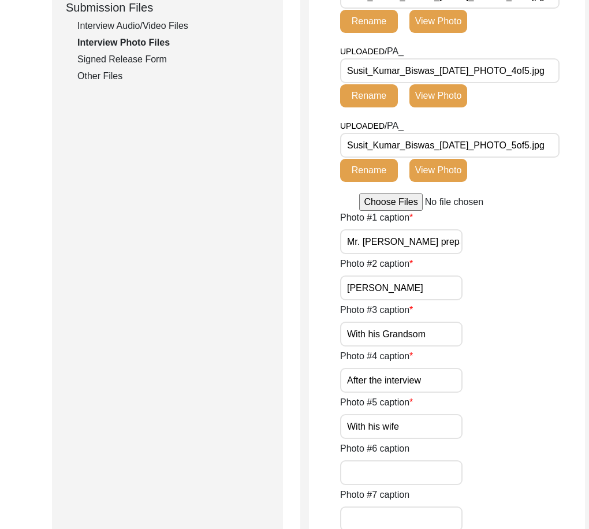
click at [445, 33] on button "View Photo" at bounding box center [438, 21] width 58 height 23
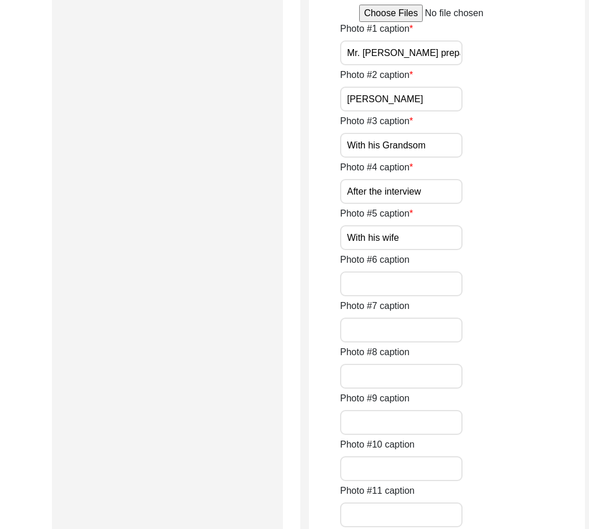
scroll to position [808, 0]
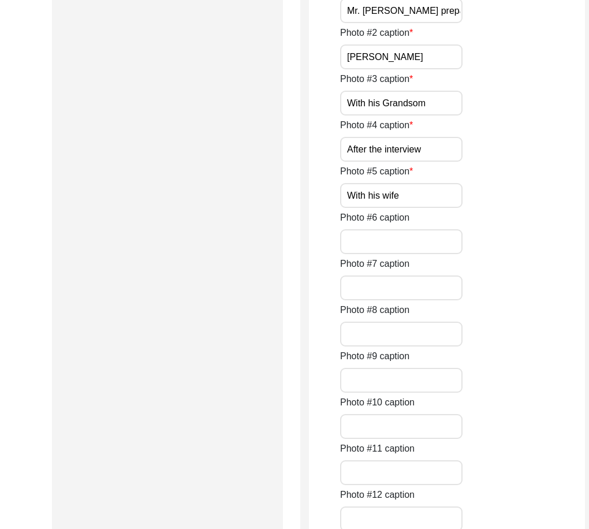
click at [401, 69] on input "[PERSON_NAME]" at bounding box center [401, 56] width 122 height 25
paste input "[PERSON_NAME] with his grandson"
click at [462, 115] on div "Photo #3 caption With his Grandsom" at bounding box center [462, 93] width 245 height 43
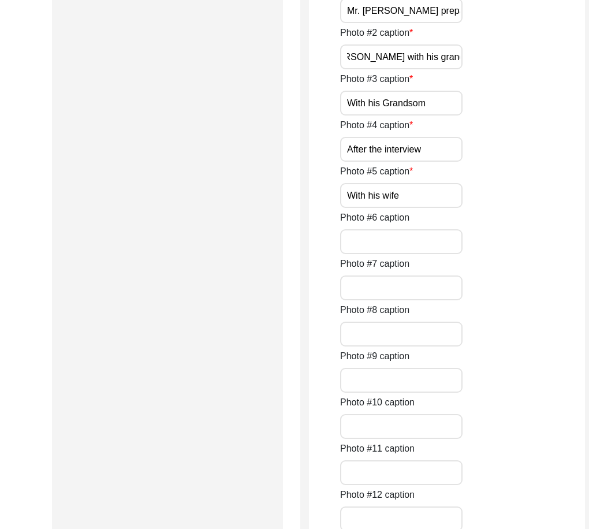
scroll to position [0, 0]
click at [391, 69] on input "Mr. [PERSON_NAME] with his grandson" at bounding box center [401, 56] width 122 height 25
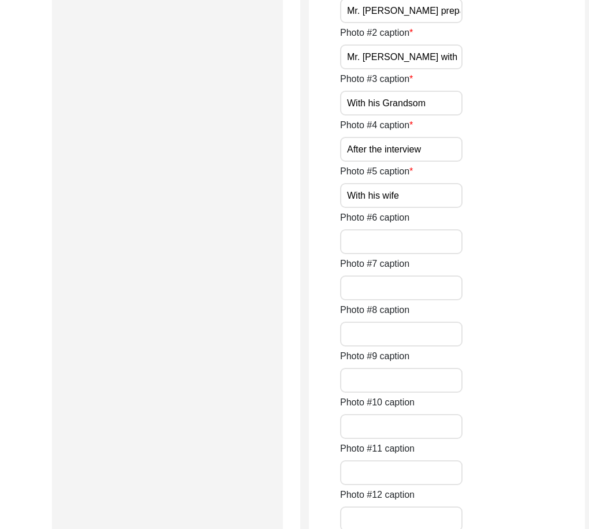
paste input "text"
type input "[PERSON_NAME] with his grandson"
click at [480, 115] on div "Photo #3 caption With his Grandsom" at bounding box center [462, 93] width 245 height 43
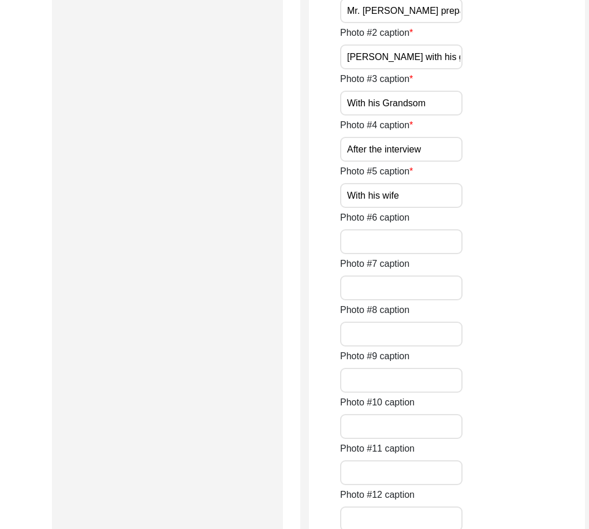
click at [451, 115] on div "Photo #3 caption With his Grandsom" at bounding box center [462, 93] width 245 height 43
click at [443, 115] on input "With his Grandsom" at bounding box center [401, 103] width 122 height 25
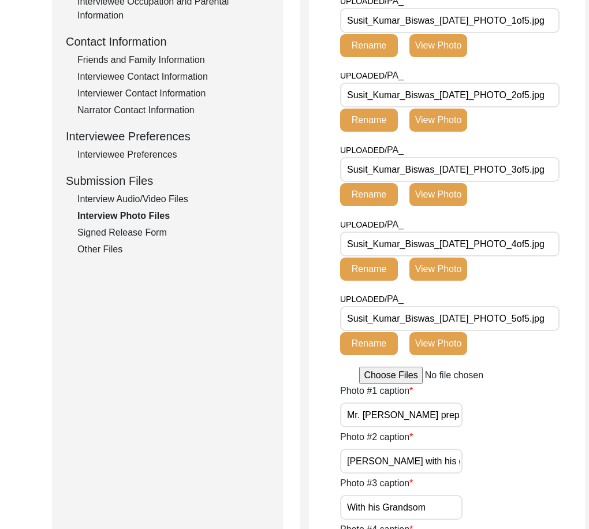
scroll to position [808, 0]
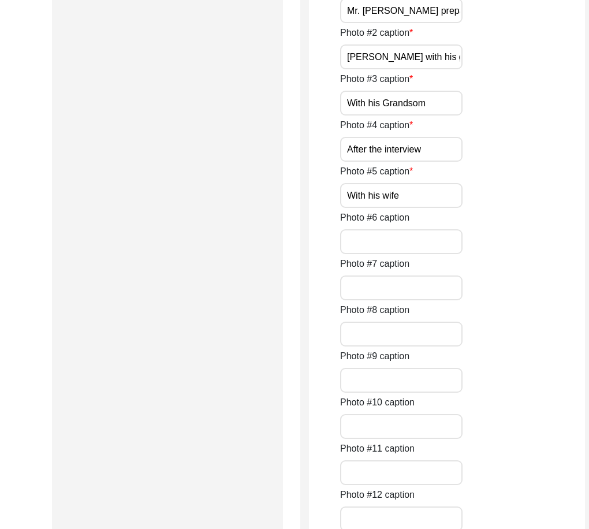
click at [365, 115] on input "With his Grandsom" at bounding box center [401, 103] width 122 height 25
paste input "[PERSON_NAME] with interviewer [PERSON_NAME]"
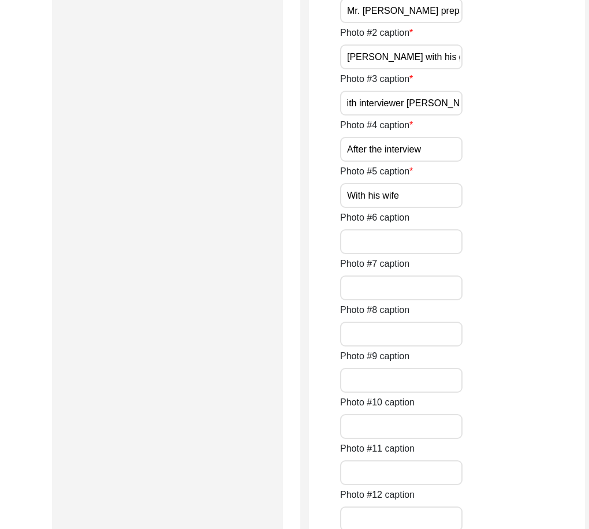
type input "[PERSON_NAME] with interviewer [PERSON_NAME]"
click at [494, 115] on div "Photo #3 caption [PERSON_NAME] with interviewer [PERSON_NAME]" at bounding box center [462, 93] width 245 height 43
click at [477, 115] on div "Photo #3 caption [PERSON_NAME] with interviewer [PERSON_NAME]" at bounding box center [462, 93] width 245 height 43
click at [443, 162] on input "After the interview" at bounding box center [401, 149] width 122 height 25
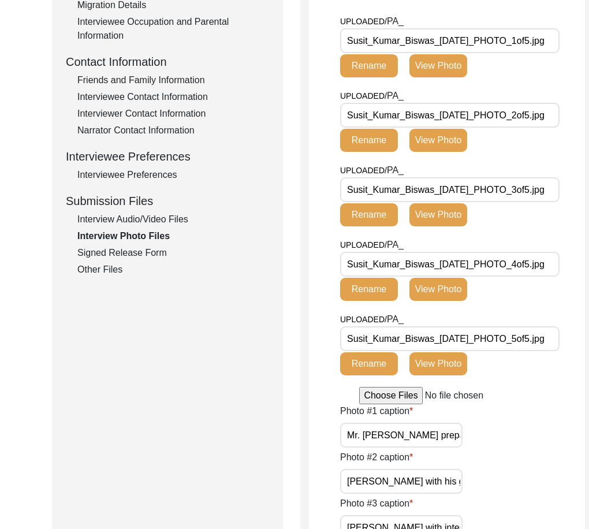
scroll to position [635, 0]
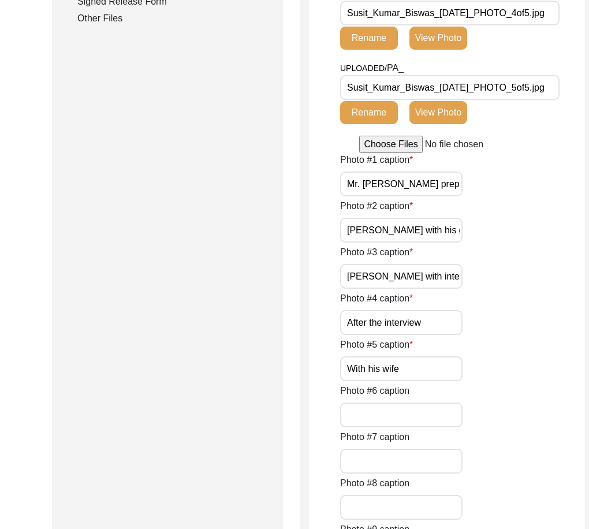
click at [443, 50] on button "View Photo" at bounding box center [438, 38] width 58 height 23
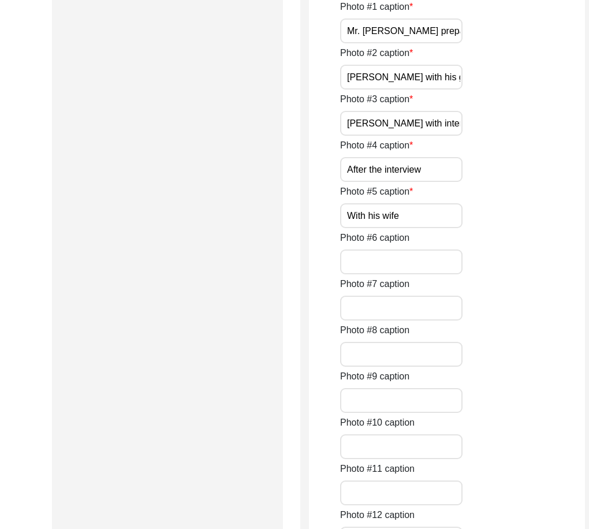
scroll to position [808, 0]
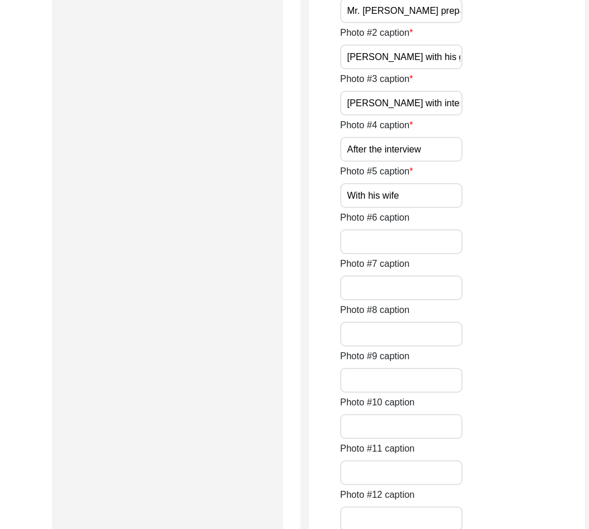
click at [411, 162] on input "After the interview" at bounding box center [401, 149] width 122 height 25
paste input "[PERSON_NAME] a"
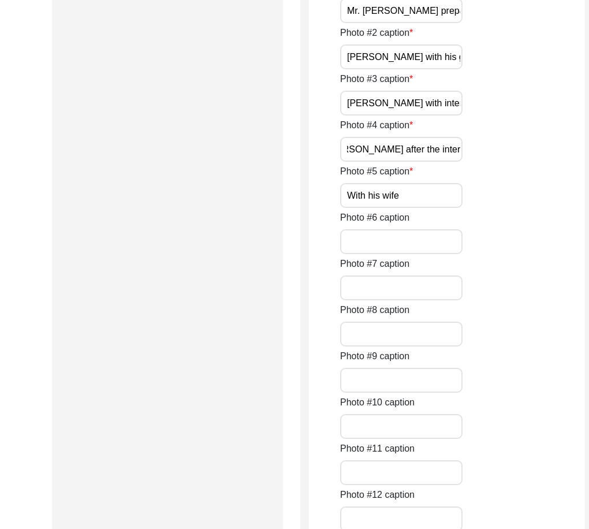
type input "[PERSON_NAME] after the interview"
click at [465, 208] on div "Photo #5 caption With his wife" at bounding box center [462, 186] width 245 height 43
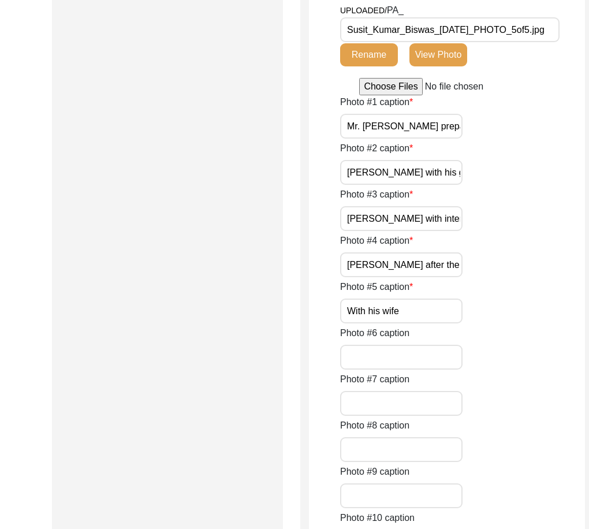
click at [444, 66] on button "View Photo" at bounding box center [438, 54] width 58 height 23
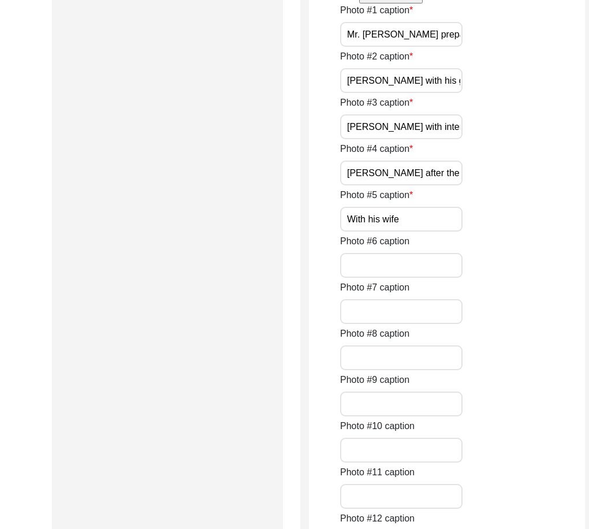
scroll to position [866, 0]
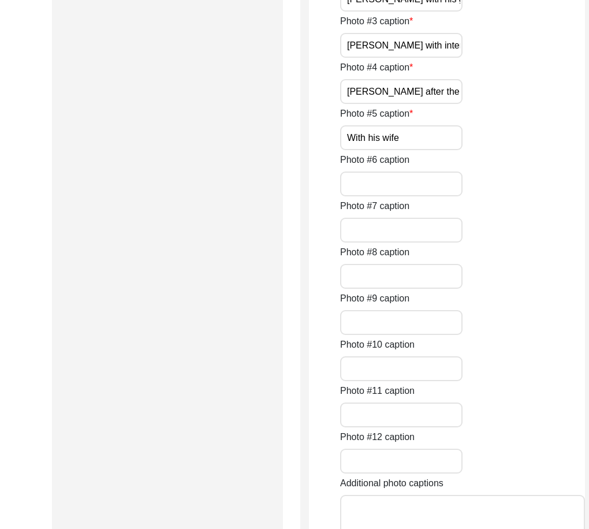
click at [428, 150] on input "With his wife" at bounding box center [401, 137] width 122 height 25
click at [404, 150] on input "With his wife" at bounding box center [401, 137] width 122 height 25
paste input "[PERSON_NAME] w"
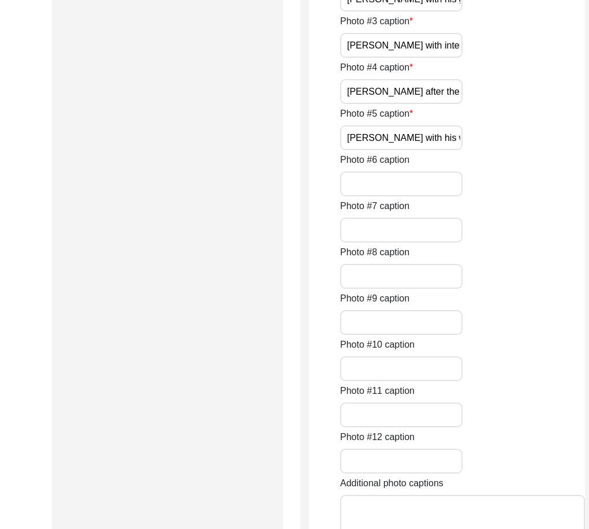
type input "[PERSON_NAME] with his wife"
click at [493, 314] on div "Photo #1 caption Mr. [PERSON_NAME] preparing for the interview Photo #2 caption…" at bounding box center [462, 268] width 245 height 692
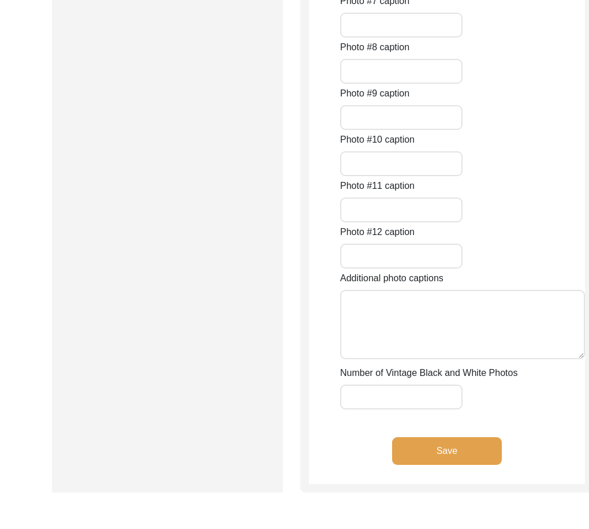
scroll to position [1212, 0]
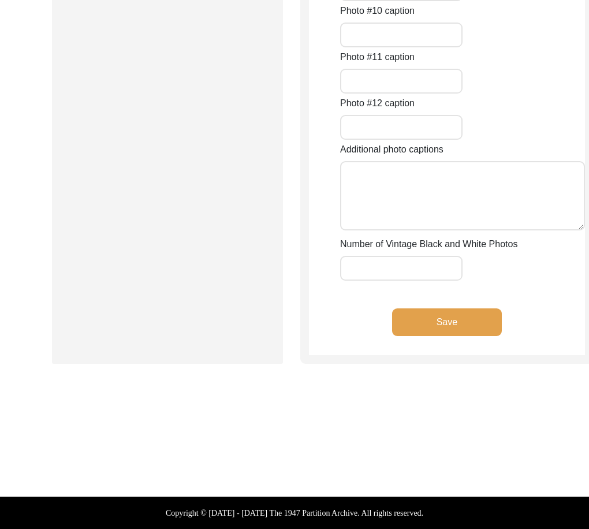
click at [464, 336] on button "Save" at bounding box center [447, 322] width 110 height 28
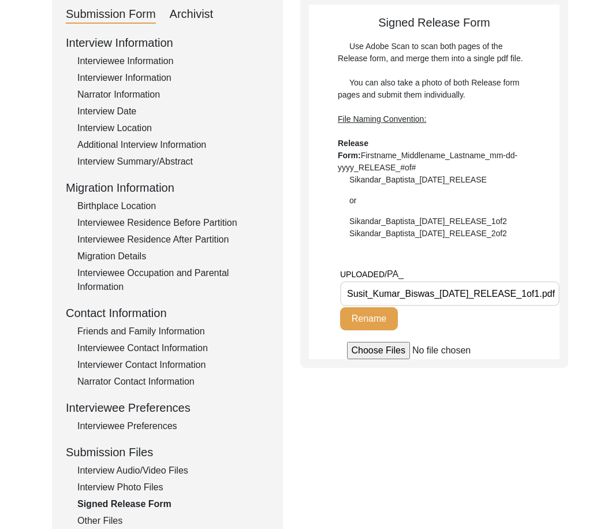
scroll to position [0, 16]
drag, startPoint x: 533, startPoint y: 296, endPoint x: 542, endPoint y: 294, distance: 9.5
click at [542, 294] on input "Susit_Kumar_Biswas_[DATE]_RELEASE_1of1.pdf" at bounding box center [449, 293] width 219 height 25
type input "Susit_Kumar_Biswas_[DATE]_RELEASE.pdf"
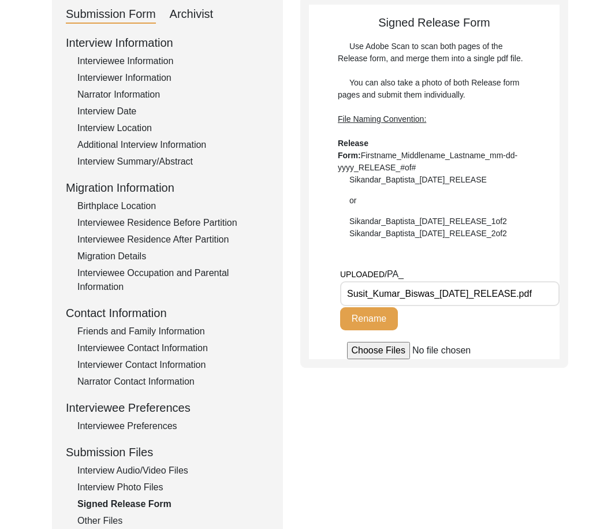
click at [498, 323] on div "UPLOADED/ PA_ Susit_Kumar_Biswas_[DATE]_RELEASE.pdf Rename" at bounding box center [449, 304] width 219 height 74
click at [386, 319] on button "Rename" at bounding box center [369, 318] width 58 height 23
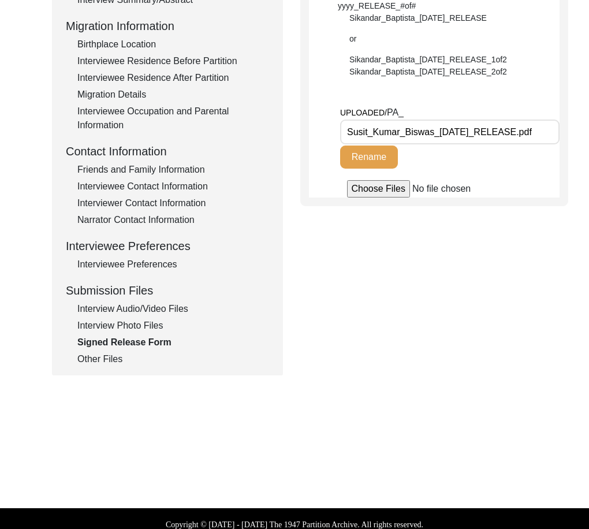
scroll to position [306, 0]
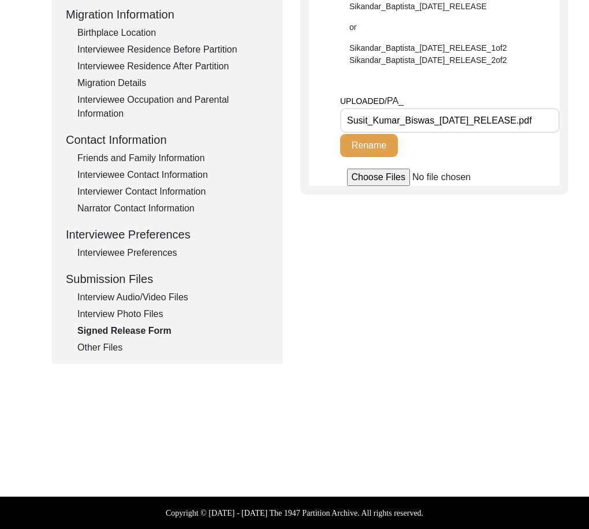
click at [120, 352] on div "Other Files" at bounding box center [173, 348] width 192 height 14
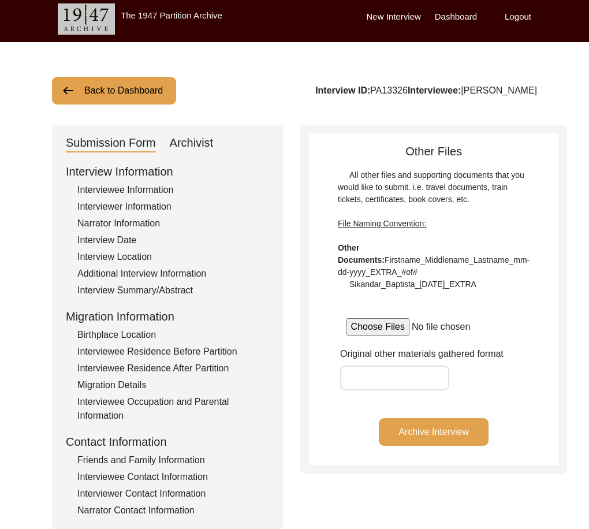
scroll to position [0, 0]
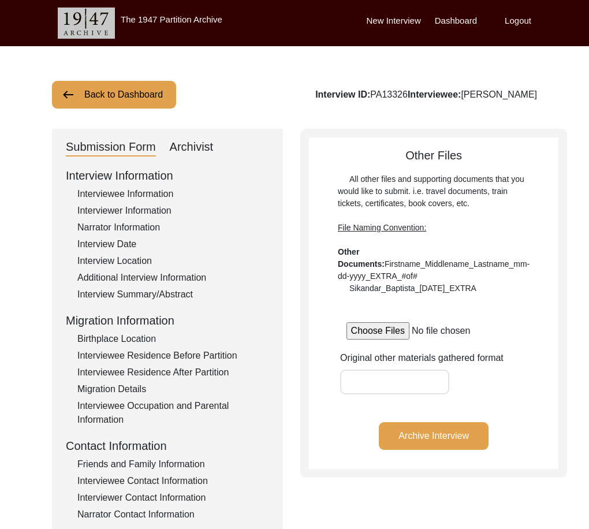
click at [175, 144] on div "Archivist" at bounding box center [192, 147] width 44 height 18
select select "442"
select select "Archiving In Progress"
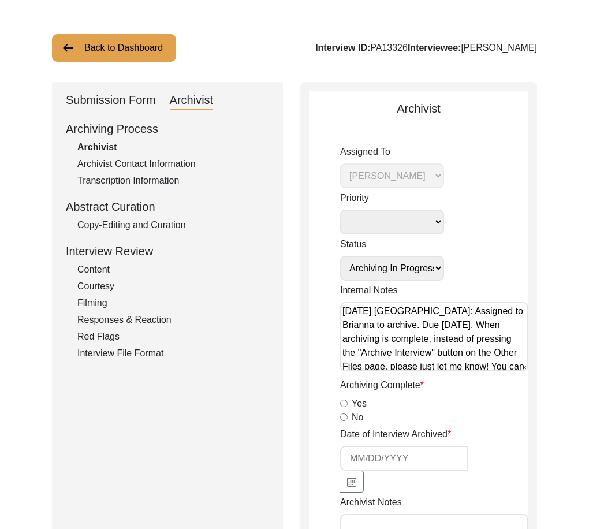
scroll to position [115, 0]
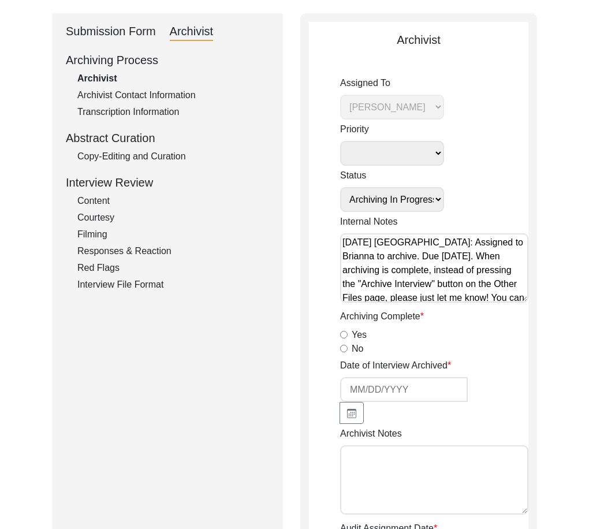
click at [344, 334] on input "Yes" at bounding box center [344, 335] width 8 height 8
radio input "true"
click at [347, 409] on icon "button" at bounding box center [351, 413] width 9 height 9
select select "9"
select select "2025"
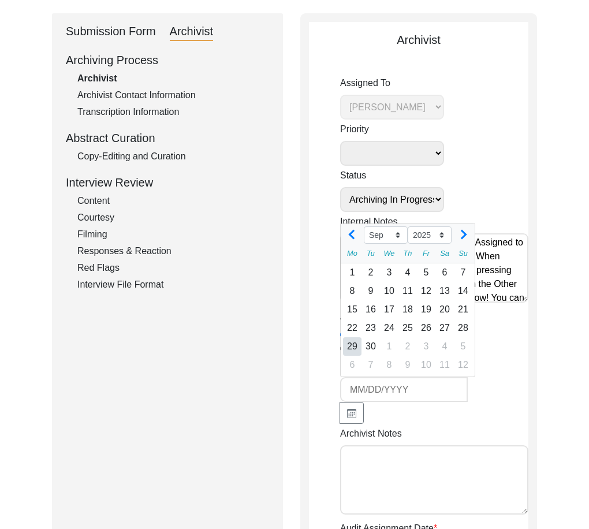
click at [354, 345] on div "29" at bounding box center [352, 346] width 18 height 18
type input "[DATE]"
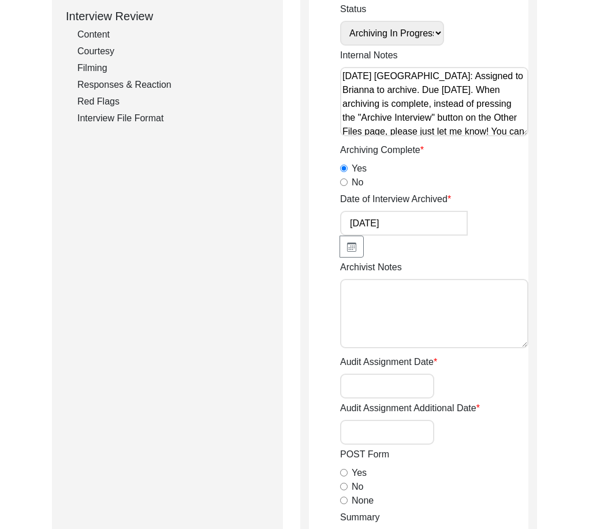
scroll to position [289, 0]
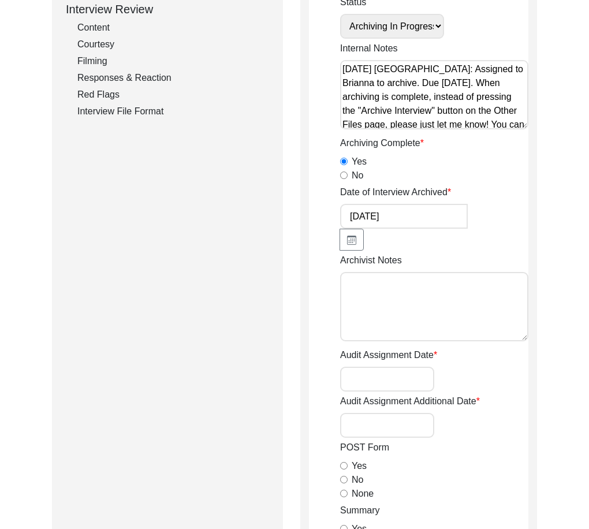
click at [375, 333] on textarea "Archivist Notes" at bounding box center [434, 306] width 188 height 69
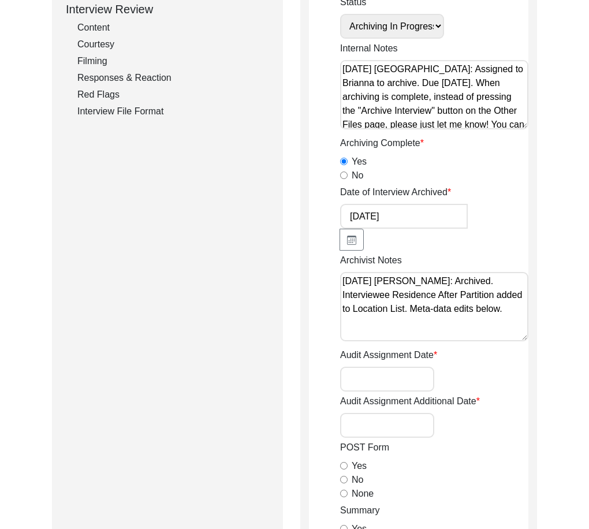
click at [400, 330] on textarea "[DATE] [PERSON_NAME]: Archived. Interviewee Residence After Partition added to …" at bounding box center [434, 306] width 188 height 69
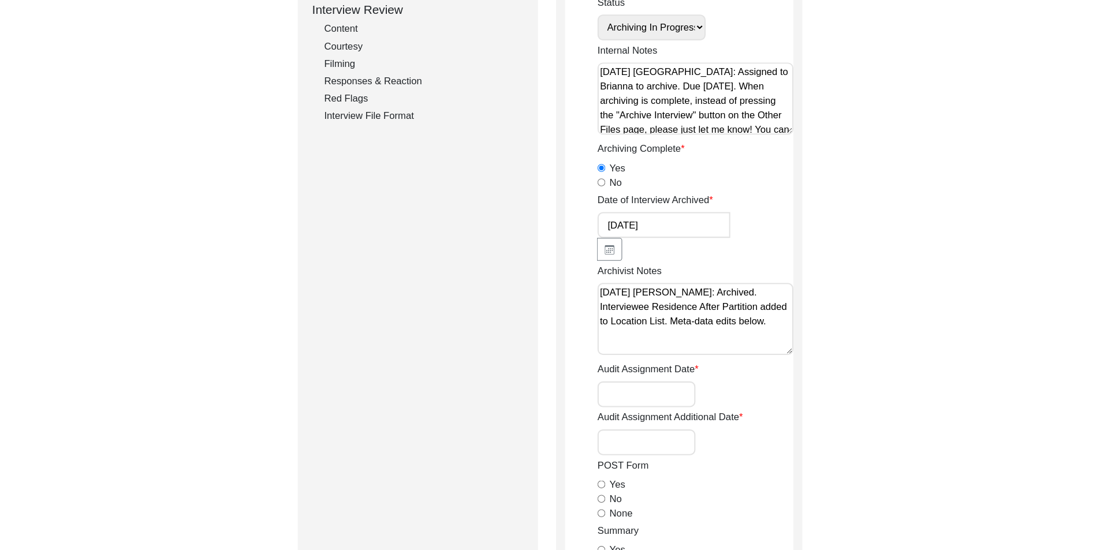
scroll to position [15, 0]
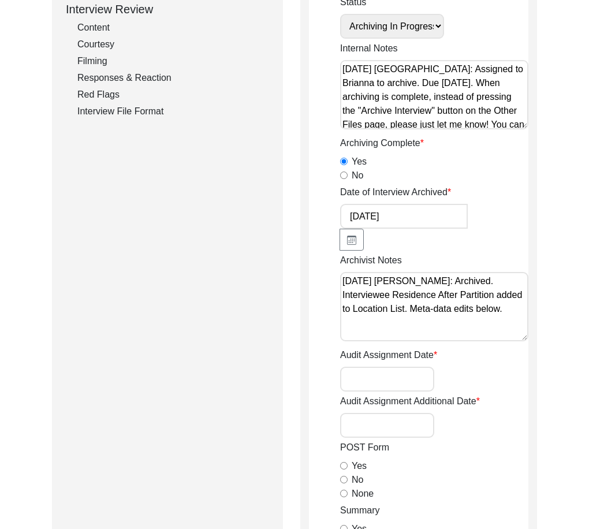
paste textarea "Interviewee Title: Added Mr. Interviewer Background: Capitalized Partition Inte…"
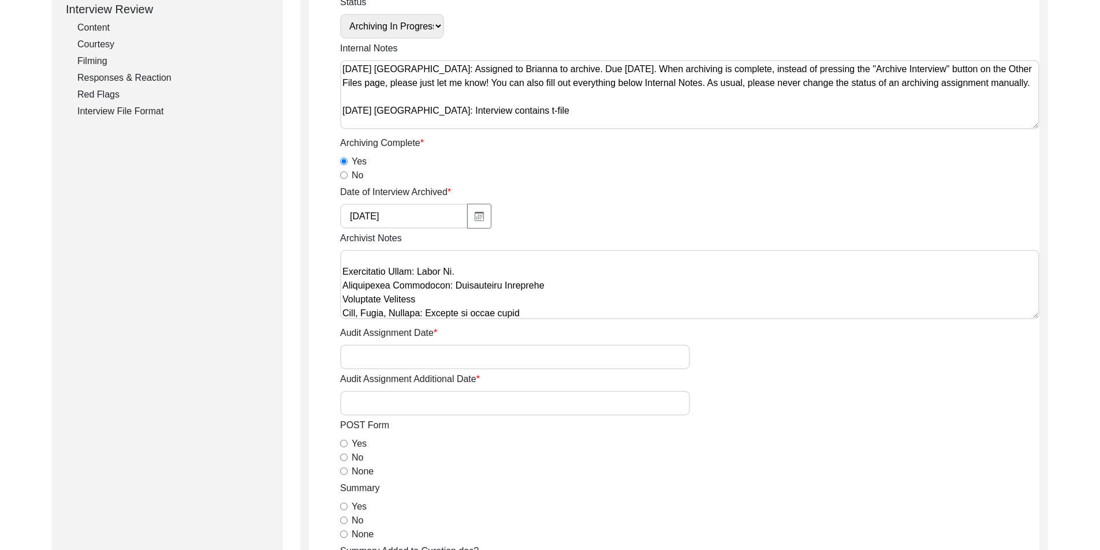
click at [542, 287] on textarea "Archivist Notes" at bounding box center [689, 284] width 699 height 69
click at [545, 297] on textarea "Archivist Notes" at bounding box center [689, 284] width 699 height 69
click at [554, 304] on textarea "Archivist Notes" at bounding box center [689, 284] width 699 height 69
click at [547, 299] on textarea "Archivist Notes" at bounding box center [689, 284] width 699 height 69
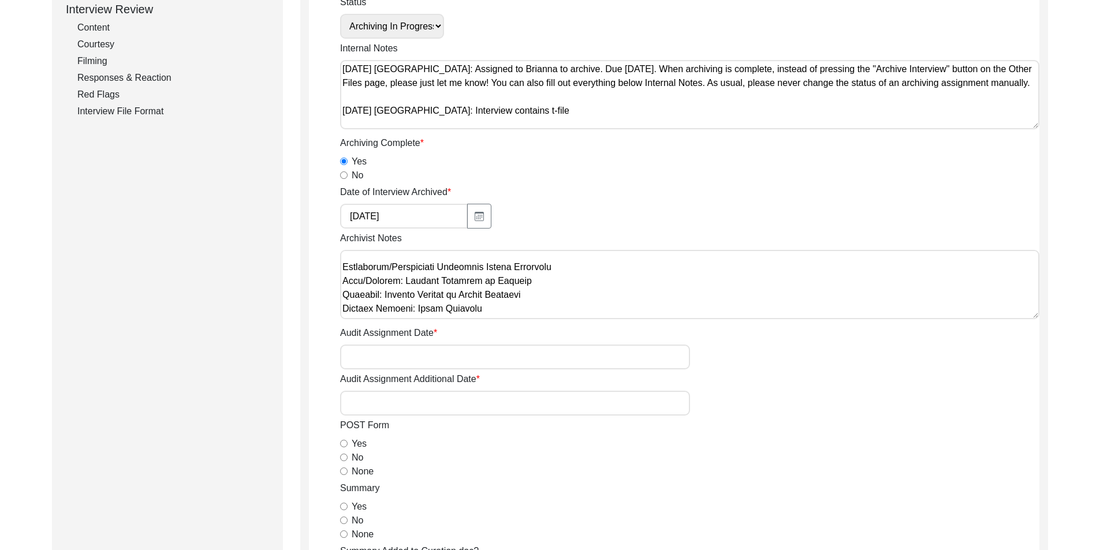
scroll to position [188, 0]
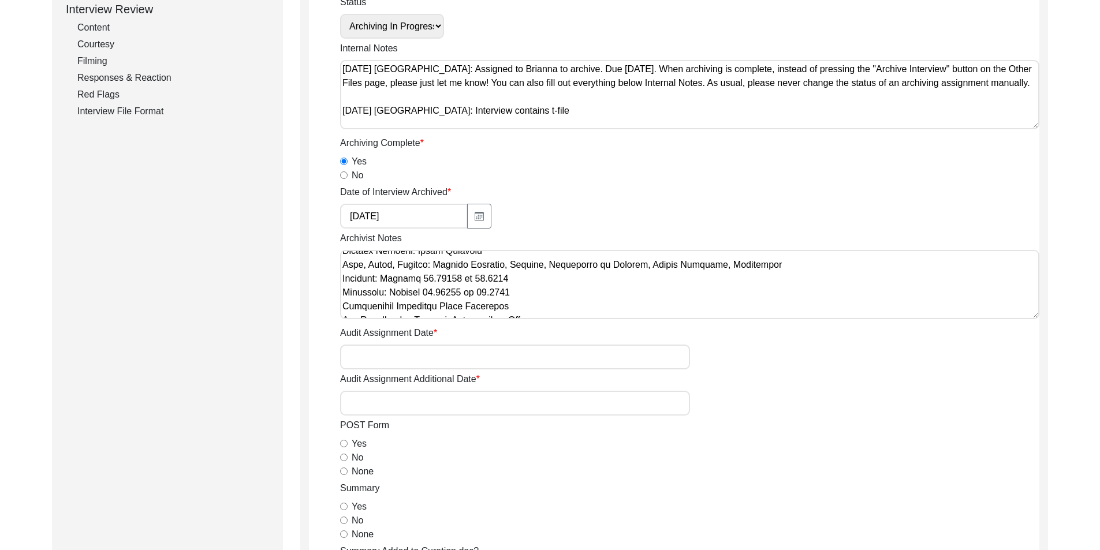
click at [523, 293] on textarea "Archivist Notes" at bounding box center [689, 284] width 699 height 69
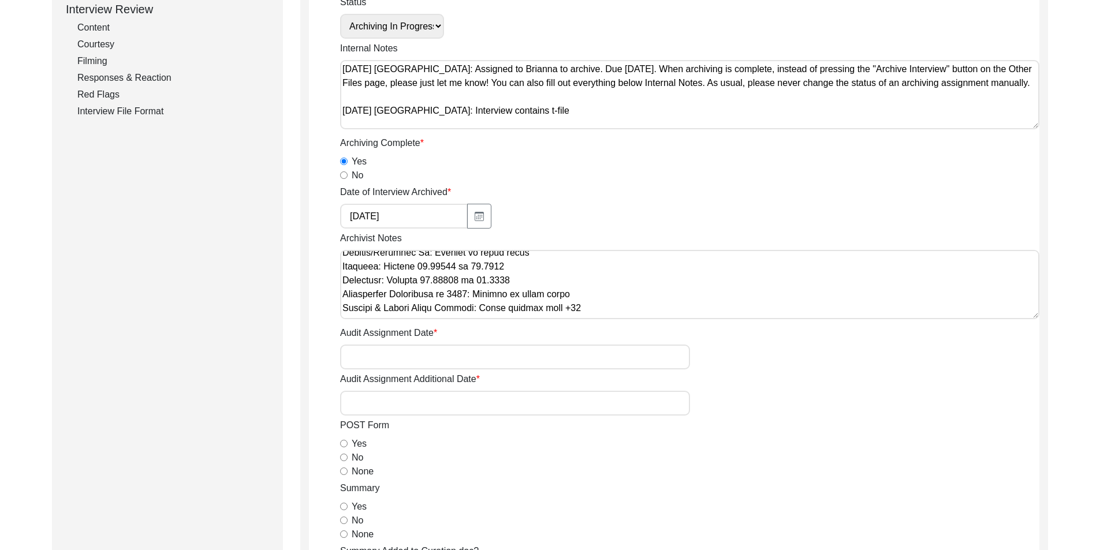
scroll to position [304, 0]
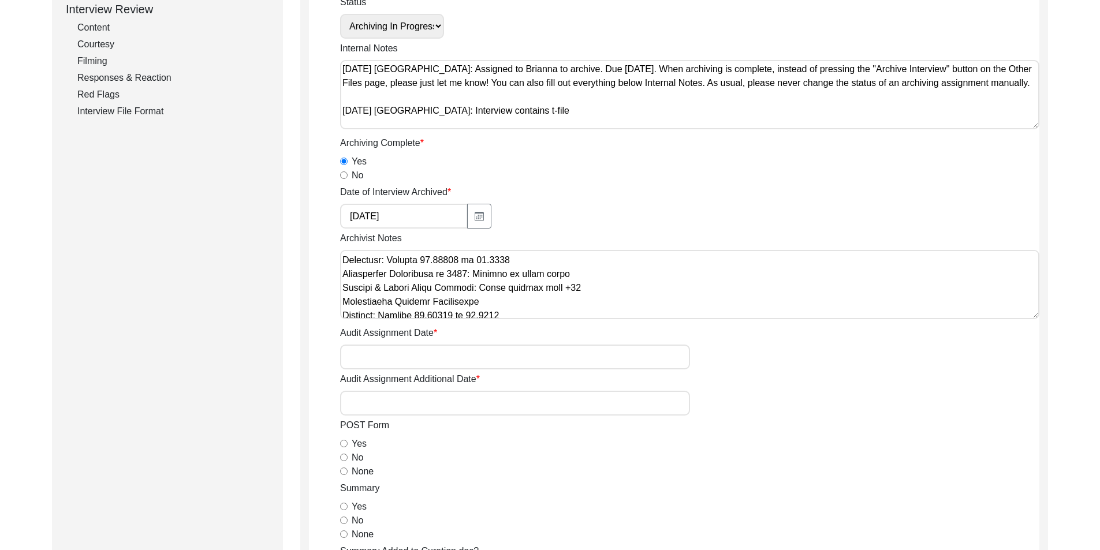
click at [528, 266] on textarea "Archivist Notes" at bounding box center [689, 284] width 699 height 69
click at [340, 302] on textarea "Archivist Notes" at bounding box center [689, 284] width 699 height 69
click at [536, 284] on textarea "Archivist Notes" at bounding box center [689, 284] width 699 height 69
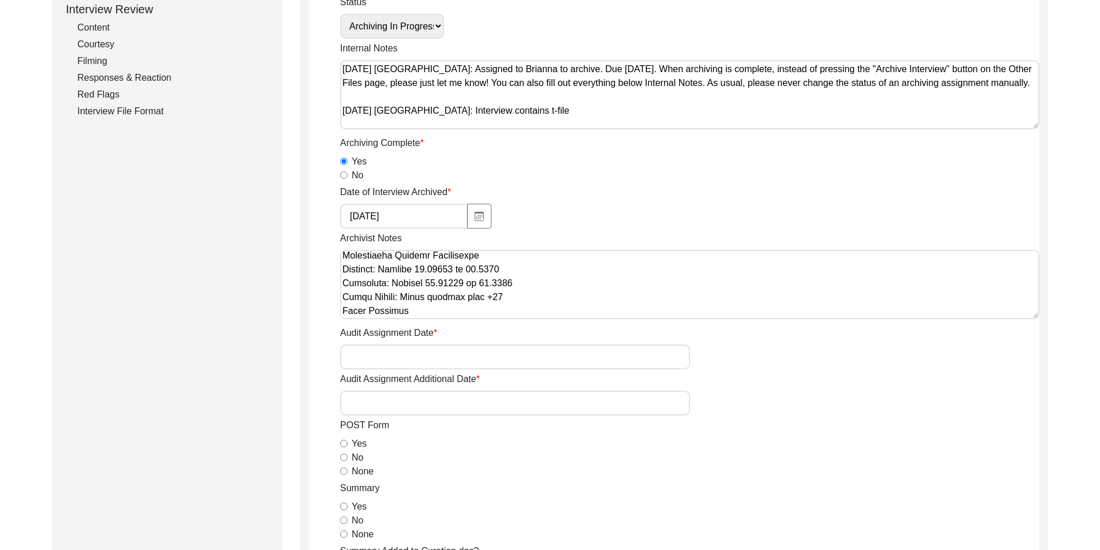
click at [513, 297] on textarea "Archivist Notes" at bounding box center [689, 284] width 699 height 69
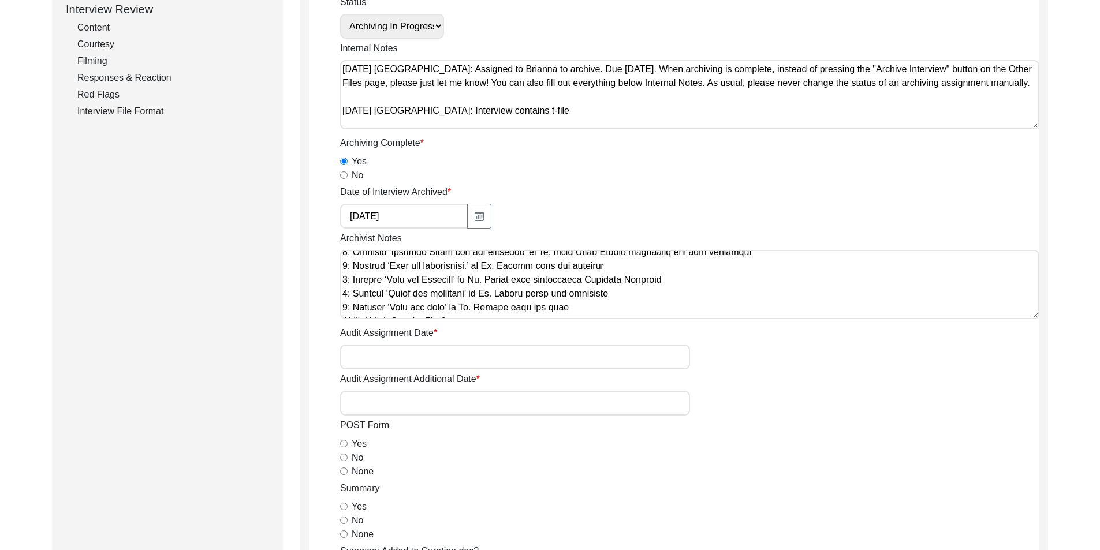
scroll to position [490, 0]
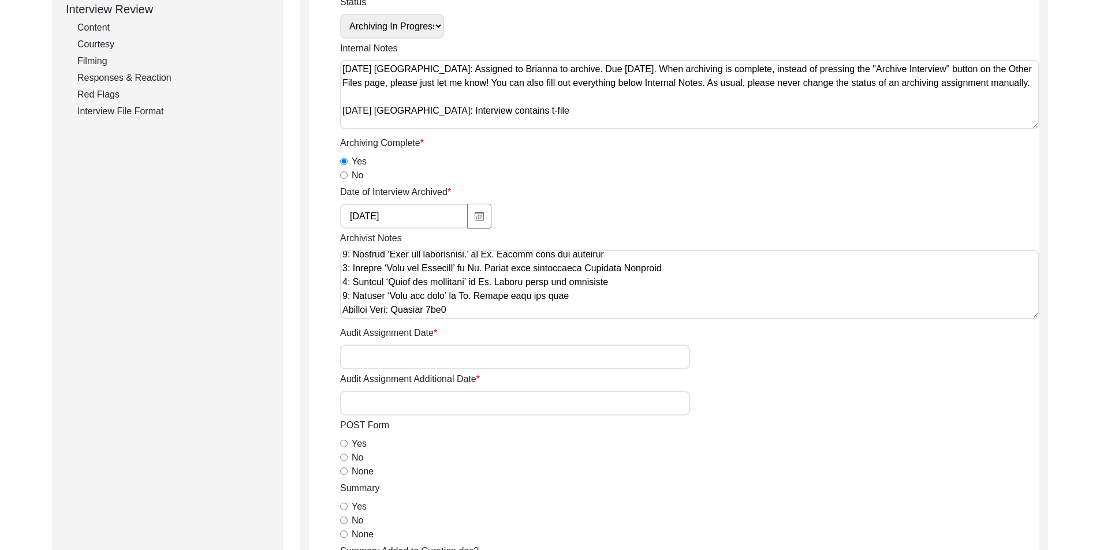
click at [341, 297] on textarea "Archivist Notes" at bounding box center [689, 284] width 699 height 69
click at [361, 307] on textarea "Archivist Notes" at bounding box center [689, 284] width 699 height 69
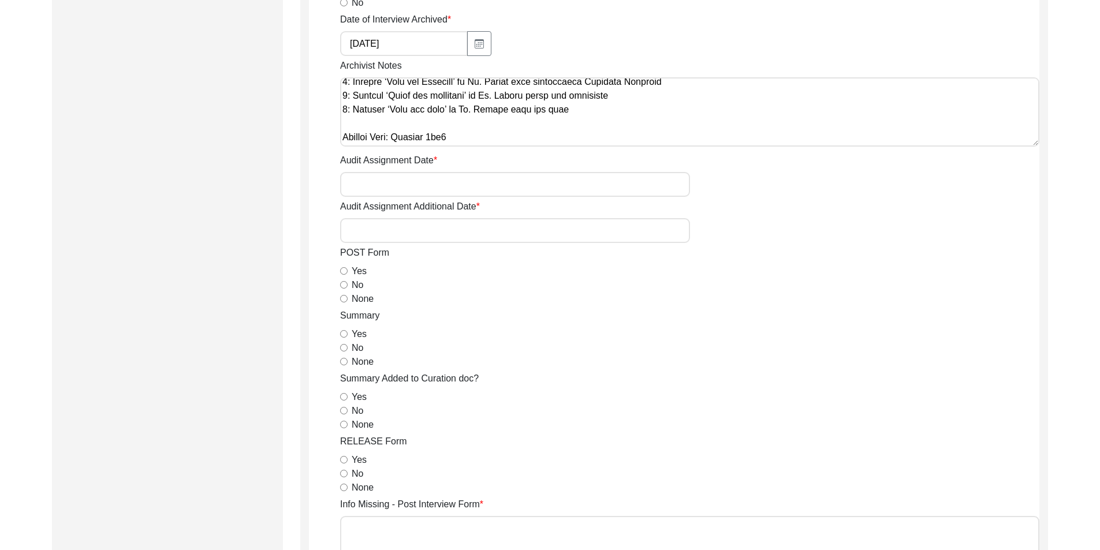
scroll to position [462, 0]
type textarea "[DATE] [PERSON_NAME]: Archived. Interviewee Residence After Partition added to …"
click at [347, 300] on input "None" at bounding box center [344, 298] width 8 height 8
radio input "true"
click at [345, 332] on input "Yes" at bounding box center [344, 334] width 8 height 8
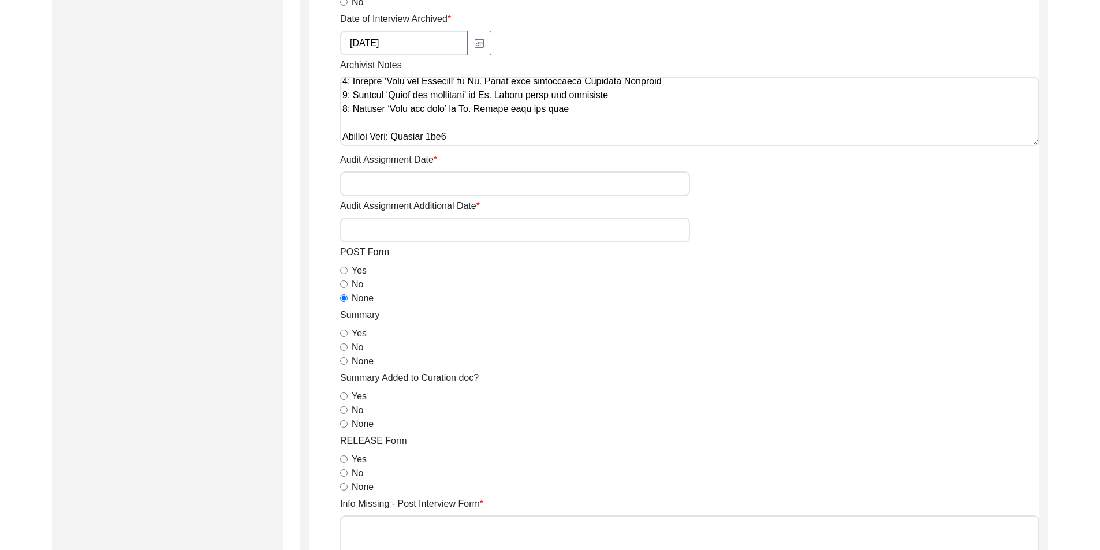
radio input "true"
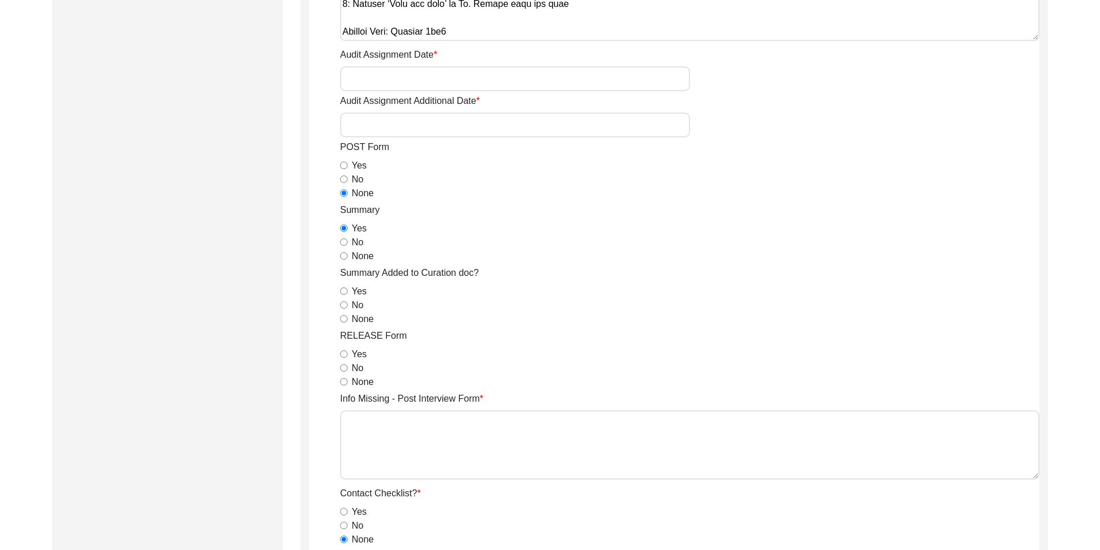
scroll to position [577, 0]
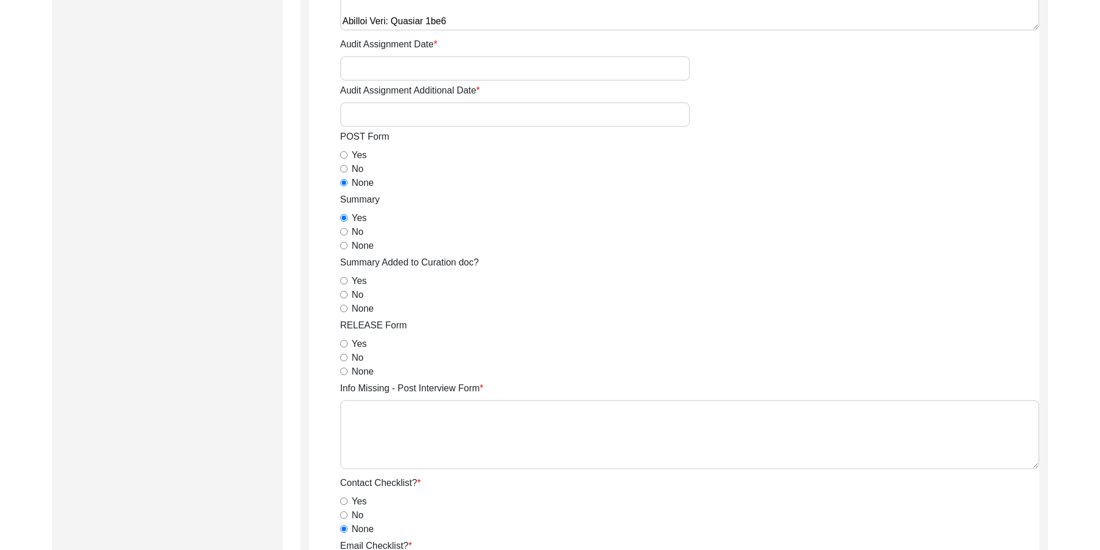
click at [344, 297] on input "No" at bounding box center [344, 295] width 8 height 8
radio input "true"
click at [343, 333] on div "RELEASE Form Yes No None" at bounding box center [689, 349] width 699 height 60
click at [346, 341] on input "Yes" at bounding box center [344, 344] width 8 height 8
radio input "true"
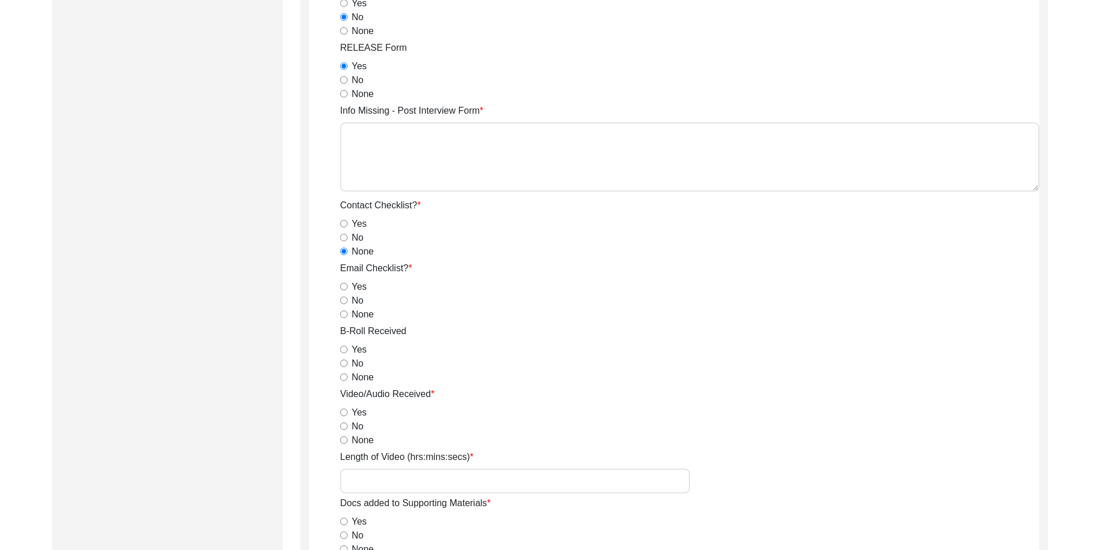
scroll to position [866, 0]
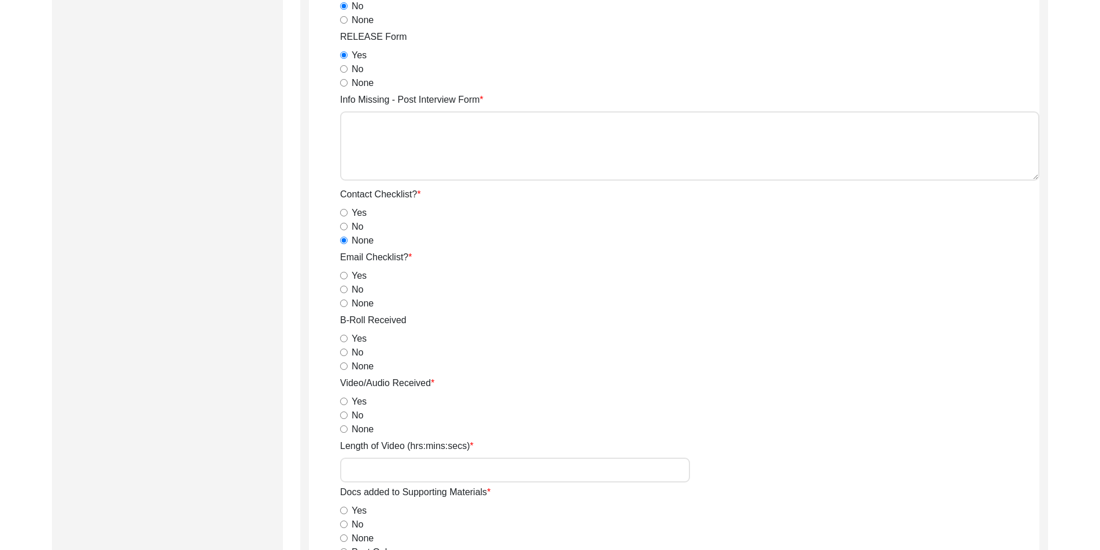
click at [344, 293] on div "No" at bounding box center [689, 290] width 699 height 14
click at [343, 290] on input "No" at bounding box center [344, 290] width 8 height 8
radio input "true"
click at [345, 335] on input "Yes" at bounding box center [344, 339] width 8 height 8
radio input "true"
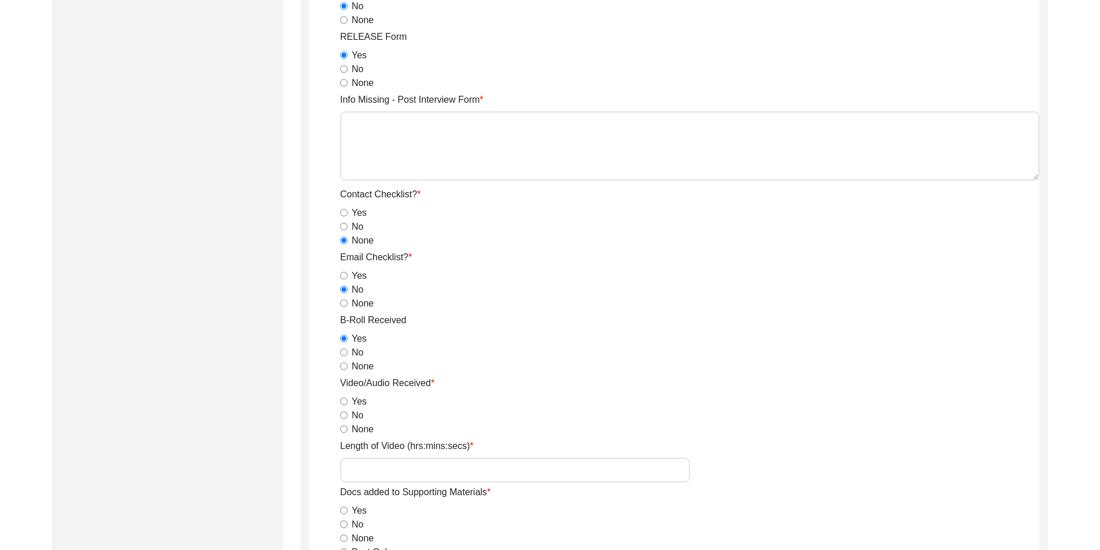
click at [344, 406] on div "Yes" at bounding box center [689, 402] width 699 height 14
click at [338, 400] on app-archivist-form "Archivist Assigned To [PERSON_NAME] [PERSON_NAME] archivist [PERSON_NAME] [PERS…" at bounding box center [674, 261] width 730 height 1961
click at [340, 401] on input "Yes" at bounding box center [344, 402] width 8 height 8
radio input "true"
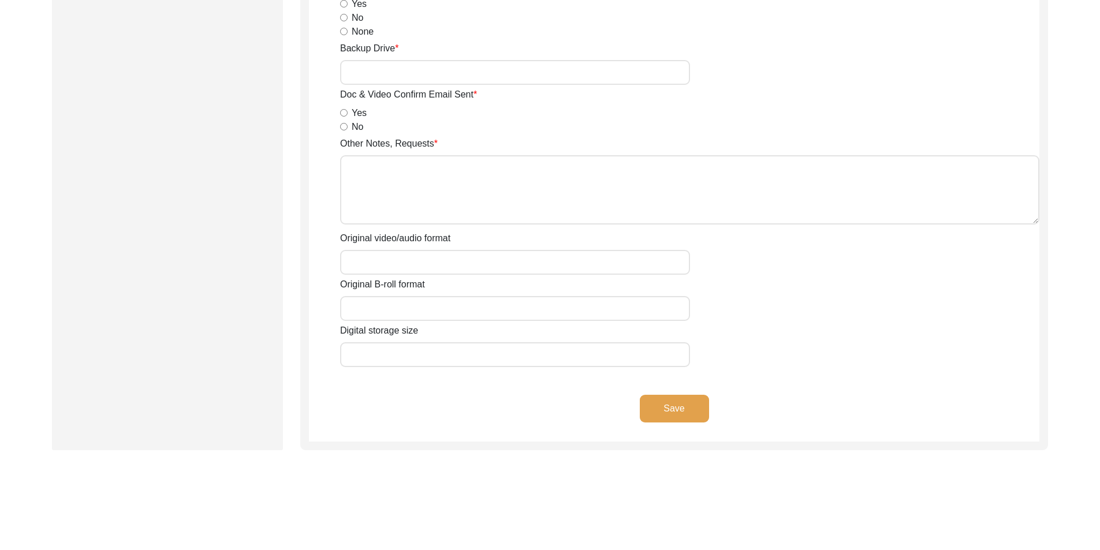
scroll to position [1732, 0]
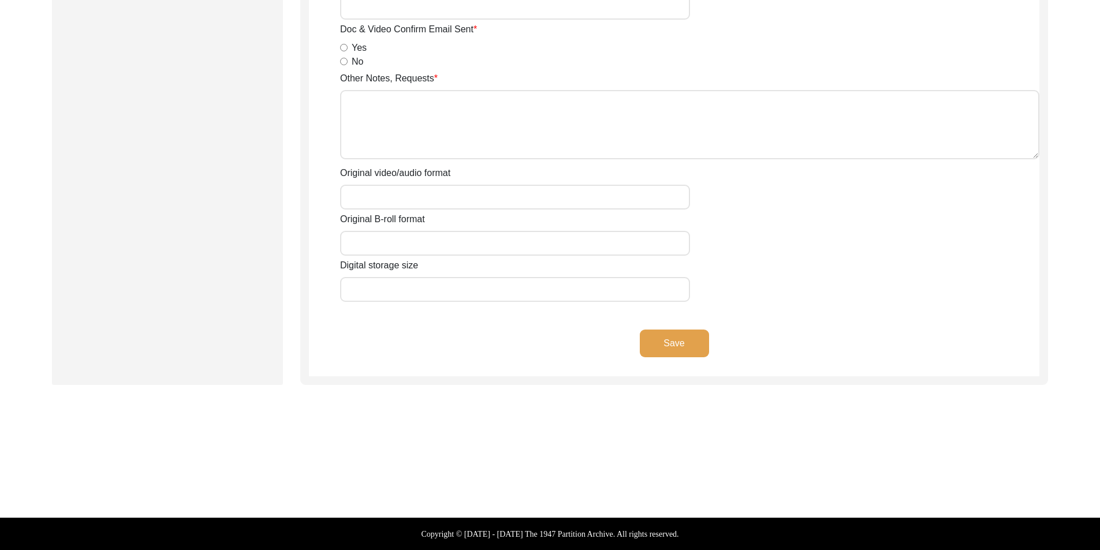
click at [651, 354] on button "Save" at bounding box center [674, 344] width 69 height 28
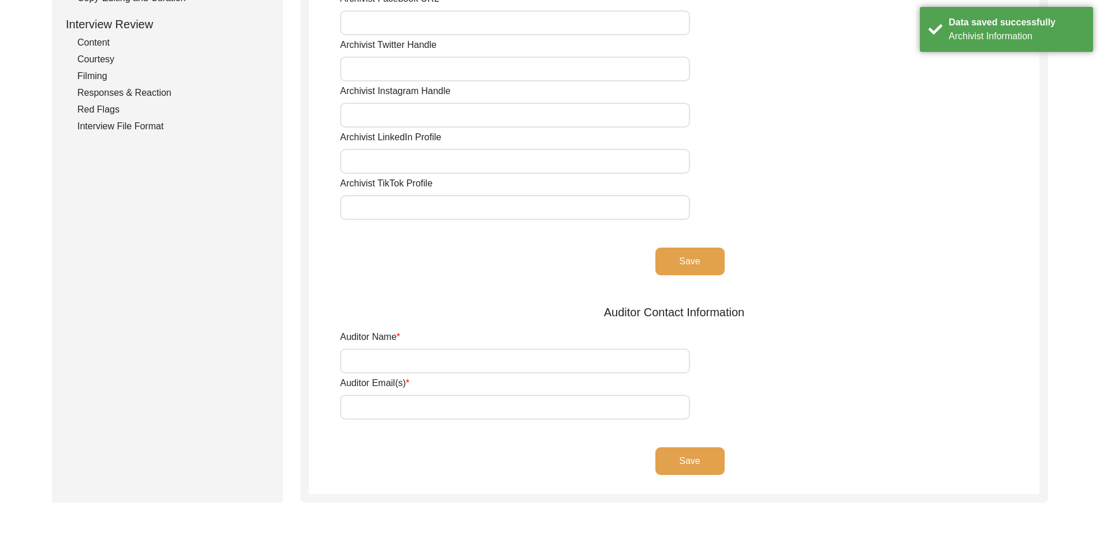
scroll to position [0, 0]
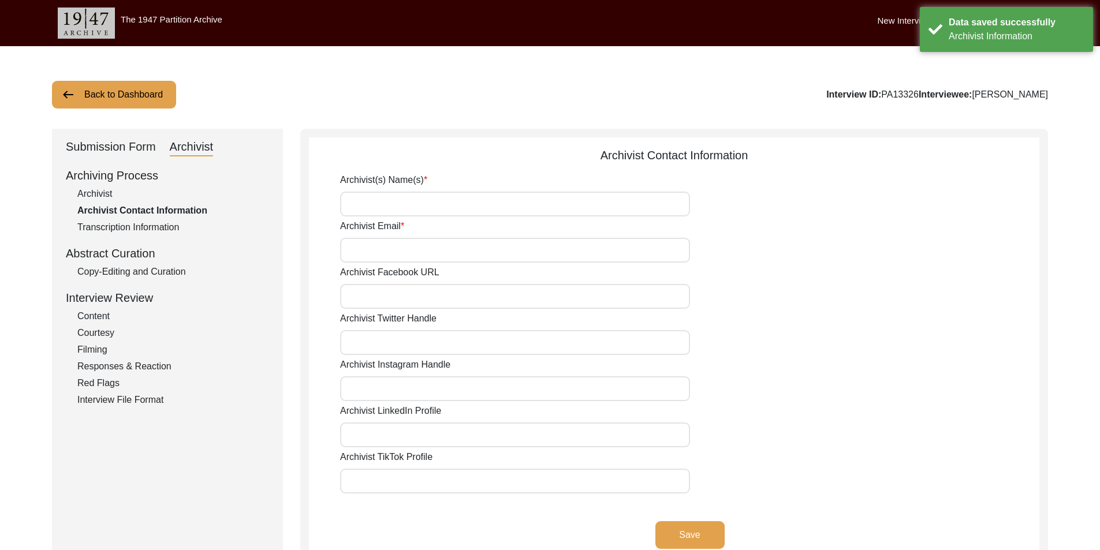
click at [395, 203] on input "Archivist(s) Name(s)" at bounding box center [515, 204] width 350 height 25
type input "[PERSON_NAME]"
type input "[EMAIL_ADDRESS][DOMAIN_NAME]"
click at [700, 528] on button "Save" at bounding box center [689, 535] width 69 height 28
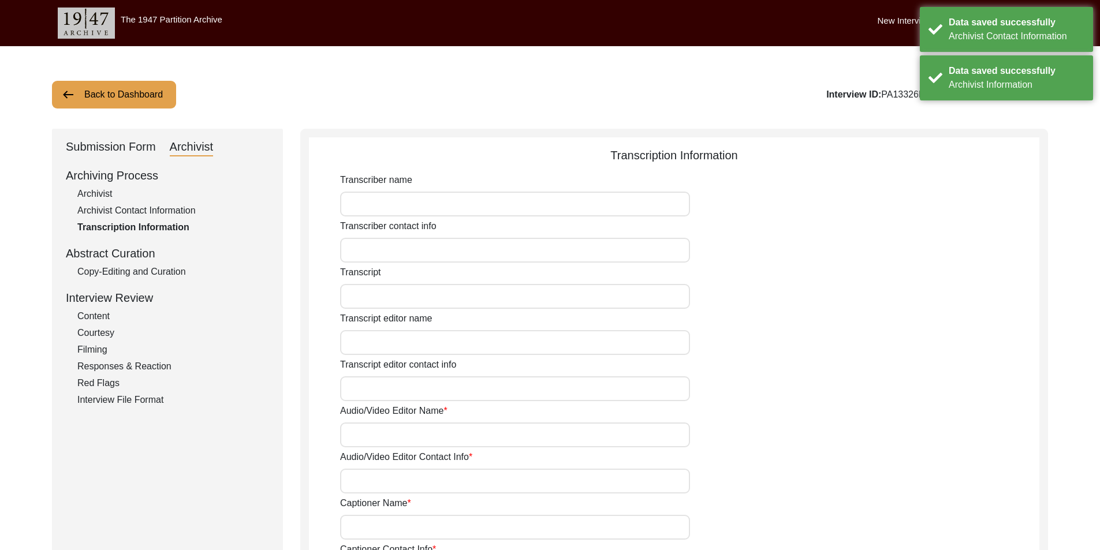
click at [92, 150] on div "Submission Form" at bounding box center [111, 147] width 90 height 18
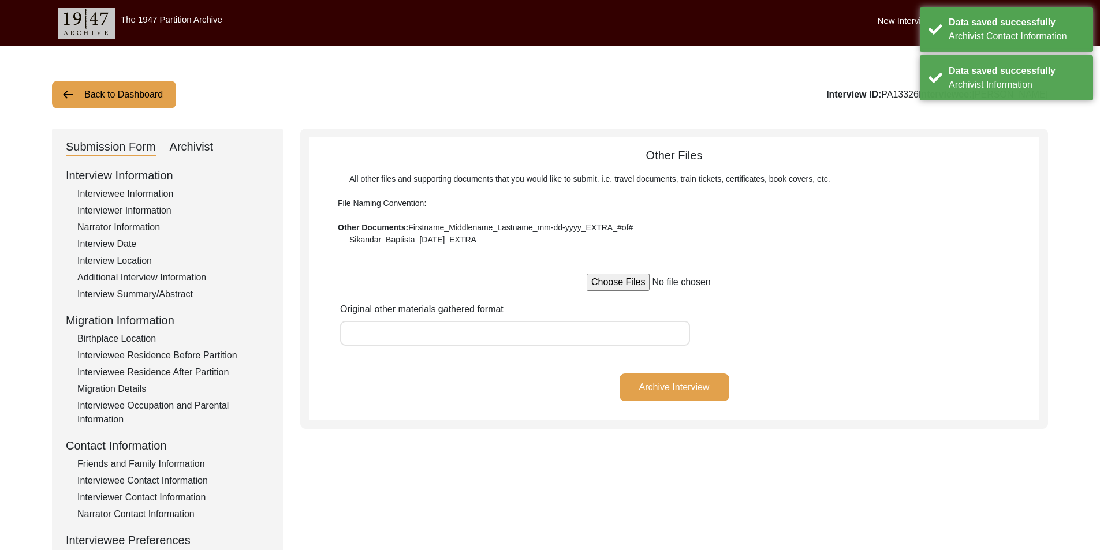
click at [163, 355] on div "Interviewee Residence Before Partition" at bounding box center [173, 356] width 192 height 14
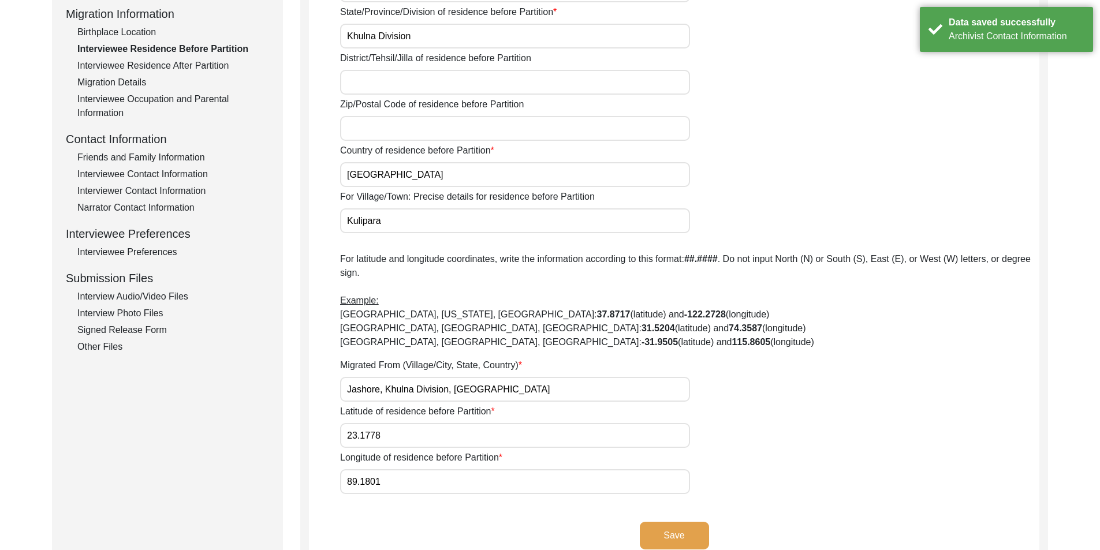
scroll to position [289, 0]
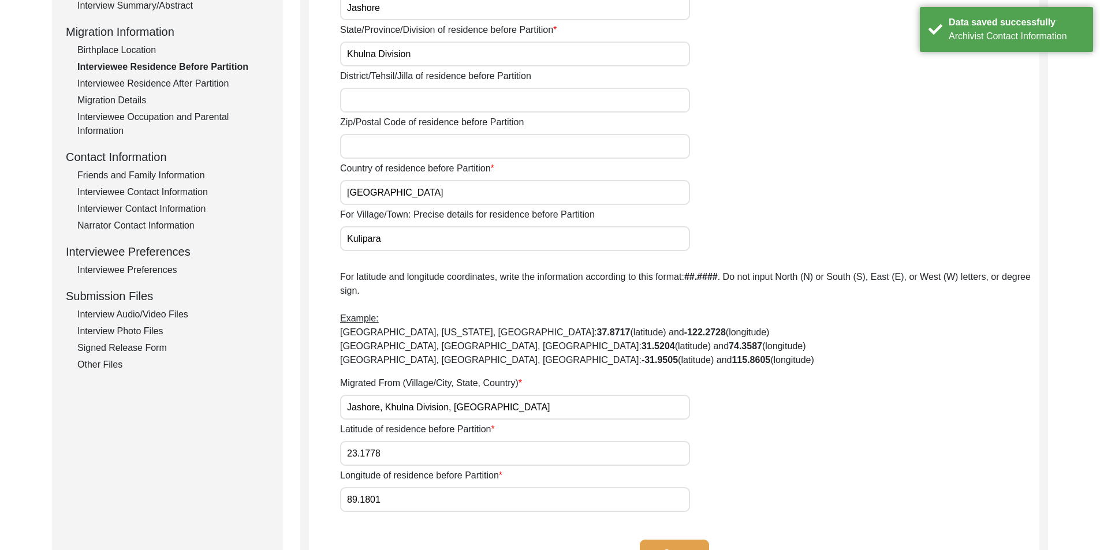
click at [141, 316] on div "Interview Audio/Video Files" at bounding box center [173, 315] width 192 height 14
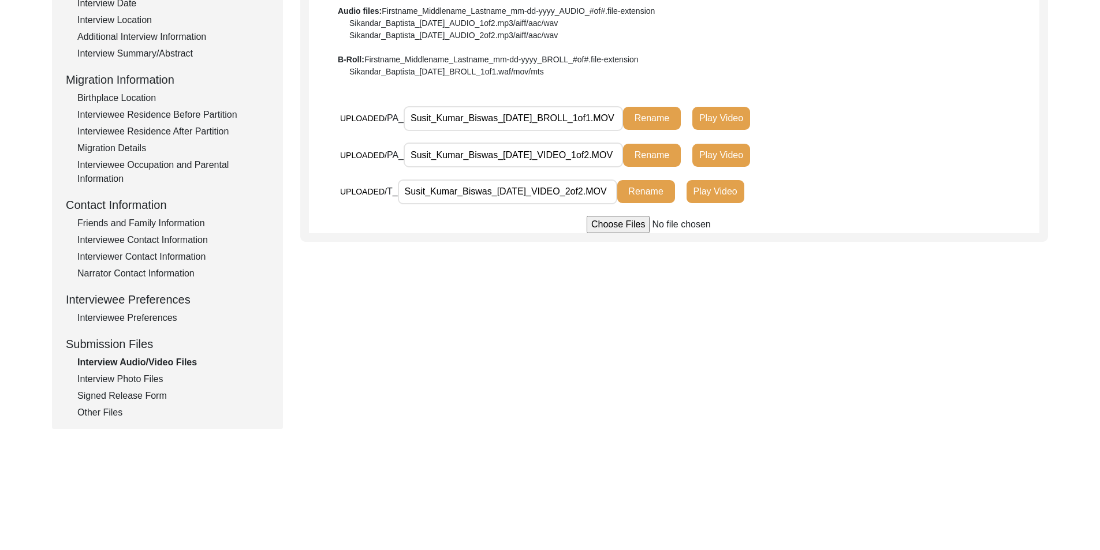
scroll to position [169, 0]
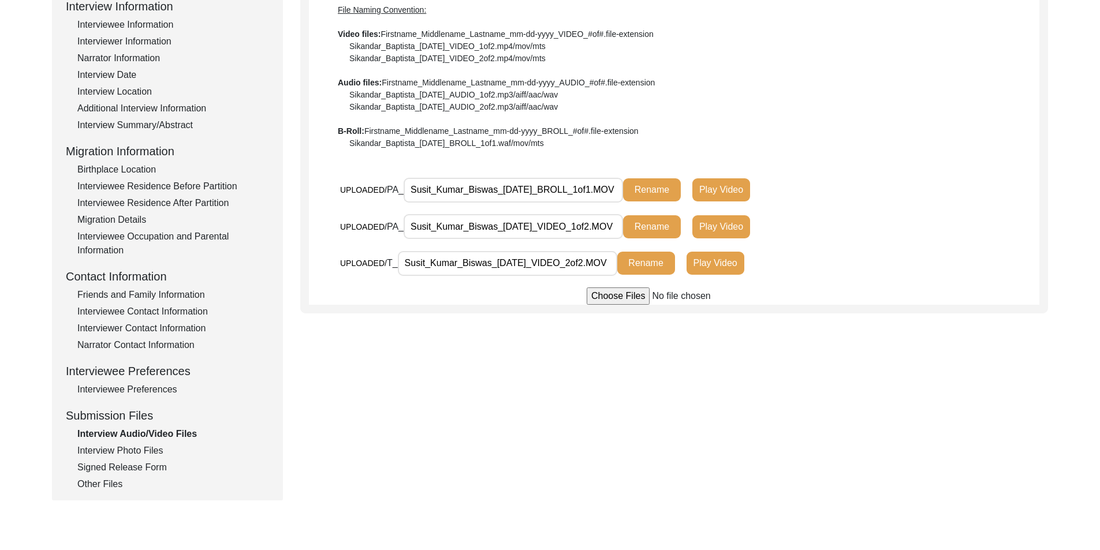
drag, startPoint x: 501, startPoint y: 195, endPoint x: 616, endPoint y: 213, distance: 116.9
click at [616, 213] on div "UPLOADED/ PA_ Susit_Kumar_Biswas_[DATE]_BROLL_1of1.MOV Rename Play Video" at bounding box center [689, 195] width 699 height 37
drag, startPoint x: 547, startPoint y: 230, endPoint x: 622, endPoint y: 246, distance: 77.3
click at [633, 241] on div "UPLOADED/ PA_ Susit_Kumar_Biswas_[DATE]_VIDEO_1of2.MOV Rename Play Video" at bounding box center [585, 231] width 490 height 34
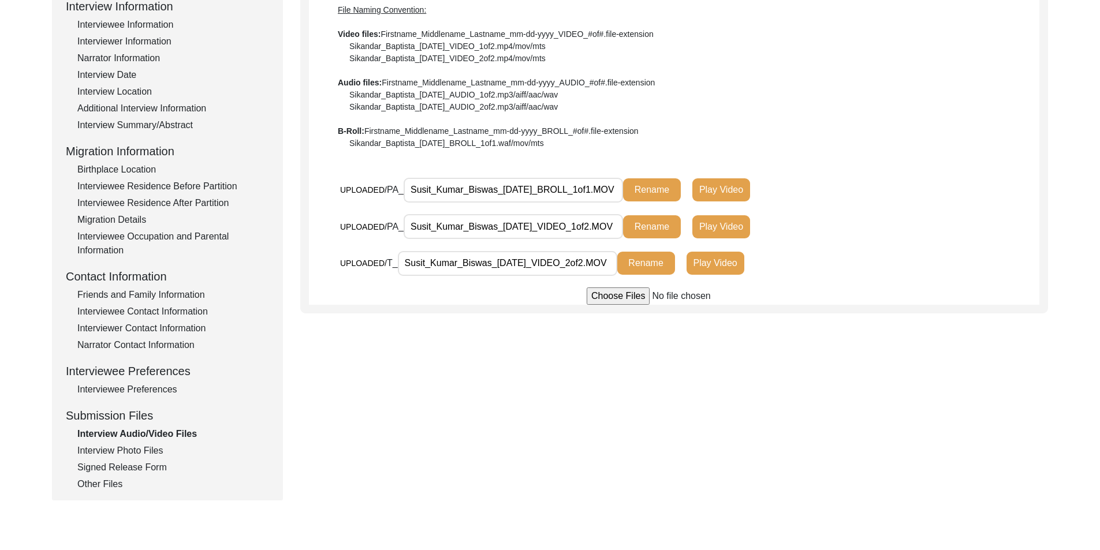
drag, startPoint x: 590, startPoint y: 258, endPoint x: 570, endPoint y: 306, distance: 52.5
click at [640, 263] on div "UPLOADED/ T_ Susit_Kumar_Biswas_[DATE]_VIDEO_2of2.MOV Rename Play Video" at bounding box center [585, 263] width 490 height 25
click at [147, 449] on div "Interview Photo Files" at bounding box center [173, 451] width 192 height 14
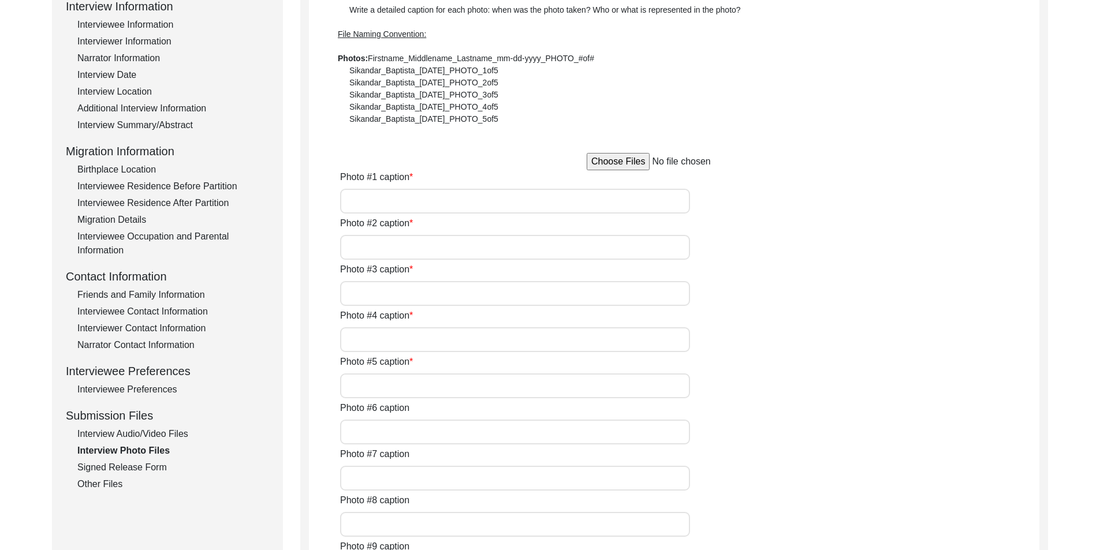
type input "Mr. [PERSON_NAME] preparing for the interview"
type input "[PERSON_NAME] with his grandson"
type input "[PERSON_NAME] with interviewer [PERSON_NAME]"
type input "[PERSON_NAME] after the interview"
type input "[PERSON_NAME] with his wife"
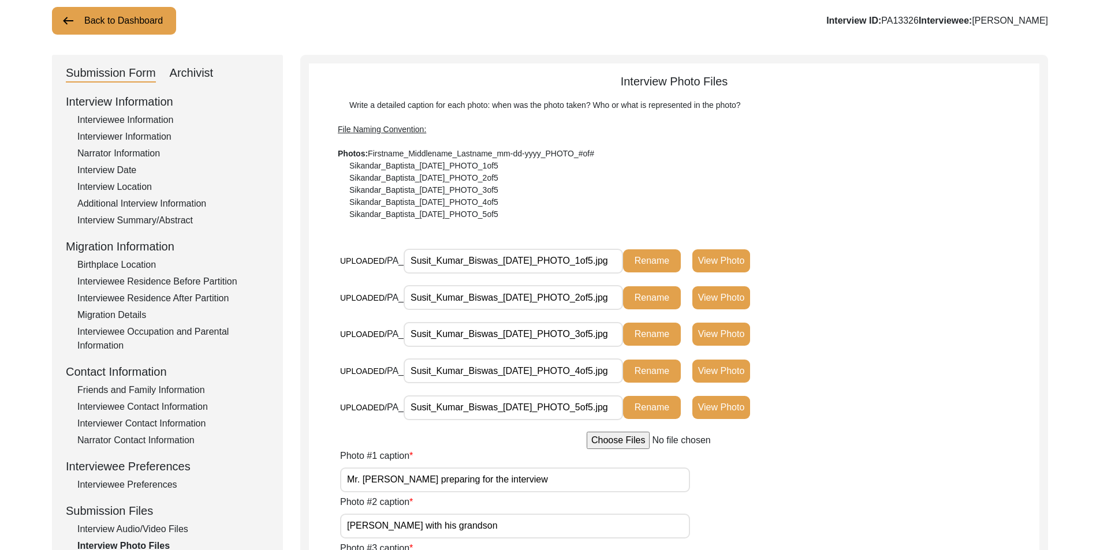
scroll to position [54, 0]
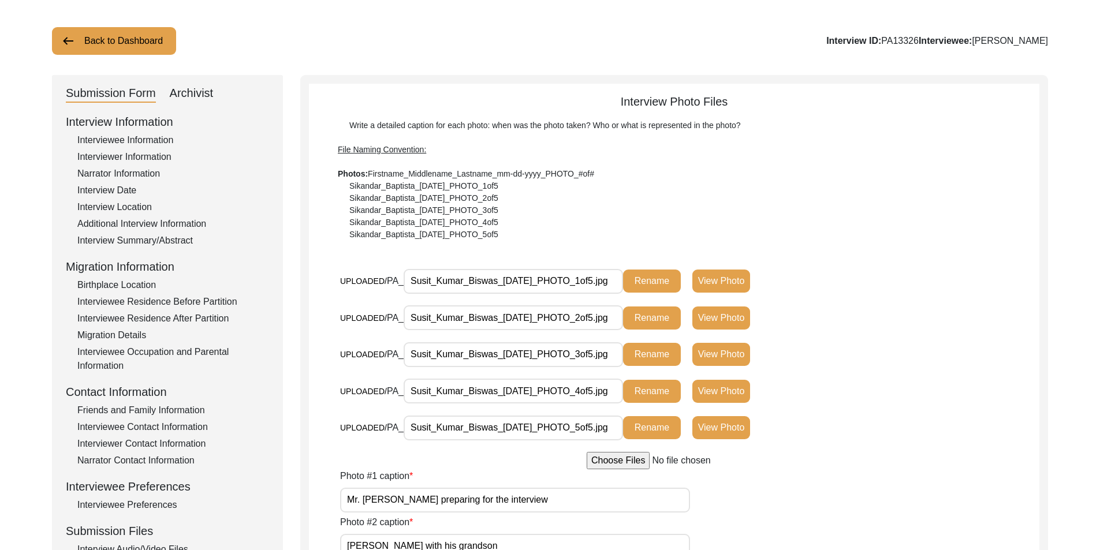
drag, startPoint x: 473, startPoint y: 295, endPoint x: 594, endPoint y: 285, distance: 121.7
click at [628, 288] on div "UPLOADED/ PA_ Susit_Kumar_Biswas_[DATE]_PHOTO_1of5.jpg Rename View Photo" at bounding box center [585, 285] width 490 height 34
drag, startPoint x: 584, startPoint y: 284, endPoint x: 657, endPoint y: 252, distance: 80.1
click at [657, 281] on div "UPLOADED/ PA_ Susit_Kumar_Biswas_[DATE]_PHOTO_1of5.jpg Rename View Photo" at bounding box center [585, 280] width 490 height 25
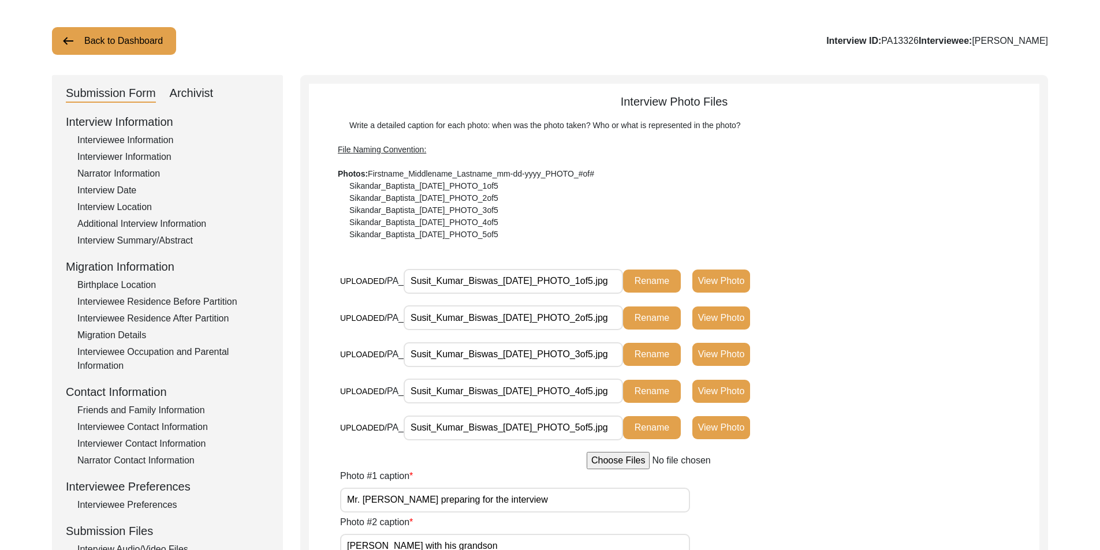
drag, startPoint x: 648, startPoint y: 247, endPoint x: 497, endPoint y: 237, distance: 152.1
click at [206, 95] on div "Archivist" at bounding box center [192, 93] width 44 height 18
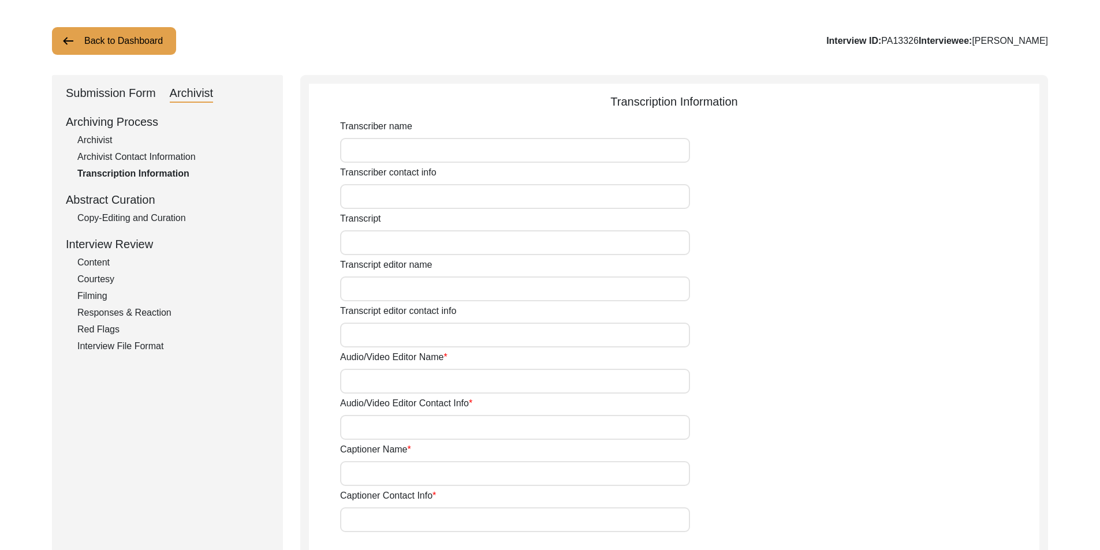
click at [119, 139] on div "Archivist" at bounding box center [173, 140] width 192 height 14
select select "442"
select select "Archiving In Progress"
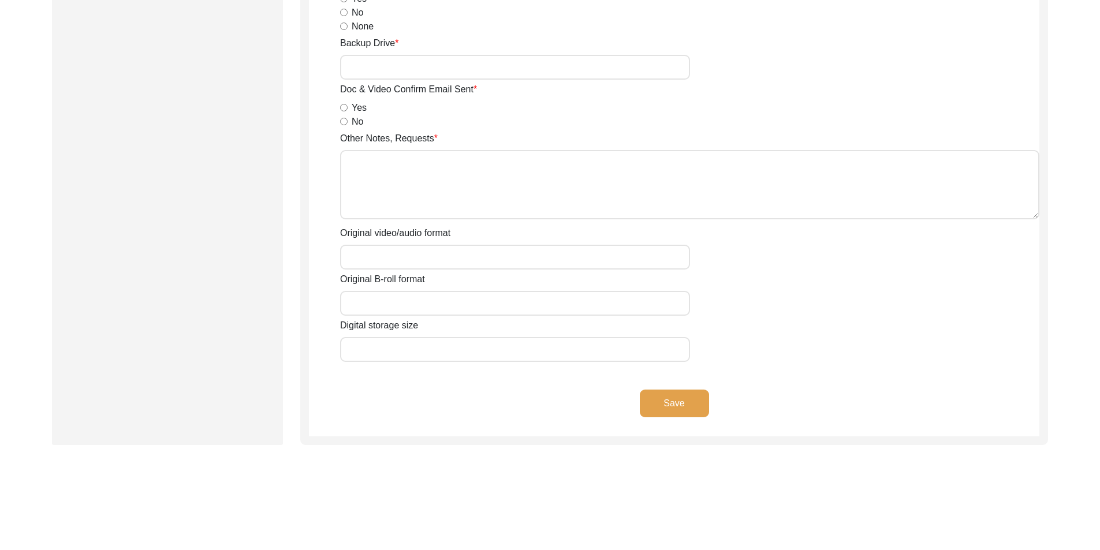
scroll to position [1732, 0]
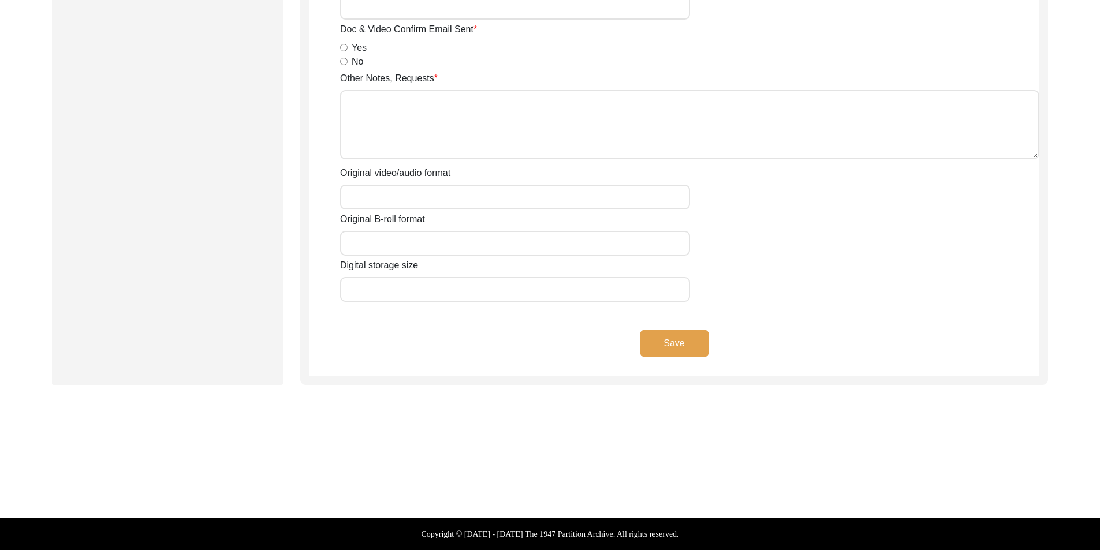
click at [409, 197] on input "Original video/audio format" at bounding box center [515, 197] width 350 height 25
type input "MOV"
click at [379, 248] on input "Original B-roll format" at bounding box center [515, 243] width 350 height 25
click at [365, 347] on div "Save" at bounding box center [674, 353] width 730 height 47
click at [353, 200] on input "MOV" at bounding box center [515, 197] width 350 height 25
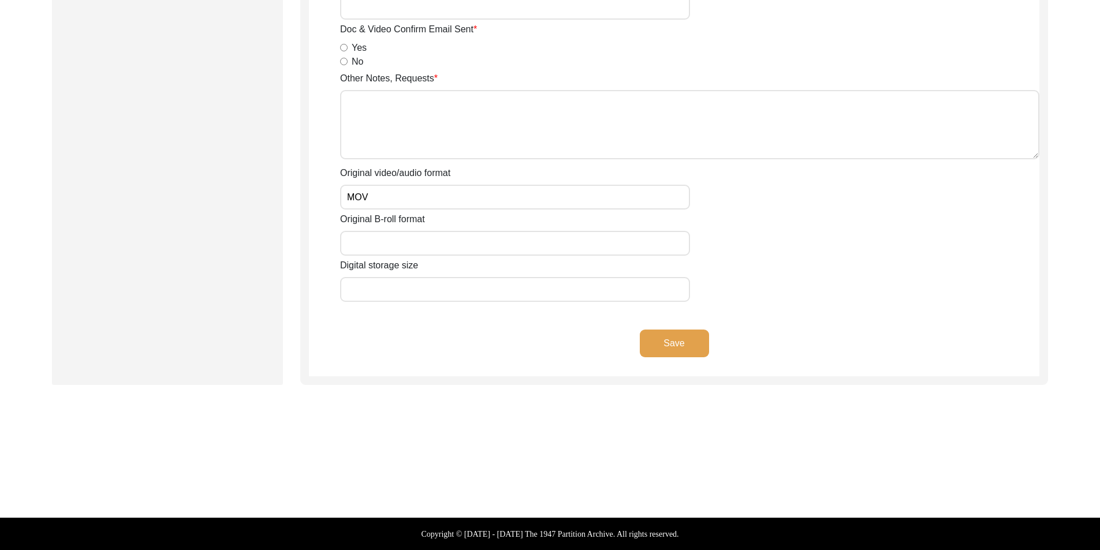
click at [347, 199] on input "MOV" at bounding box center [515, 197] width 350 height 25
click at [360, 234] on input "Original B-roll format" at bounding box center [515, 243] width 350 height 25
type input "MOV"
click at [350, 330] on div "Save" at bounding box center [674, 353] width 730 height 47
click at [386, 341] on div "Save" at bounding box center [674, 353] width 730 height 47
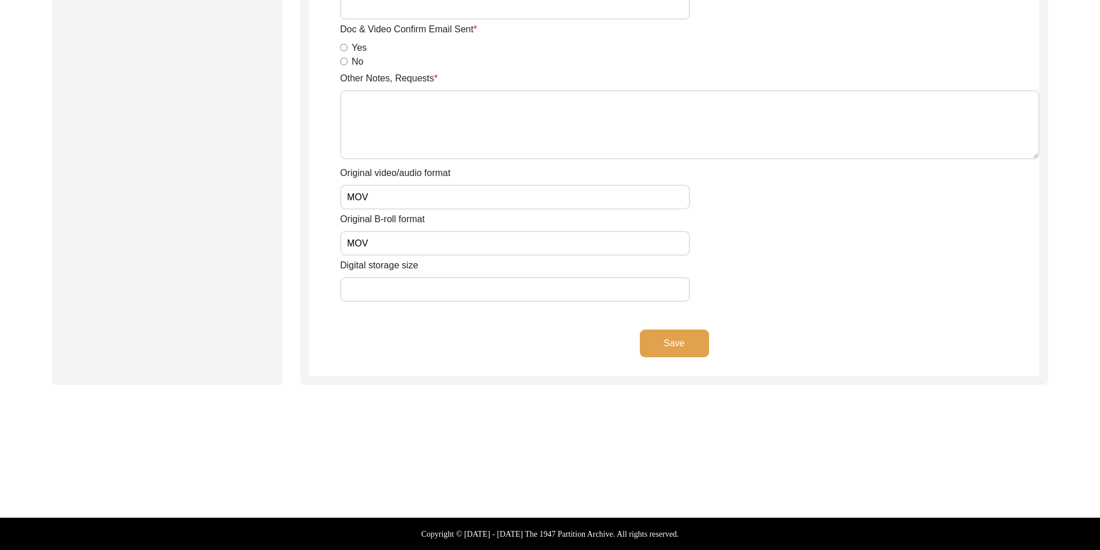
click at [666, 358] on div "Save" at bounding box center [674, 353] width 730 height 47
click at [665, 353] on button "Save" at bounding box center [674, 344] width 69 height 28
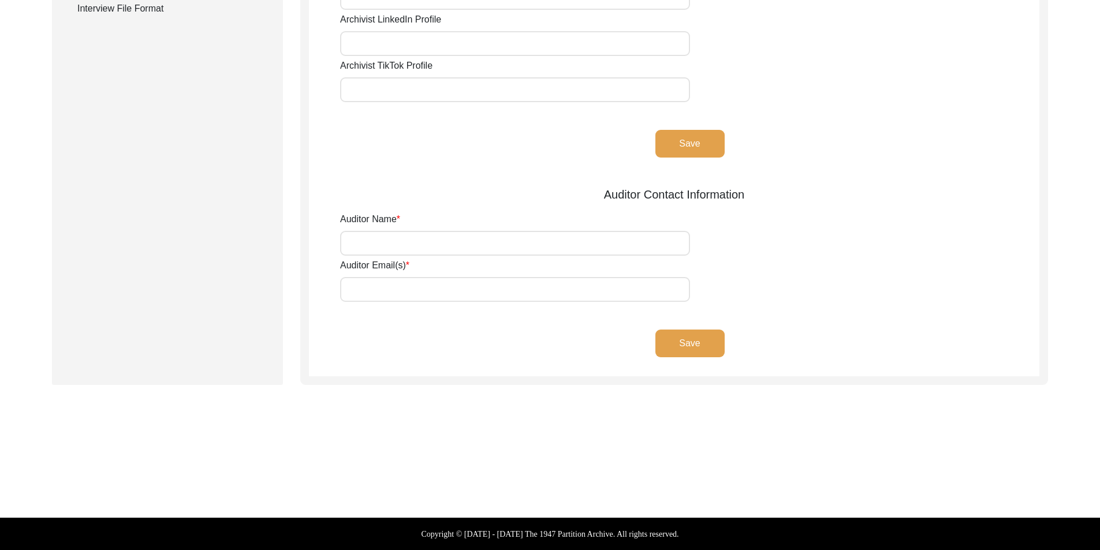
type input "[PERSON_NAME]"
type input "[EMAIL_ADDRESS][DOMAIN_NAME]"
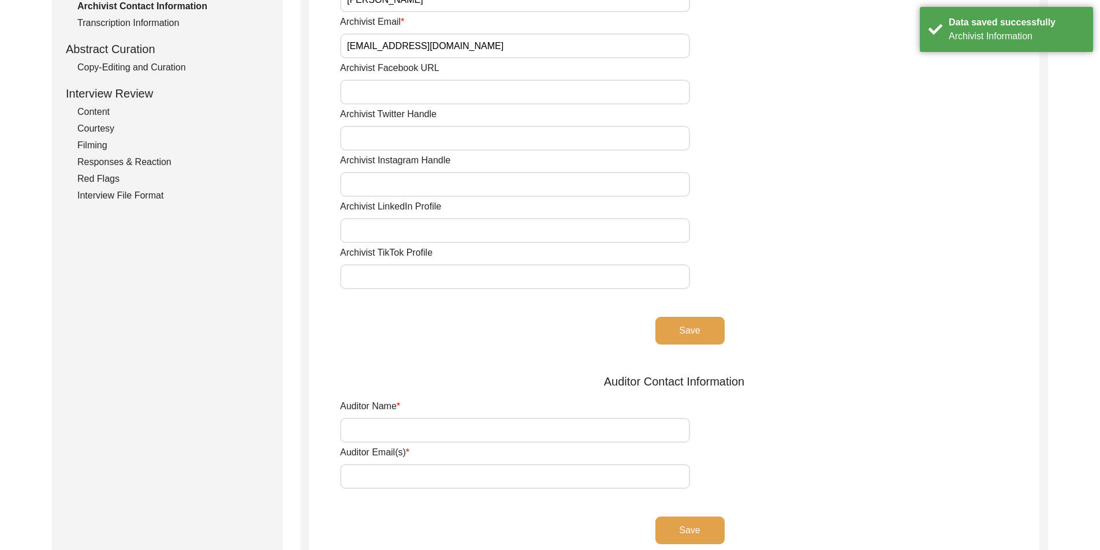
scroll to position [0, 0]
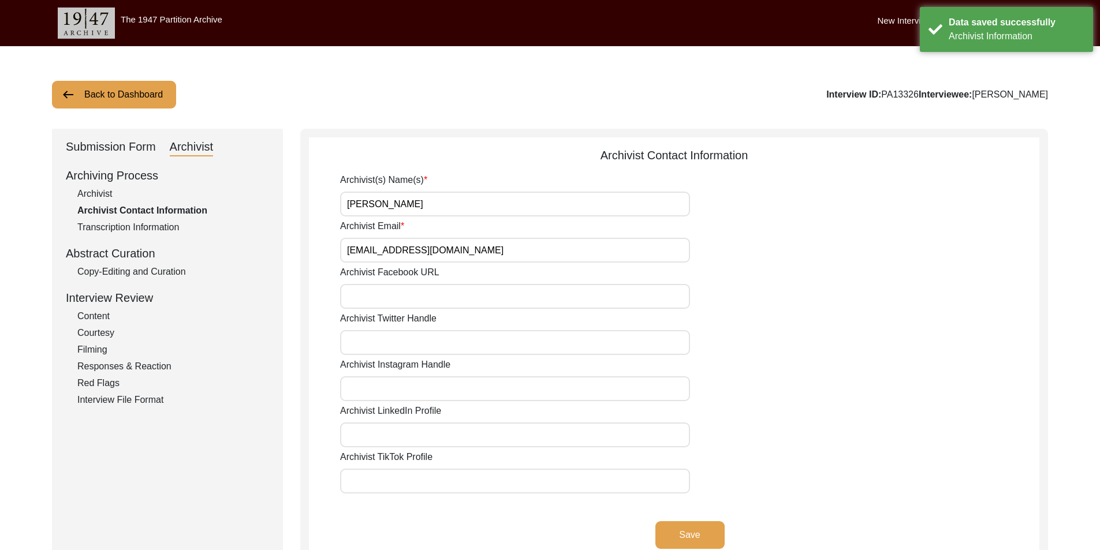
click at [140, 270] on div "Copy-Editing and Curation" at bounding box center [173, 272] width 192 height 14
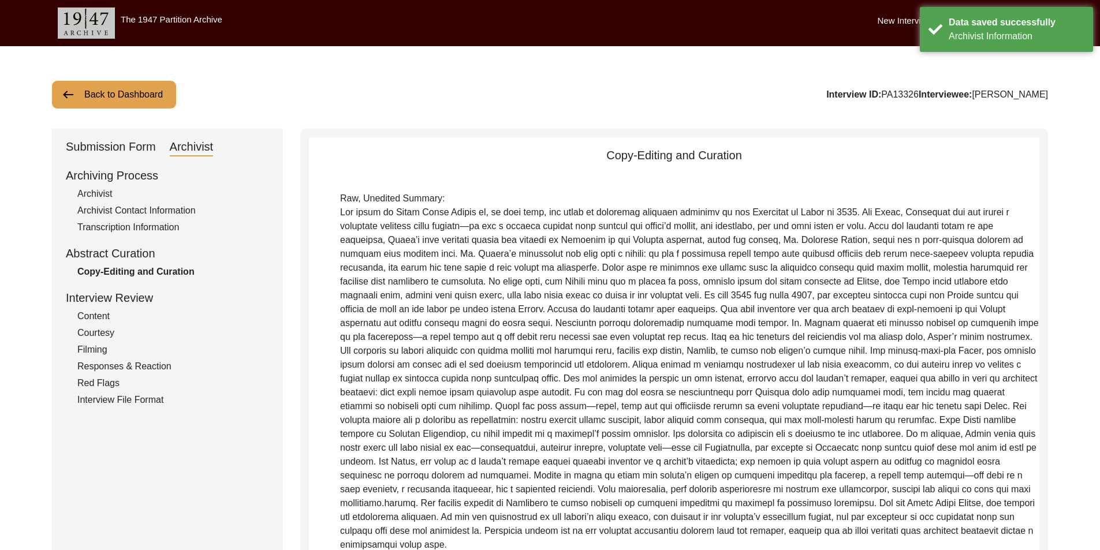
click at [104, 143] on div "Submission Form" at bounding box center [111, 147] width 90 height 18
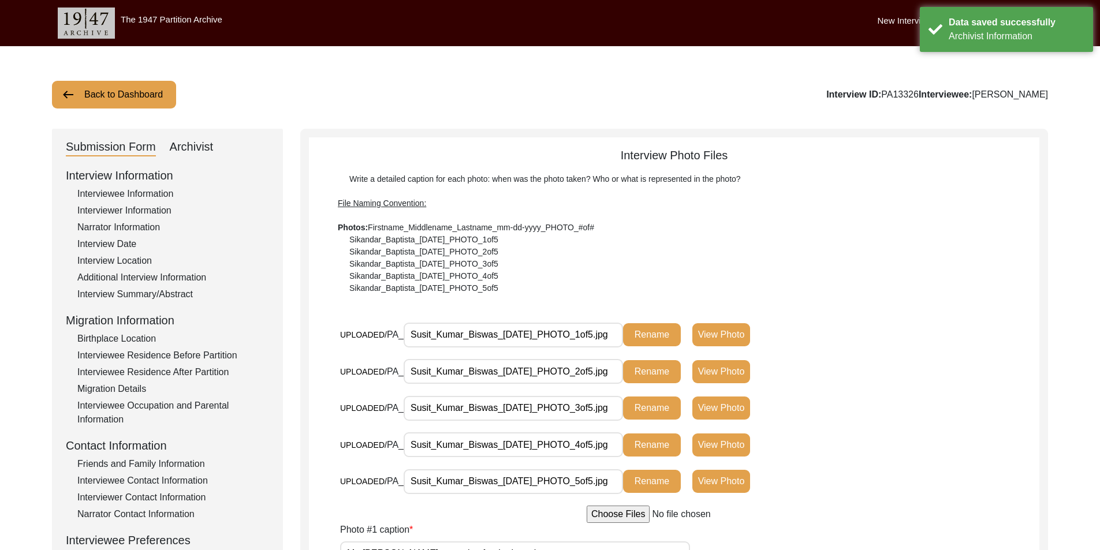
click at [143, 285] on div "Interview Information Interviewee Information Interviewer Information Narrator …" at bounding box center [167, 414] width 203 height 494
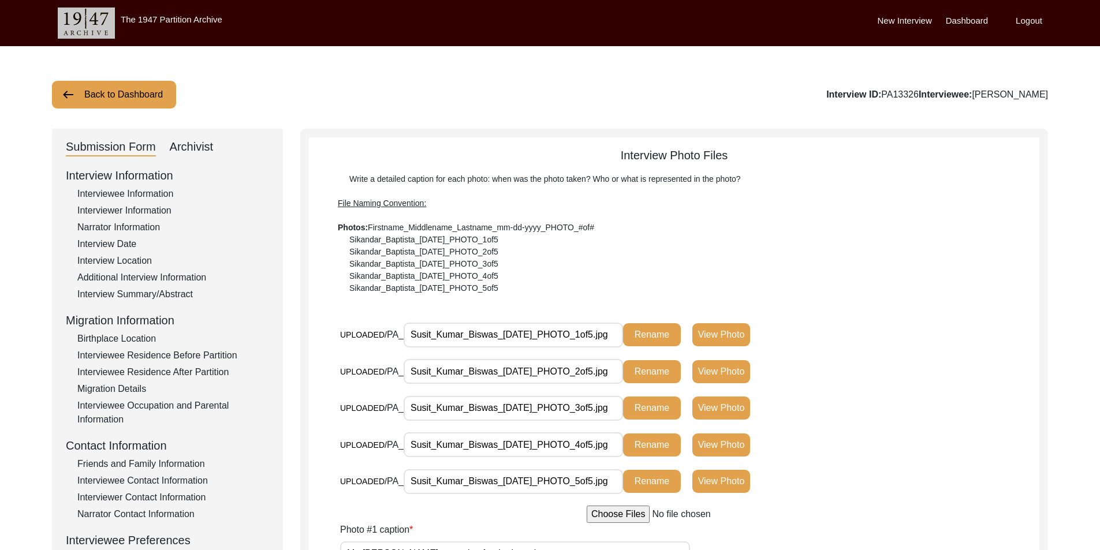
click at [148, 290] on div "Interview Summary/Abstract" at bounding box center [173, 295] width 192 height 14
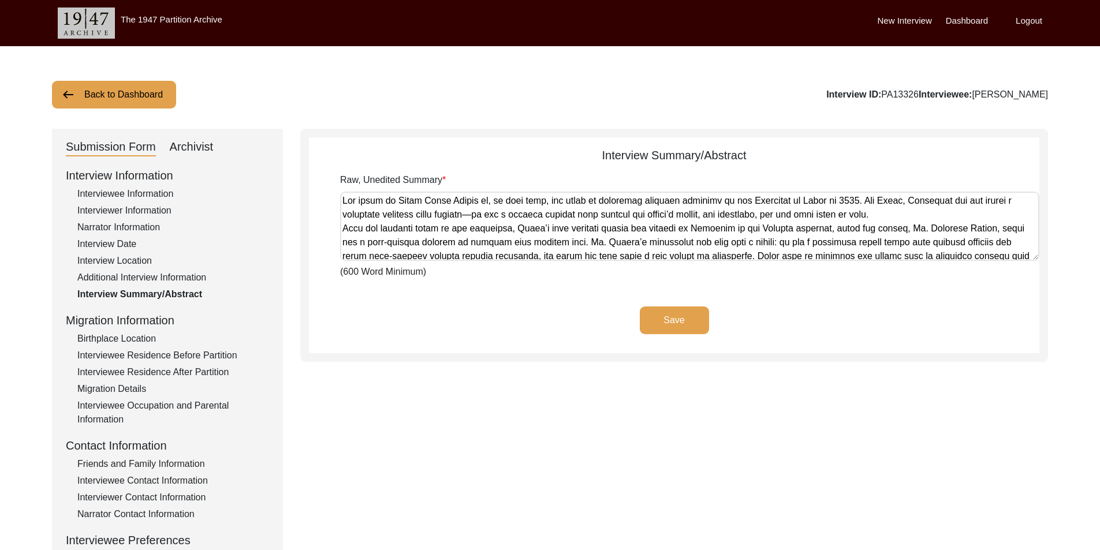
click at [469, 210] on textarea "Raw, Unedited Summary" at bounding box center [689, 226] width 699 height 69
click at [486, 299] on app-archivist-abstract-curation "Interview Summary/Abstract Raw, Unedited Summary (600 Word Minimum) Save" at bounding box center [674, 250] width 730 height 207
click at [214, 143] on div "Submission Form Archivist" at bounding box center [167, 147] width 203 height 18
click at [212, 147] on div "Archivist" at bounding box center [192, 147] width 44 height 18
